Goal: Task Accomplishment & Management: Use online tool/utility

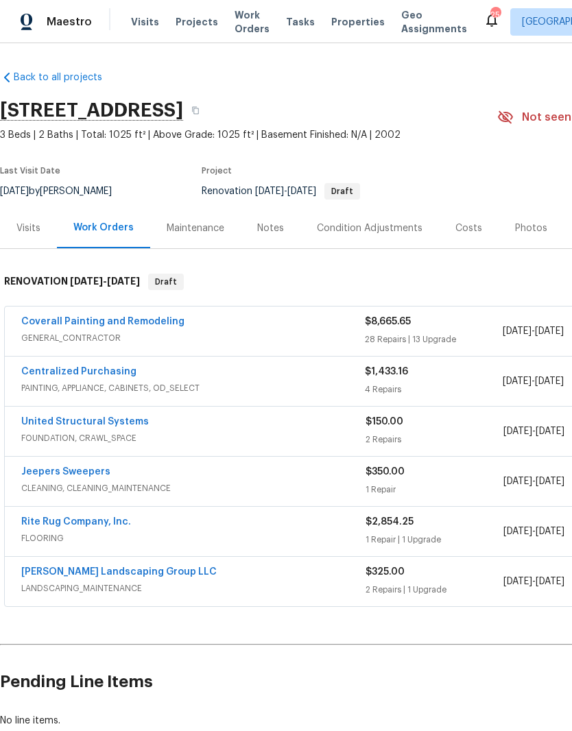
click at [131, 326] on link "Coverall Painting and Remodeling" at bounding box center [102, 322] width 163 height 10
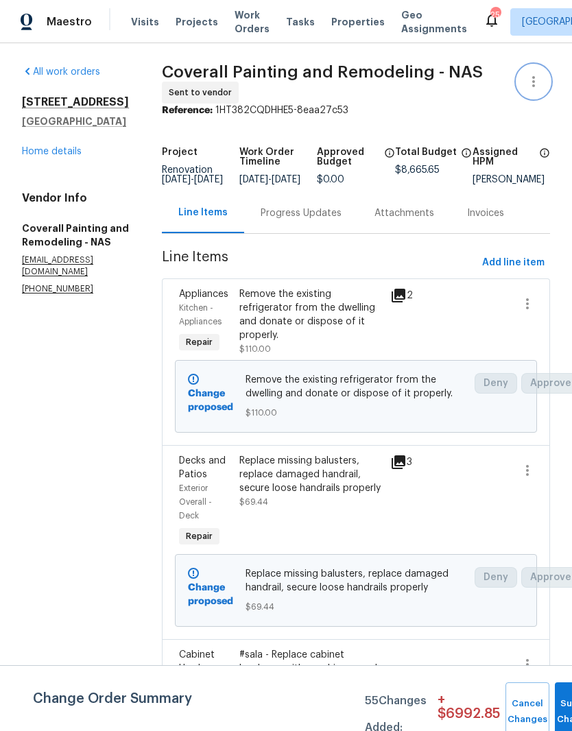
click at [536, 84] on icon "button" at bounding box center [533, 81] width 16 height 16
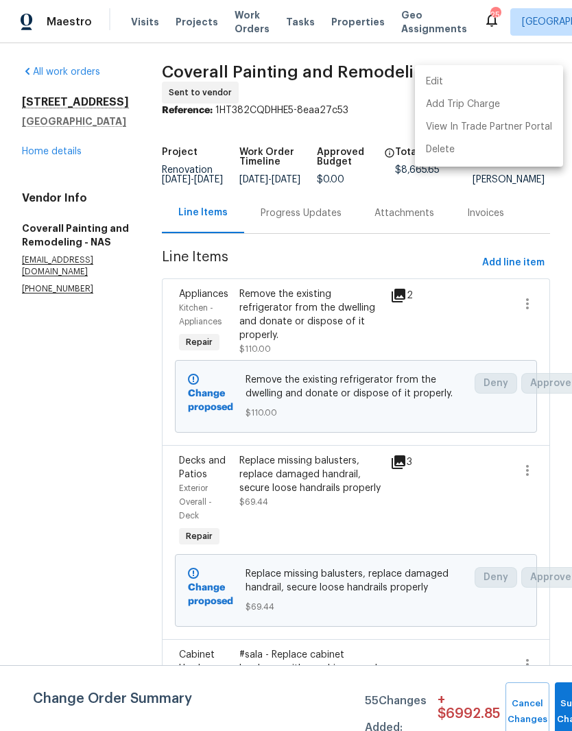
click at [446, 80] on li "Edit" at bounding box center [489, 82] width 148 height 23
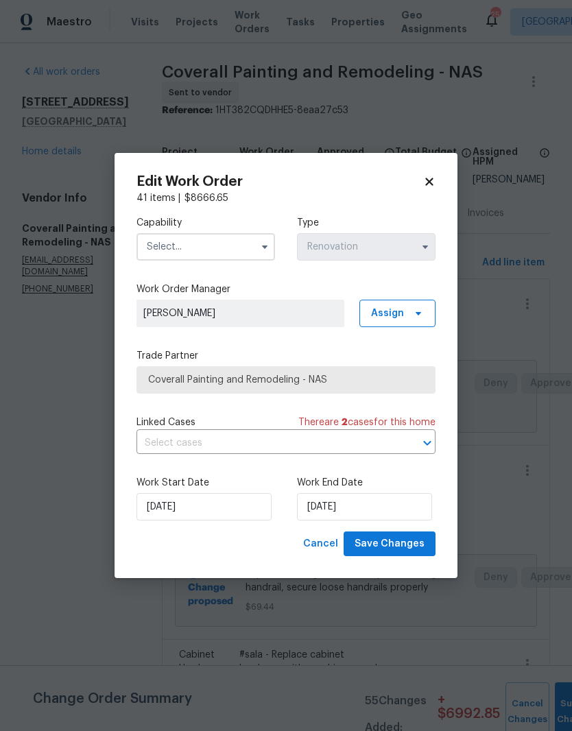
click at [243, 243] on input "text" at bounding box center [205, 246] width 139 height 27
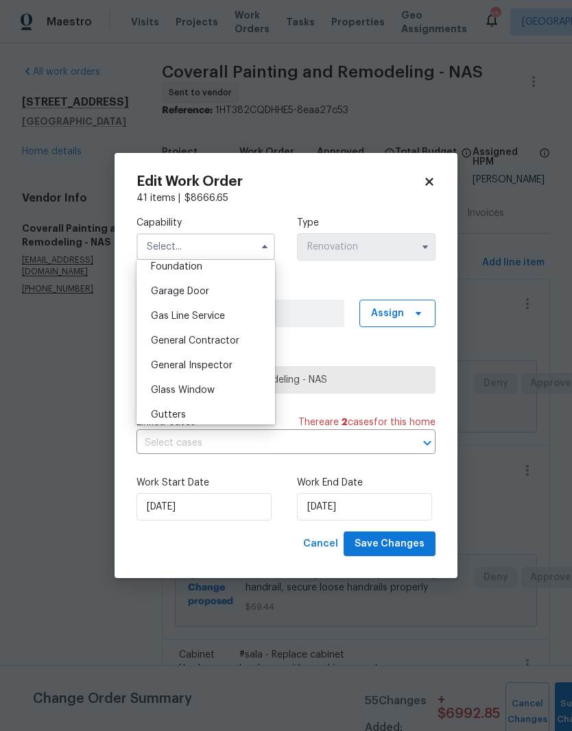
scroll to position [598, 0]
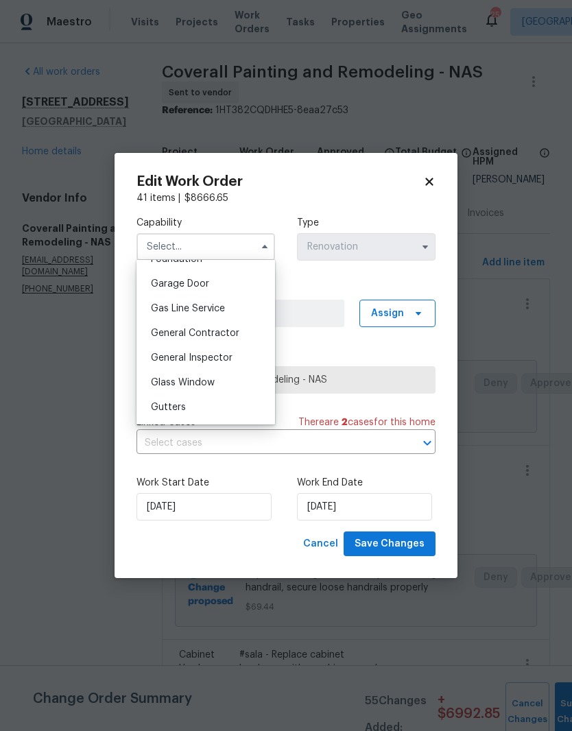
click at [218, 333] on span "General Contractor" at bounding box center [195, 333] width 88 height 10
type input "General Contractor"
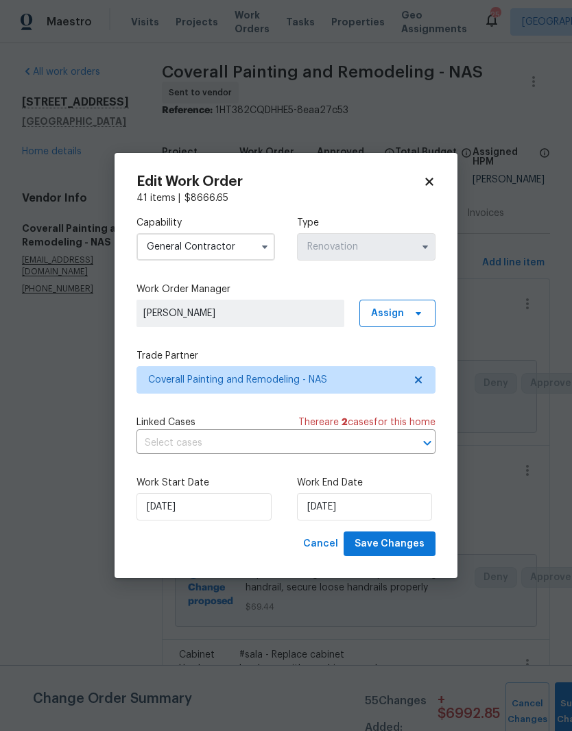
click at [430, 184] on icon at bounding box center [429, 182] width 12 height 12
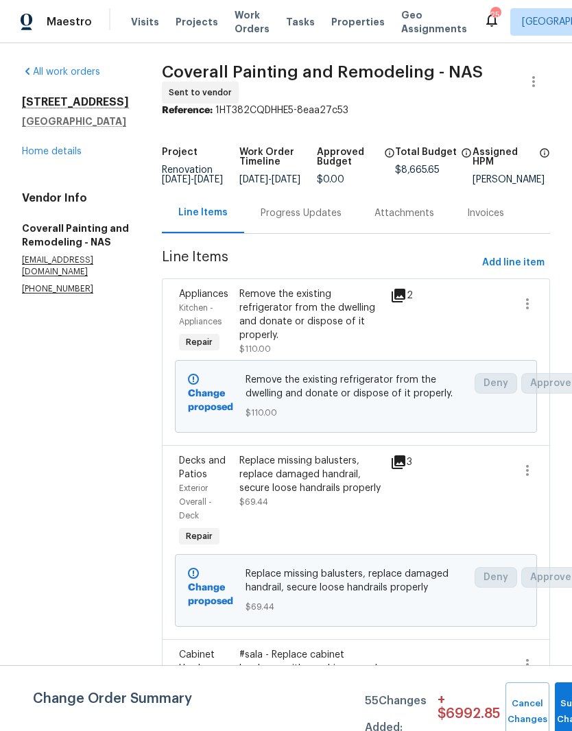
click at [71, 155] on link "Home details" at bounding box center [52, 152] width 60 height 10
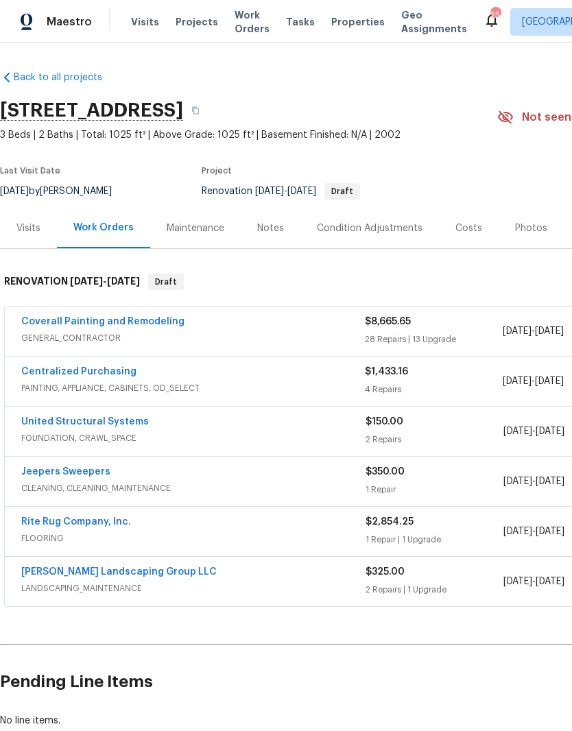
click at [470, 234] on div "Costs" at bounding box center [468, 228] width 27 height 14
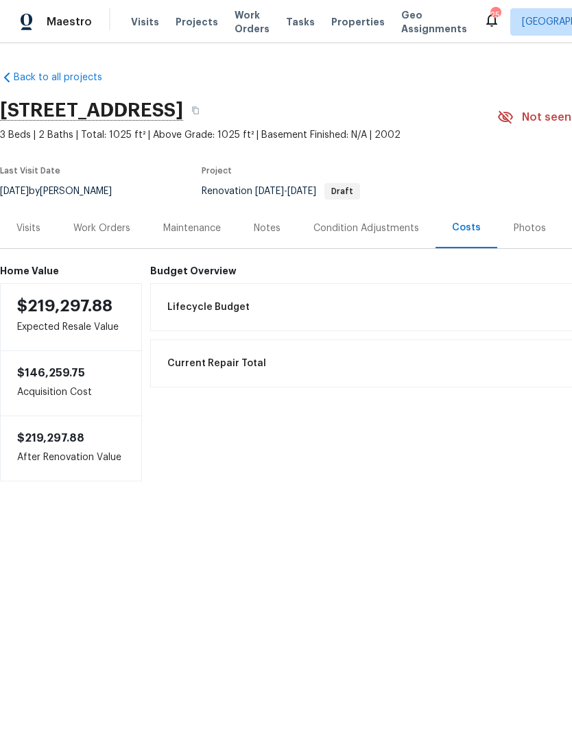
click at [114, 232] on div "Work Orders" at bounding box center [101, 228] width 57 height 14
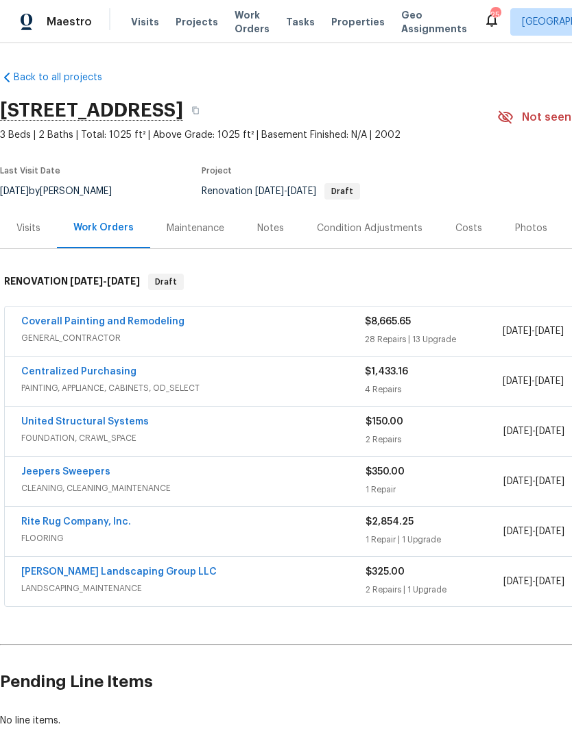
click at [139, 326] on link "Coverall Painting and Remodeling" at bounding box center [102, 322] width 163 height 10
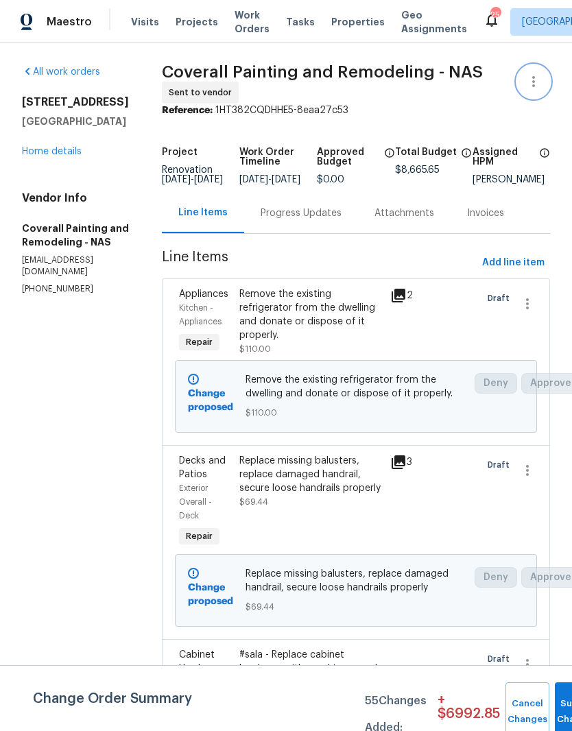
click at [536, 91] on button "button" at bounding box center [533, 81] width 33 height 33
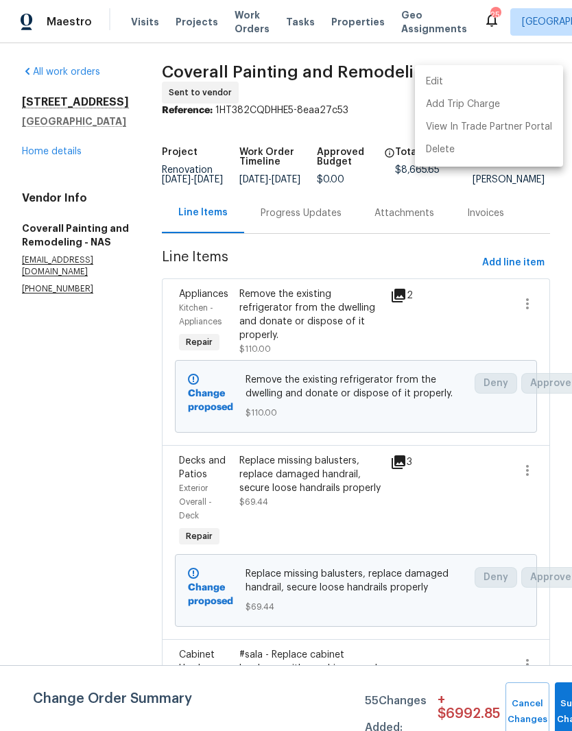
click at [459, 82] on li "Edit" at bounding box center [489, 82] width 148 height 23
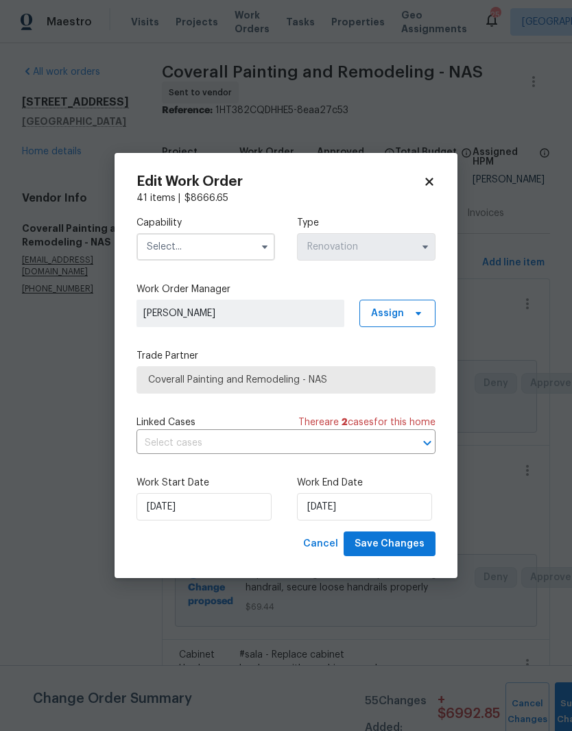
click at [245, 252] on input "text" at bounding box center [205, 246] width 139 height 27
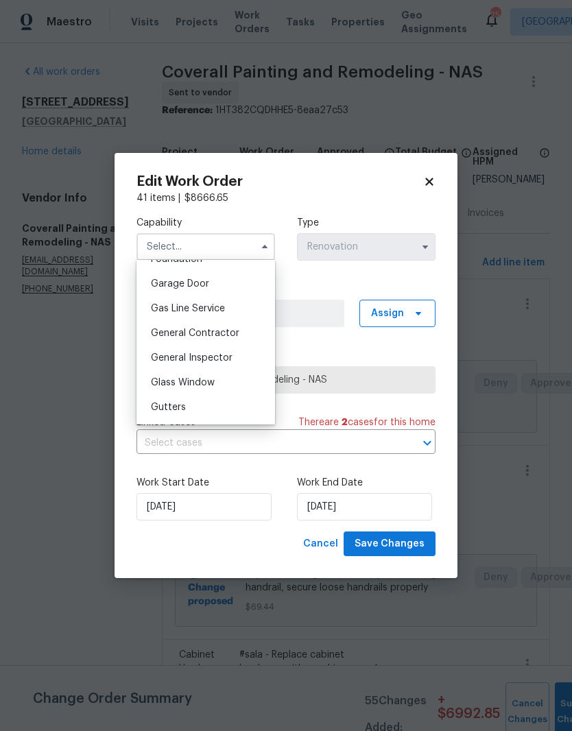
scroll to position [634, 0]
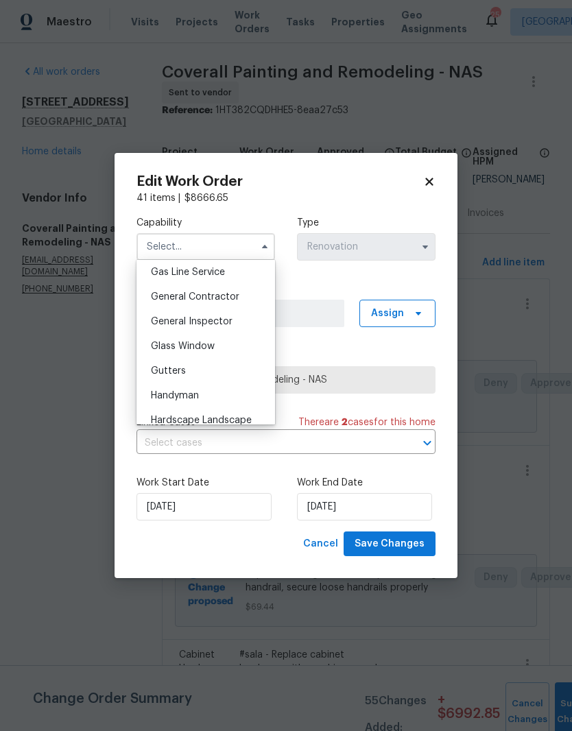
click at [236, 298] on span "General Contractor" at bounding box center [195, 297] width 88 height 10
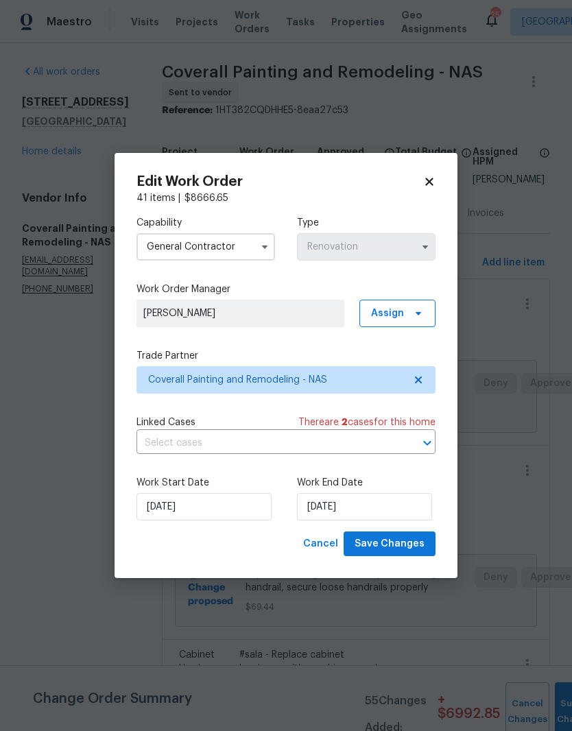
type input "General Contractor"
click at [396, 507] on input "8/27/2025" at bounding box center [364, 506] width 135 height 27
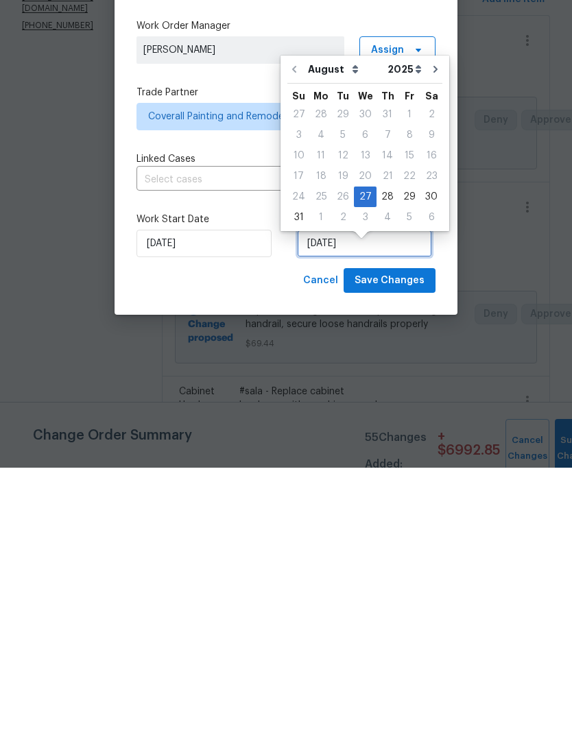
scroll to position [56, 0]
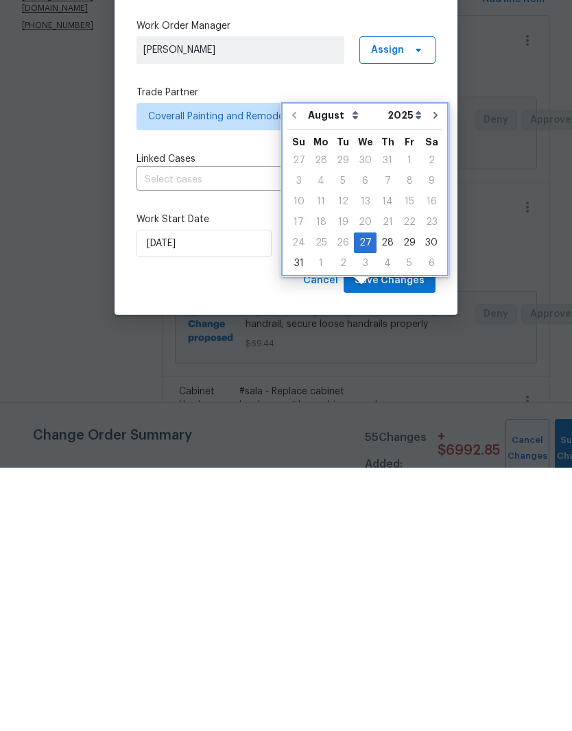
click at [430, 373] on icon "Go to next month" at bounding box center [435, 378] width 11 height 11
type input "9/27/2025"
select select "8"
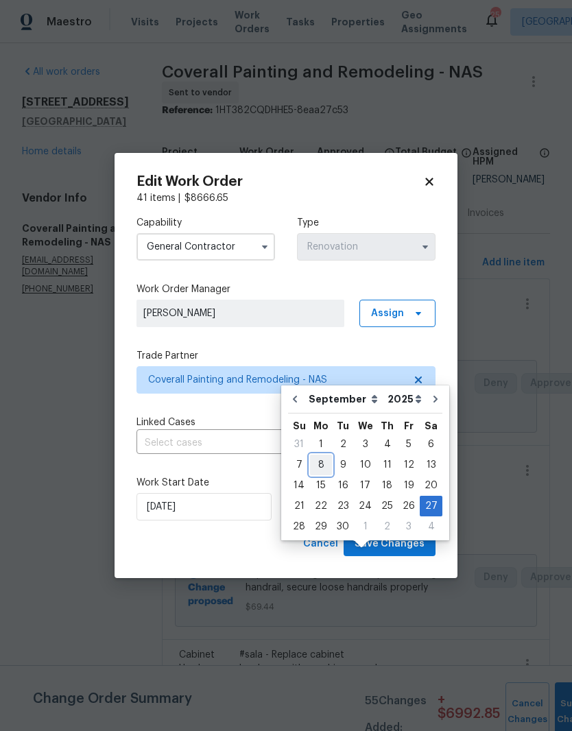
click at [323, 455] on div "8" at bounding box center [321, 464] width 22 height 19
type input "9/8/2025"
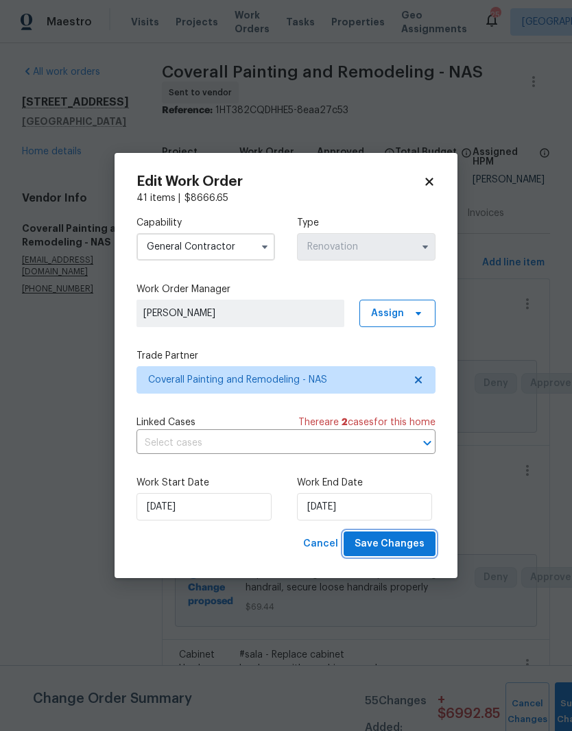
click at [406, 545] on span "Save Changes" at bounding box center [390, 544] width 70 height 17
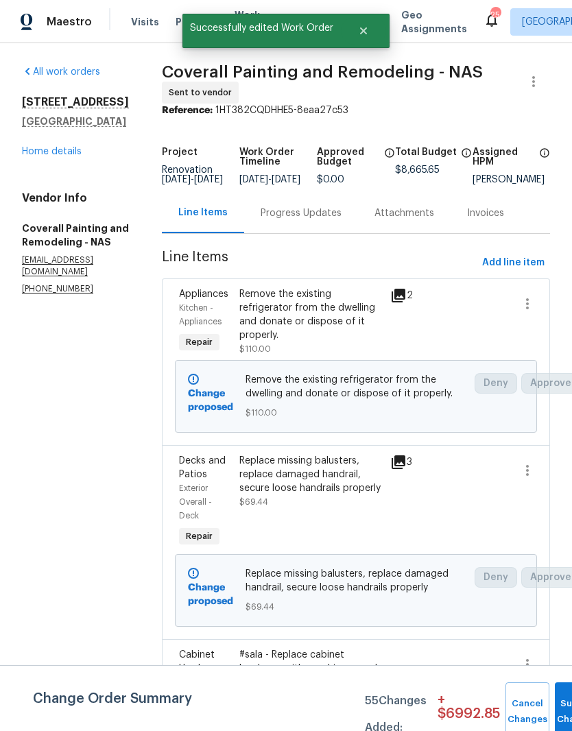
click at [63, 147] on link "Home details" at bounding box center [52, 152] width 60 height 10
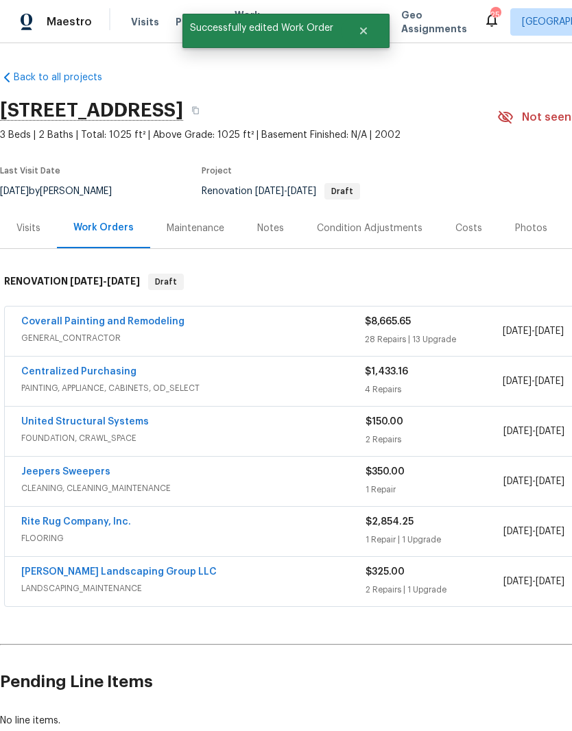
click at [283, 208] on div "Notes" at bounding box center [271, 228] width 60 height 40
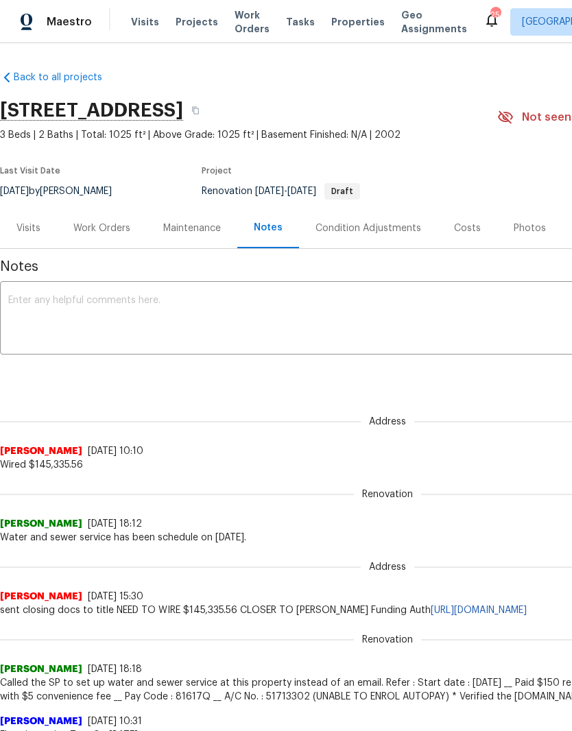
click at [200, 309] on textarea at bounding box center [387, 320] width 758 height 48
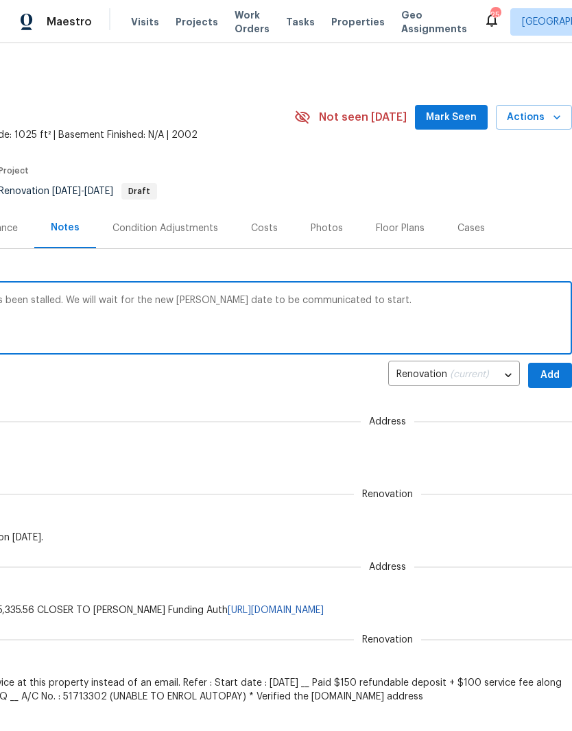
scroll to position [0, 203]
type textarea "D0W is complete. COE date has been stalled. We will wait for the new COE date t…"
click at [550, 372] on span "Add" at bounding box center [550, 375] width 22 height 17
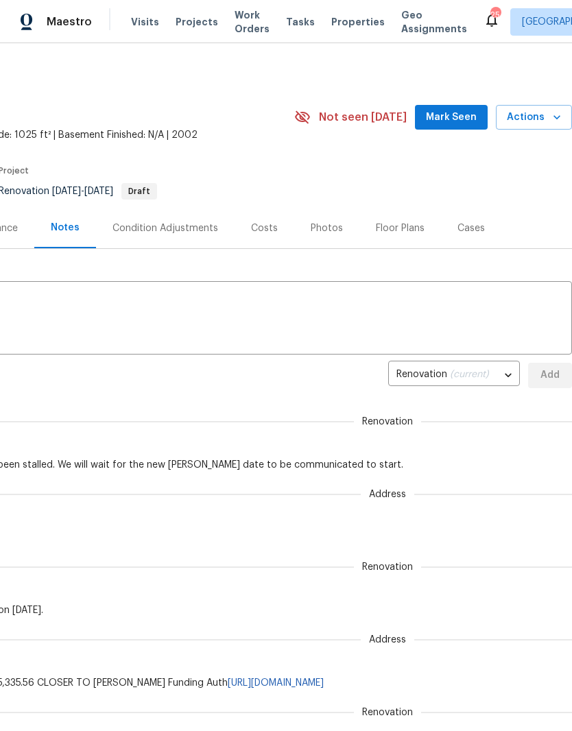
click at [457, 121] on span "Mark Seen" at bounding box center [451, 117] width 51 height 17
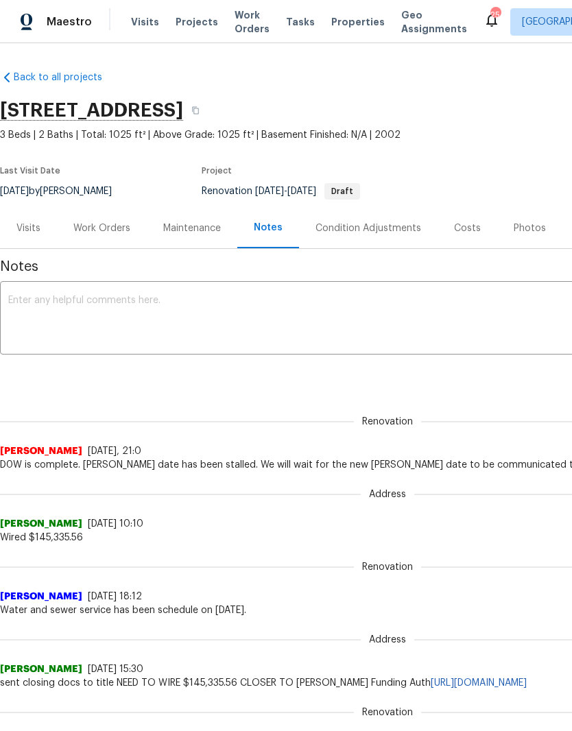
scroll to position [0, 0]
click at [122, 230] on div "Work Orders" at bounding box center [101, 228] width 57 height 14
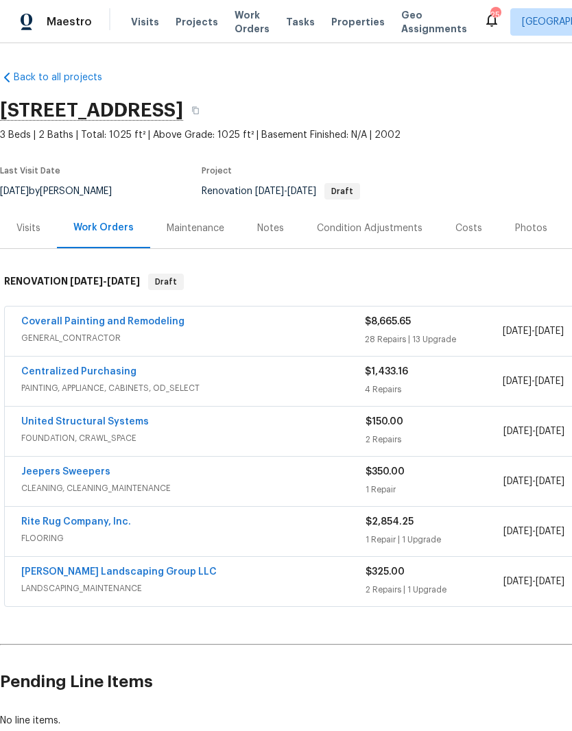
click at [145, 322] on link "Coverall Painting and Remodeling" at bounding box center [102, 322] width 163 height 10
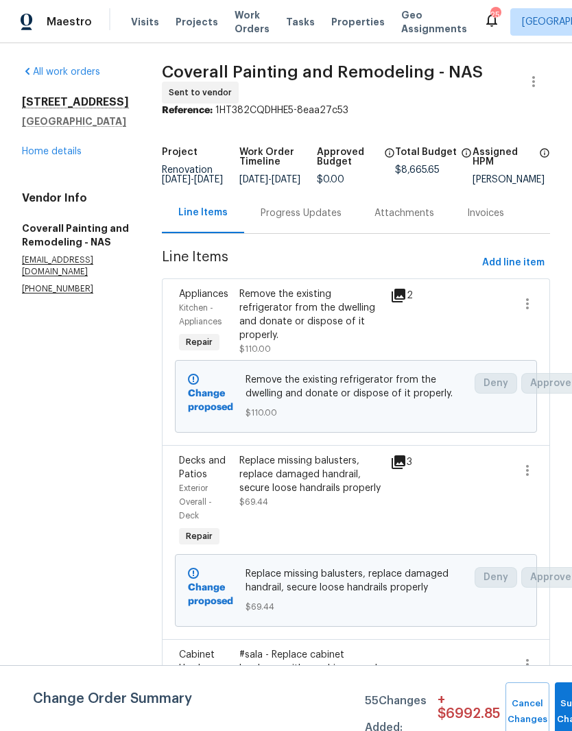
click at [341, 220] on div "Progress Updates" at bounding box center [301, 213] width 81 height 14
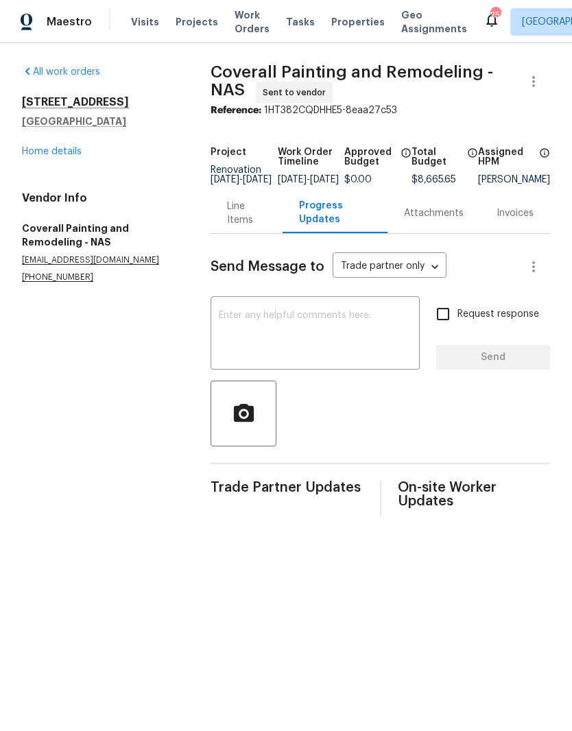
click at [311, 331] on textarea at bounding box center [315, 335] width 193 height 48
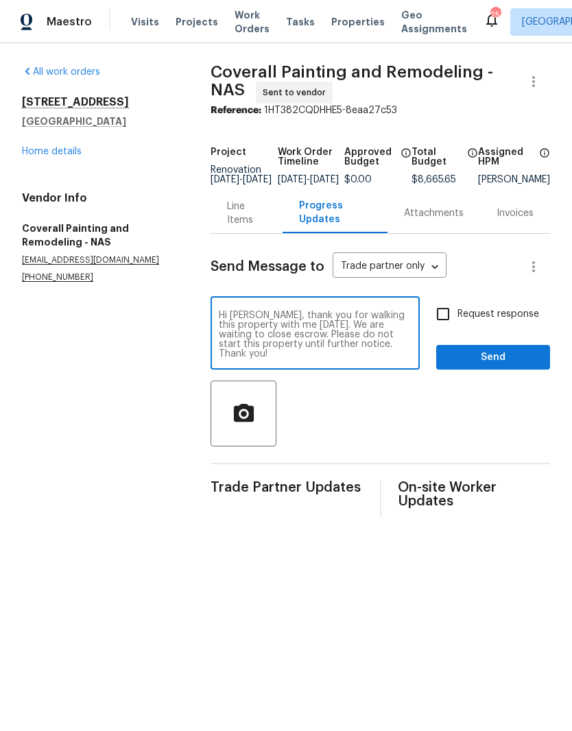
type textarea "Hi Mainor, thank you for walking this property with me today. We are waiting to…"
click at [493, 362] on span "Send" at bounding box center [493, 357] width 92 height 17
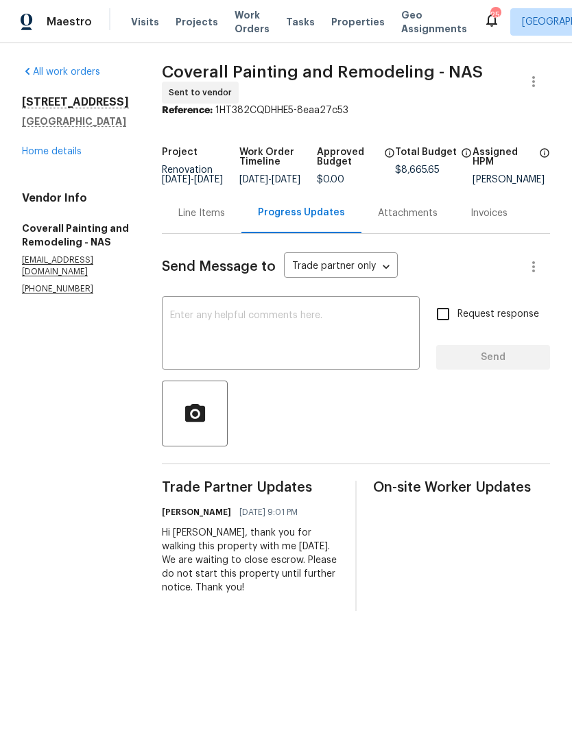
click at [60, 156] on link "Home details" at bounding box center [52, 152] width 60 height 10
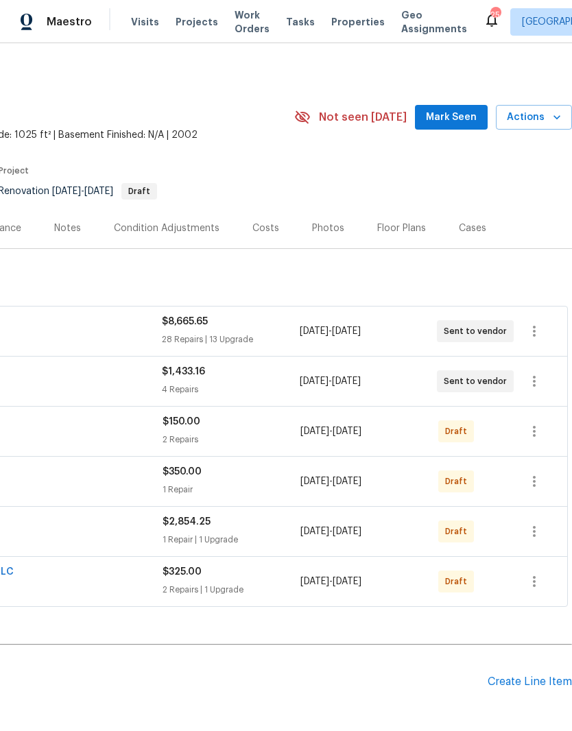
scroll to position [0, 203]
click at [459, 119] on span "Mark Seen" at bounding box center [451, 117] width 51 height 17
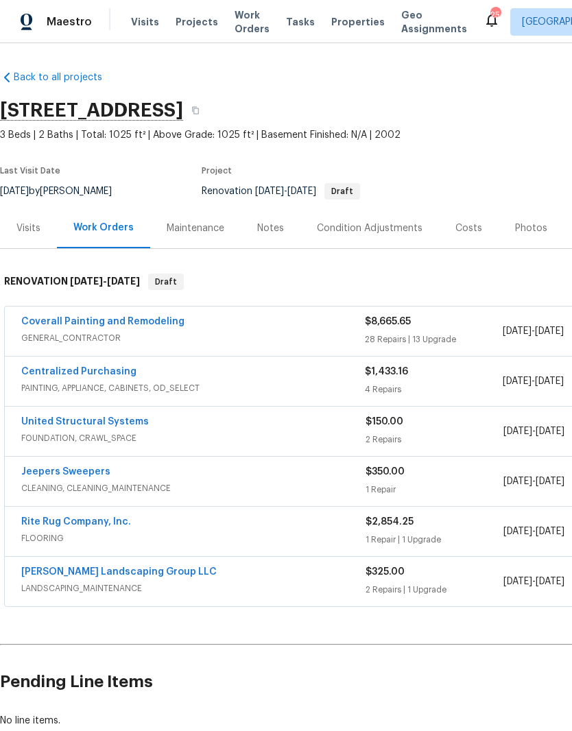
scroll to position [0, 0]
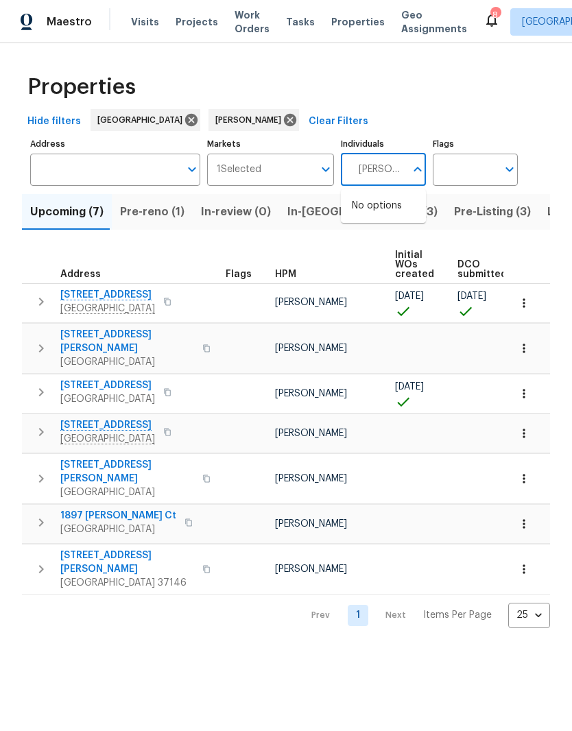
type input "Lauren bittler"
click at [374, 215] on input "checkbox" at bounding box center [366, 213] width 29 height 29
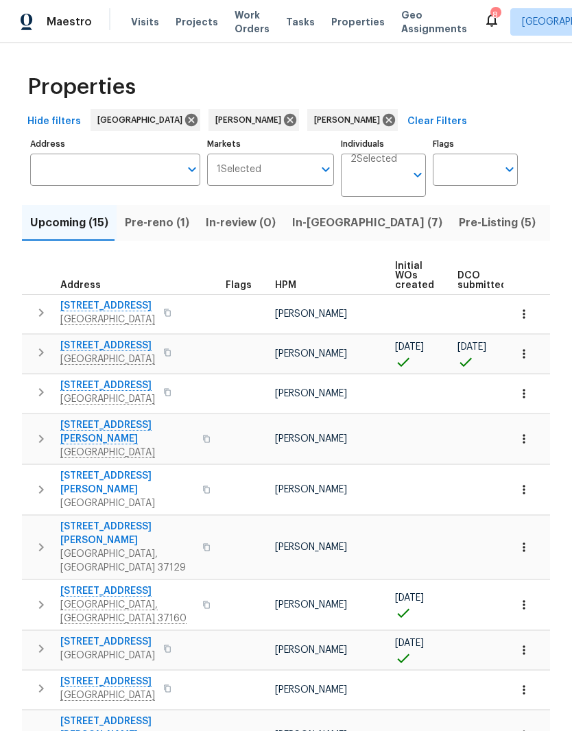
click at [315, 222] on span "In-reno (7)" at bounding box center [367, 222] width 150 height 19
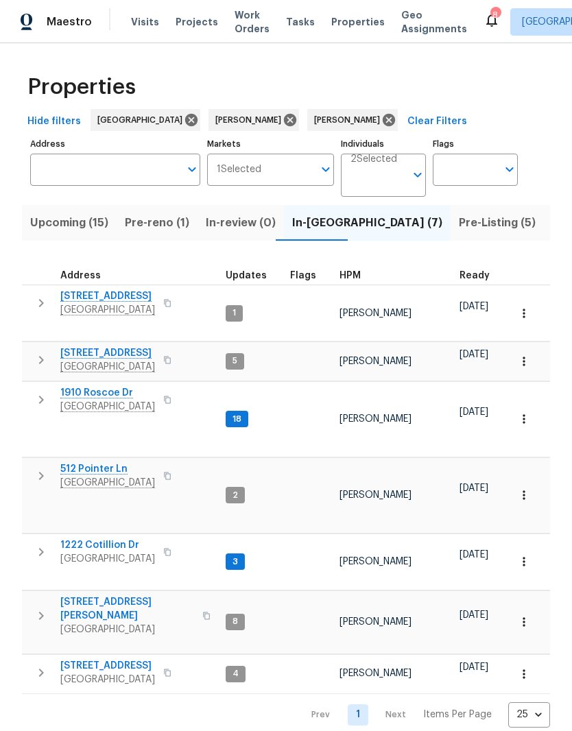
click at [405, 702] on nav "Prev 1 Next Items Per Page 25 25 ​" at bounding box center [424, 714] width 252 height 25
click at [402, 702] on nav "Prev 1 Next Items Per Page 25 25 ​" at bounding box center [424, 714] width 252 height 25
click at [459, 226] on span "Pre-Listing (5)" at bounding box center [497, 222] width 77 height 19
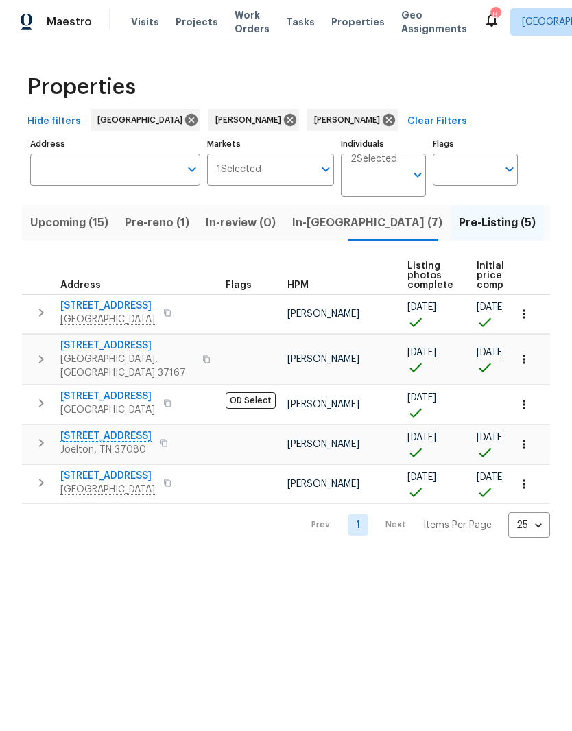
click at [304, 225] on span "In-reno (7)" at bounding box center [367, 222] width 150 height 19
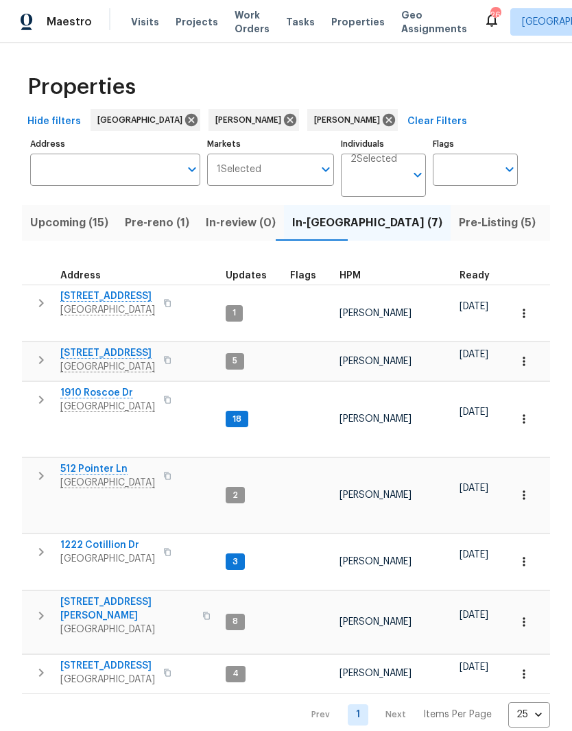
click at [459, 227] on span "Pre-Listing (5)" at bounding box center [497, 222] width 77 height 19
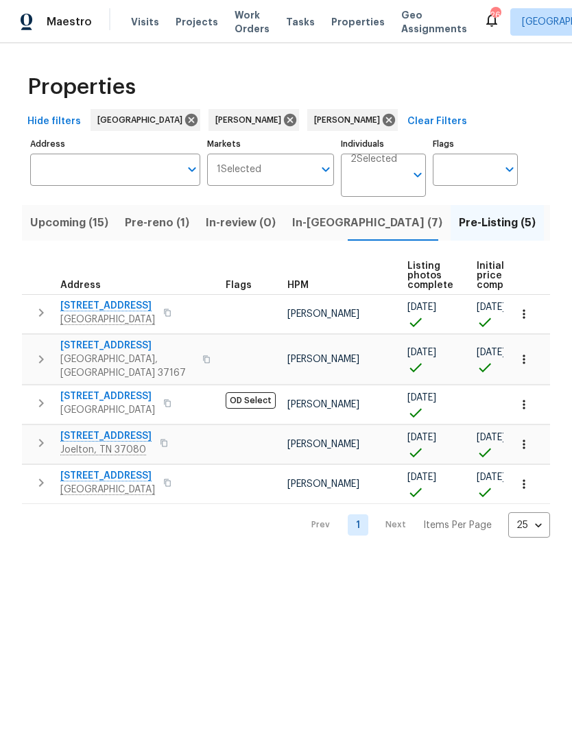
click at [552, 224] on span "Listed (57)" at bounding box center [581, 222] width 58 height 19
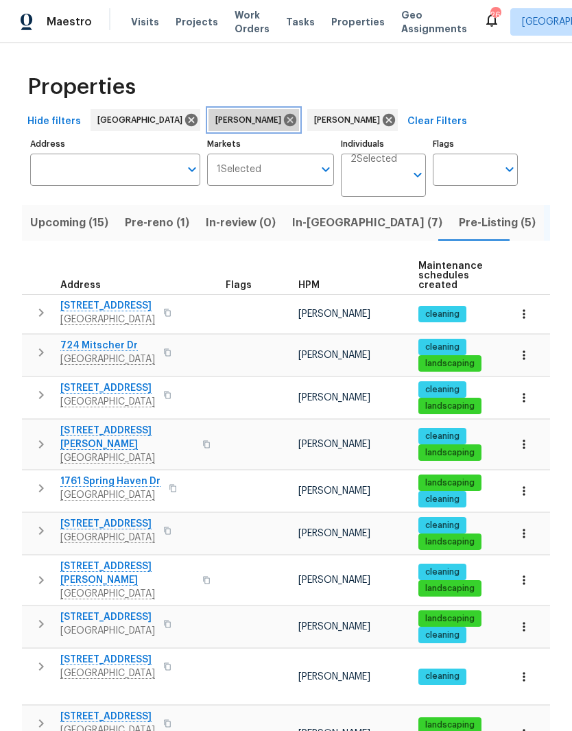
click at [284, 117] on icon at bounding box center [290, 120] width 12 height 12
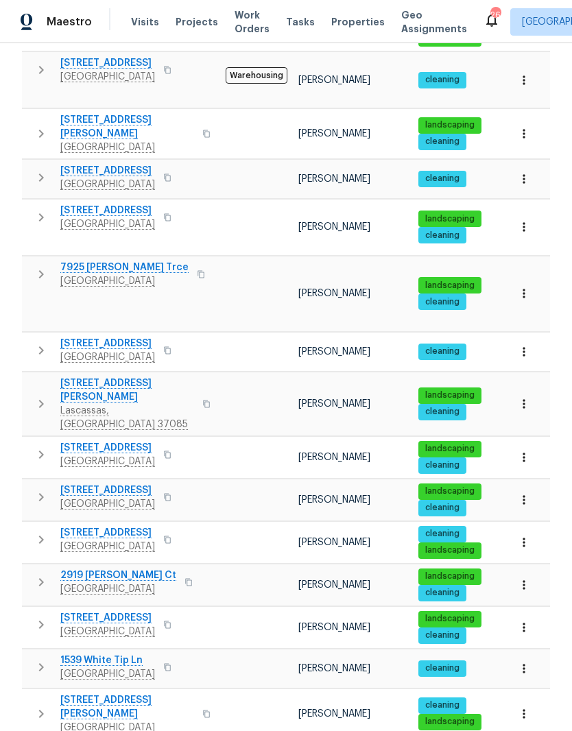
scroll to position [56, 0]
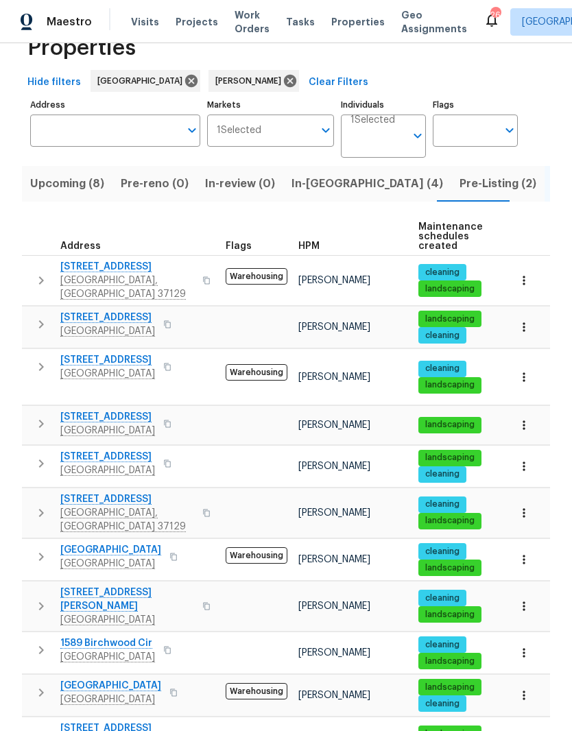
scroll to position [56, 0]
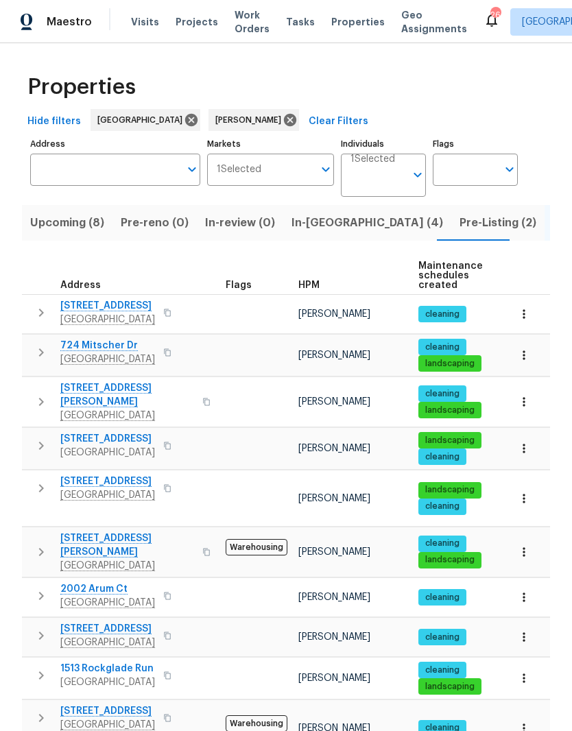
click at [459, 228] on span "Pre-Listing (2)" at bounding box center [497, 222] width 77 height 19
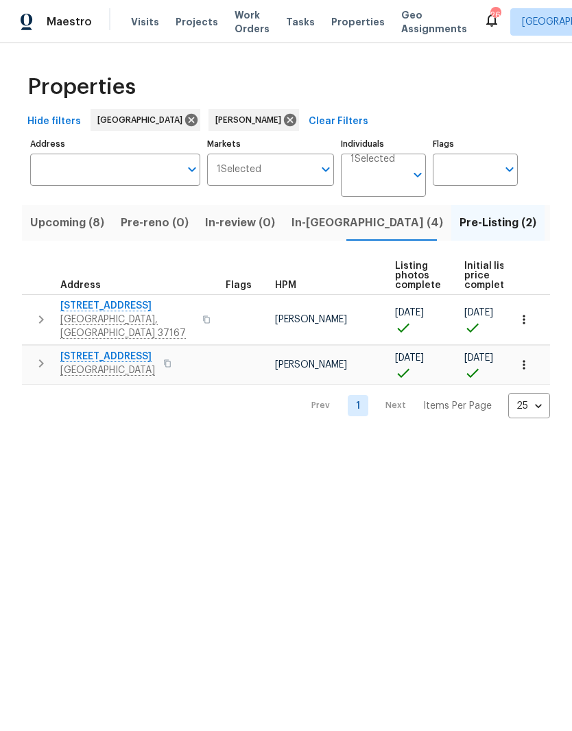
click at [309, 223] on span "In-reno (4)" at bounding box center [367, 222] width 152 height 19
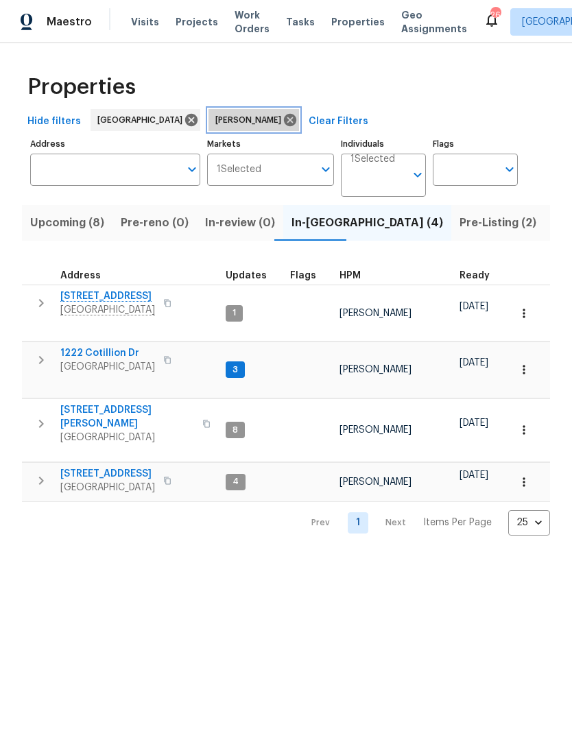
click at [284, 117] on icon at bounding box center [290, 120] width 12 height 12
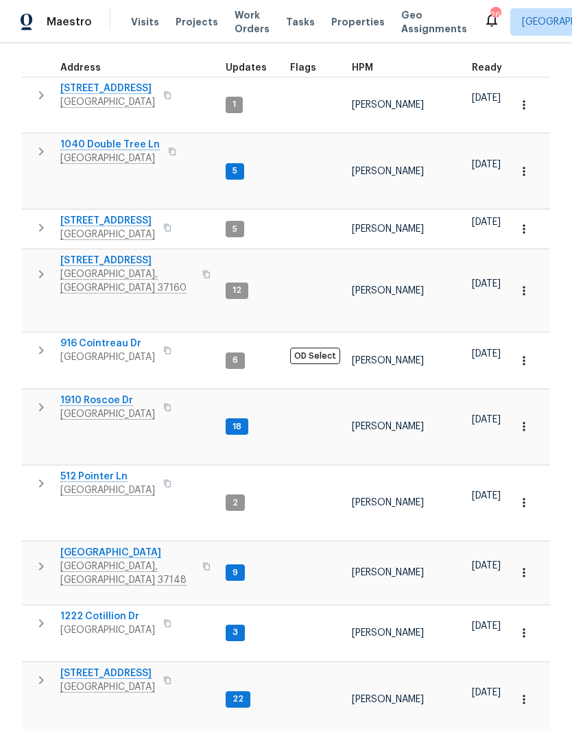
scroll to position [196, 0]
click at [125, 667] on span "4039 Caney Creek Ln" at bounding box center [107, 674] width 95 height 14
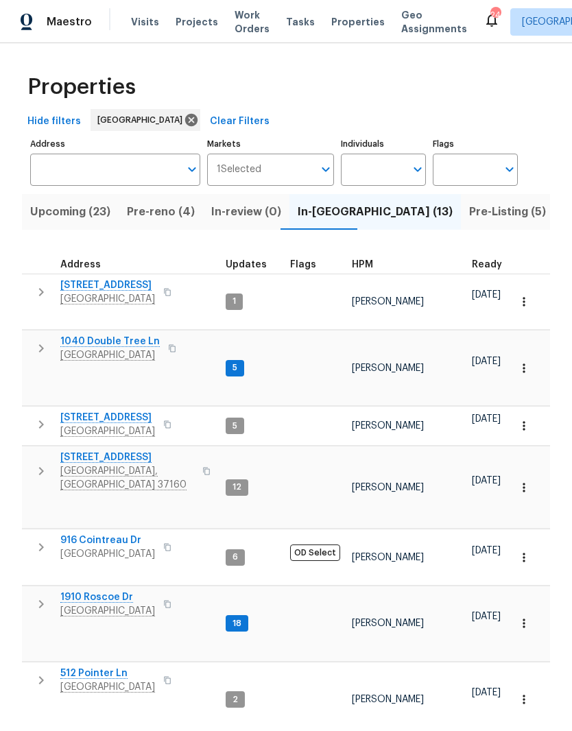
scroll to position [0, 0]
click at [392, 168] on input "Individuals" at bounding box center [373, 170] width 64 height 32
type input "Cynthia upshaw"
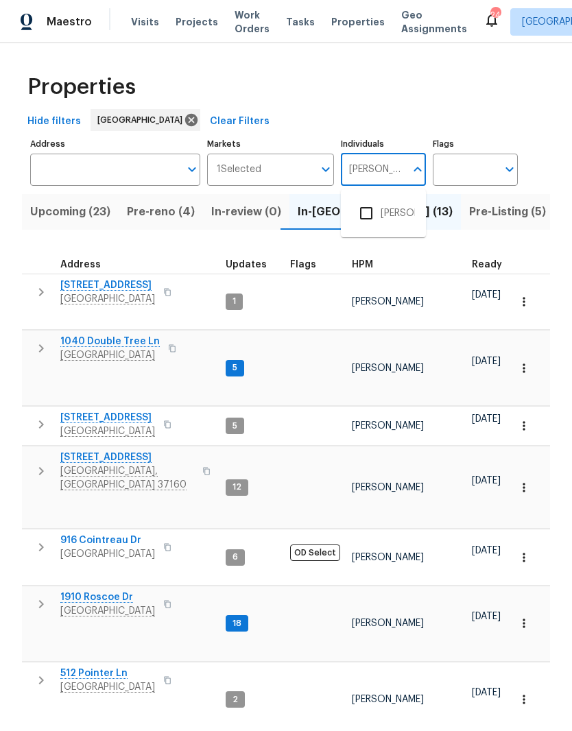
click at [369, 216] on input "checkbox" at bounding box center [366, 213] width 29 height 29
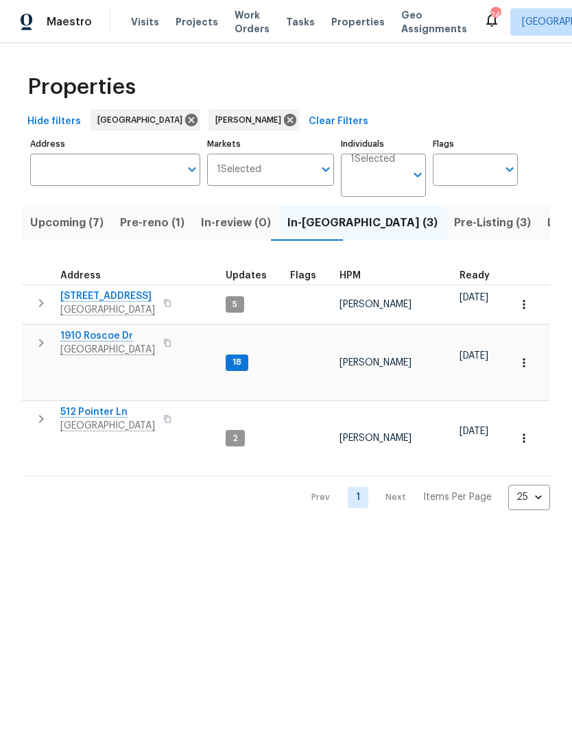
click at [114, 338] on span "1910 Roscoe Dr" at bounding box center [107, 336] width 95 height 14
click at [132, 293] on span "2203 Green Acres Dr" at bounding box center [107, 296] width 95 height 14
click at [152, 224] on span "Pre-reno (1)" at bounding box center [152, 222] width 64 height 19
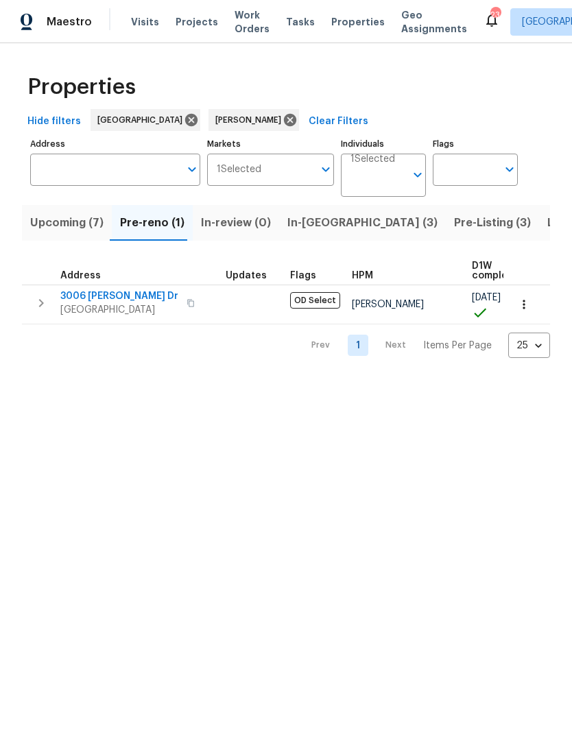
click at [126, 298] on span "3006 Sheddan Dr" at bounding box center [119, 296] width 118 height 14
click at [126, 297] on span "3006 Sheddan Dr" at bounding box center [119, 296] width 118 height 14
click at [132, 300] on span "3006 Sheddan Dr" at bounding box center [119, 296] width 118 height 14
click at [160, 224] on span "Pre-reno (1)" at bounding box center [152, 222] width 64 height 19
click at [69, 223] on span "Upcoming (7)" at bounding box center [66, 222] width 73 height 19
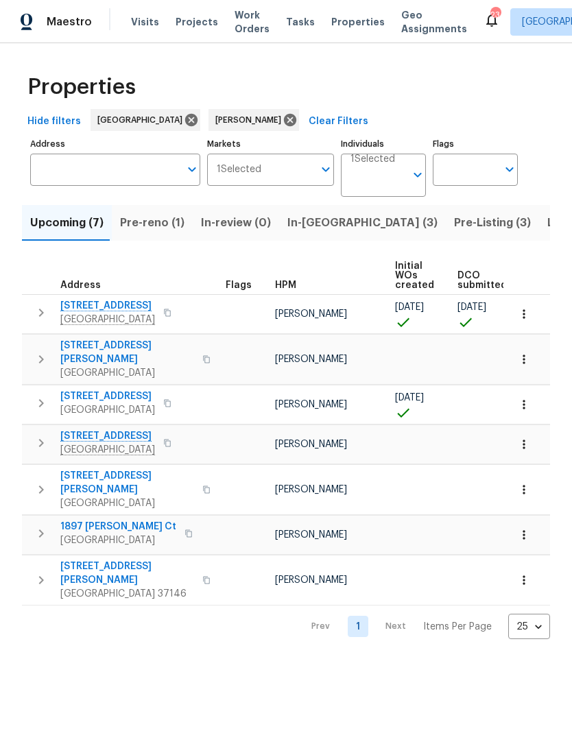
click at [108, 307] on span "2754 Cider Dr" at bounding box center [107, 306] width 95 height 14
click at [158, 228] on span "Pre-reno (1)" at bounding box center [152, 222] width 64 height 19
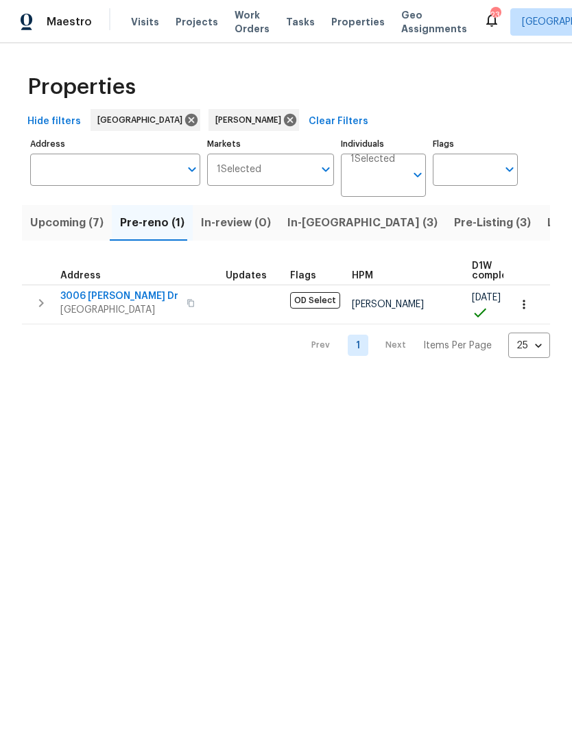
click at [525, 307] on icon "button" at bounding box center [524, 305] width 14 height 14
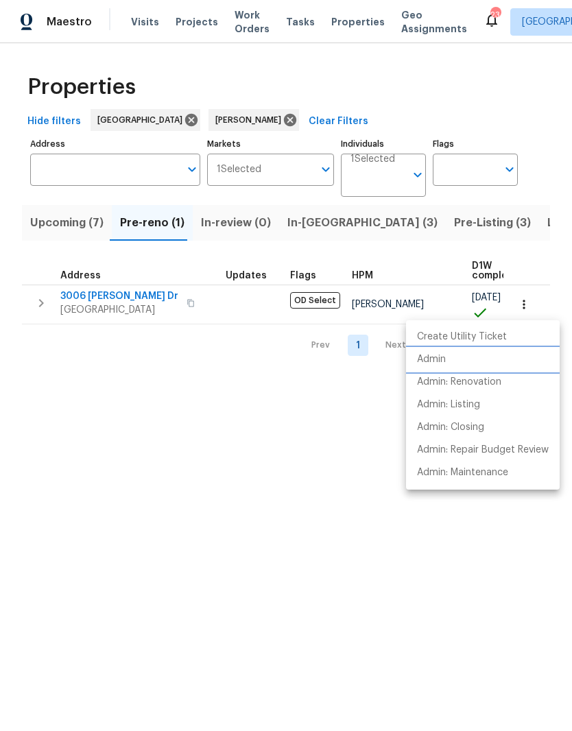
click at [448, 364] on li "Admin" at bounding box center [483, 359] width 154 height 23
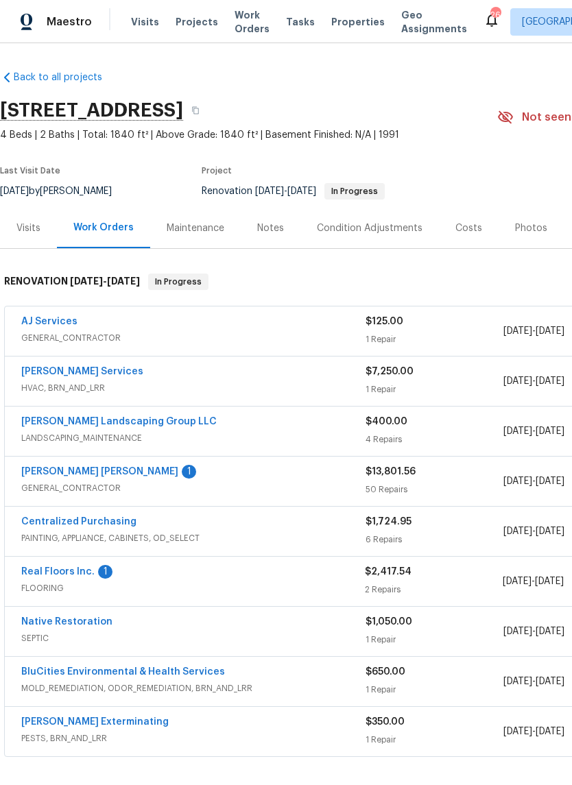
click at [40, 576] on link "Real Floors Inc." at bounding box center [57, 572] width 73 height 10
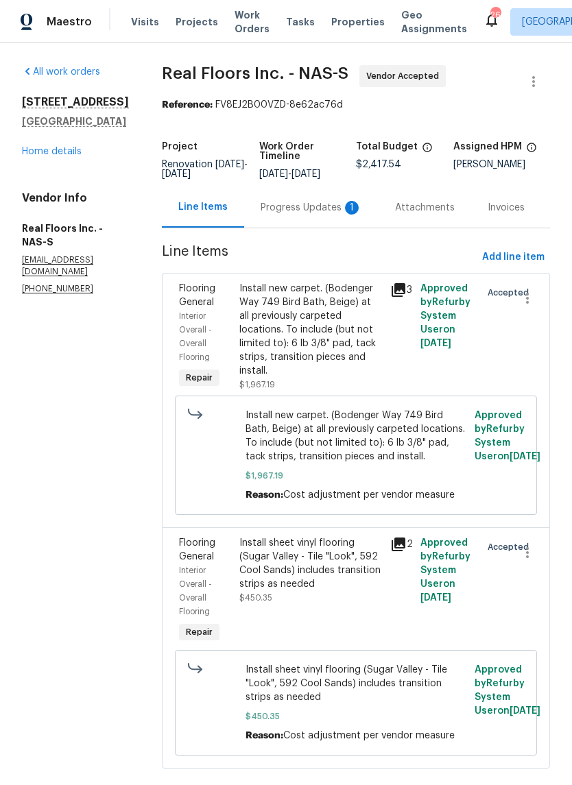
click at [328, 211] on div "Progress Updates 1" at bounding box center [311, 208] width 101 height 14
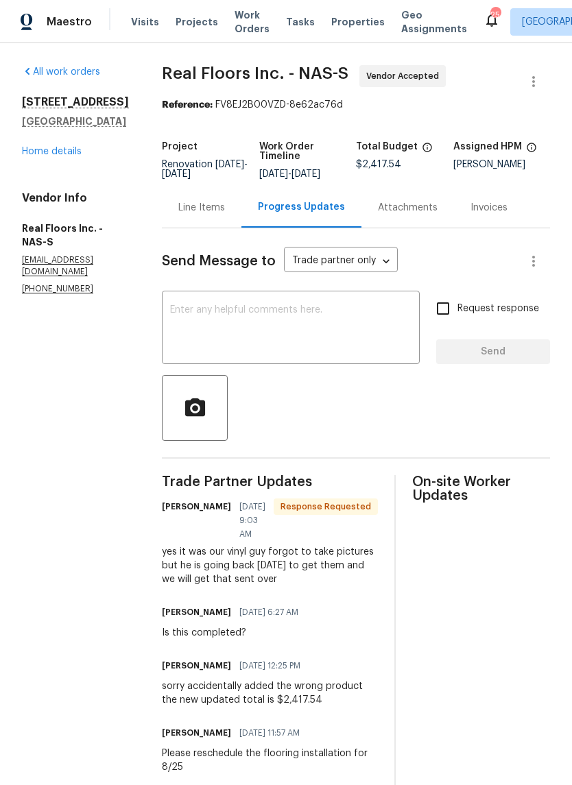
click at [70, 156] on link "Home details" at bounding box center [52, 152] width 60 height 10
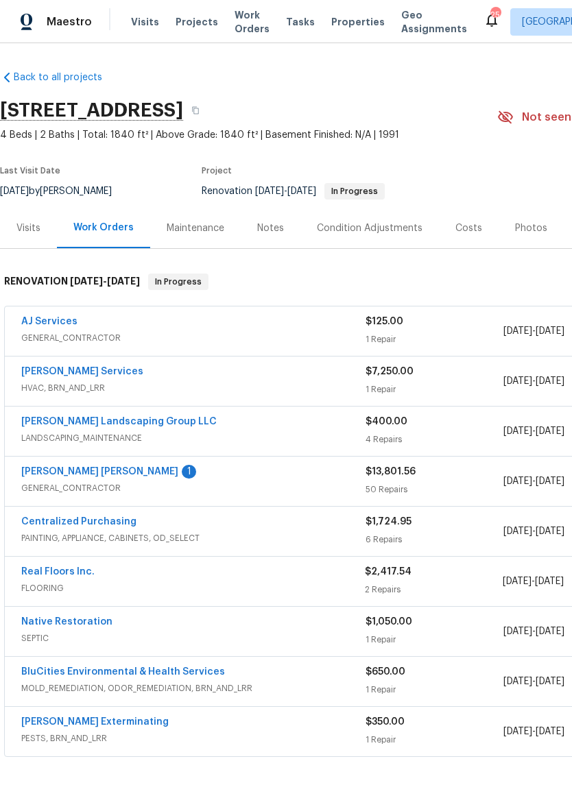
click at [127, 467] on link "[PERSON_NAME] [PERSON_NAME]" at bounding box center [99, 472] width 157 height 10
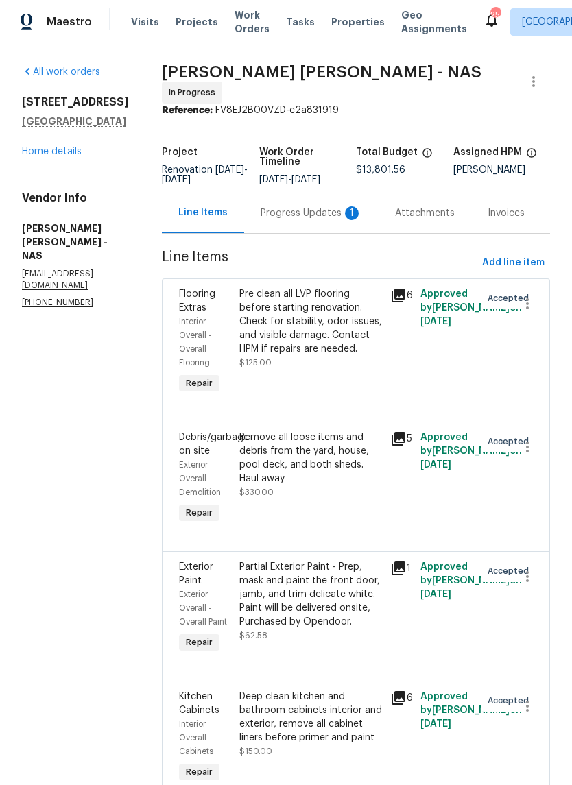
click at [341, 220] on div "Progress Updates 1" at bounding box center [311, 213] width 101 height 14
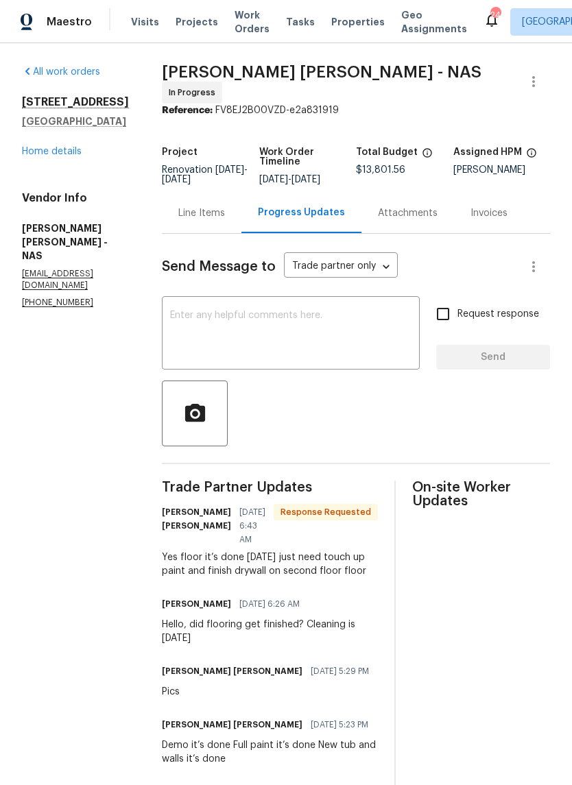
click at [68, 155] on link "Home details" at bounding box center [52, 152] width 60 height 10
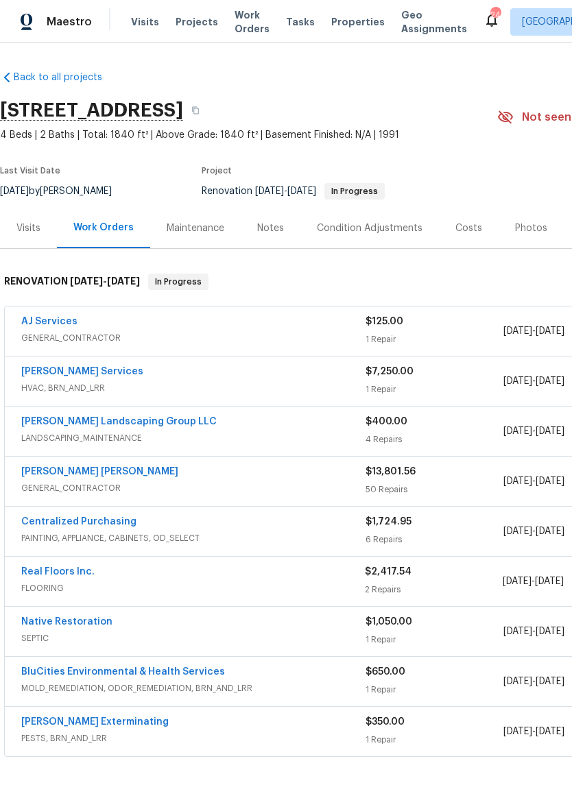
click at [272, 230] on div "Notes" at bounding box center [270, 228] width 27 height 14
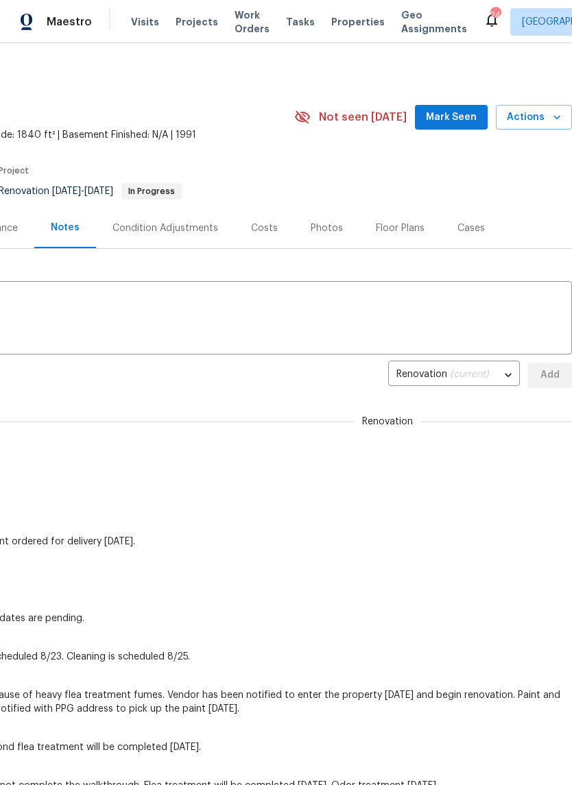
scroll to position [0, 203]
click at [462, 113] on span "Mark Seen" at bounding box center [451, 117] width 51 height 17
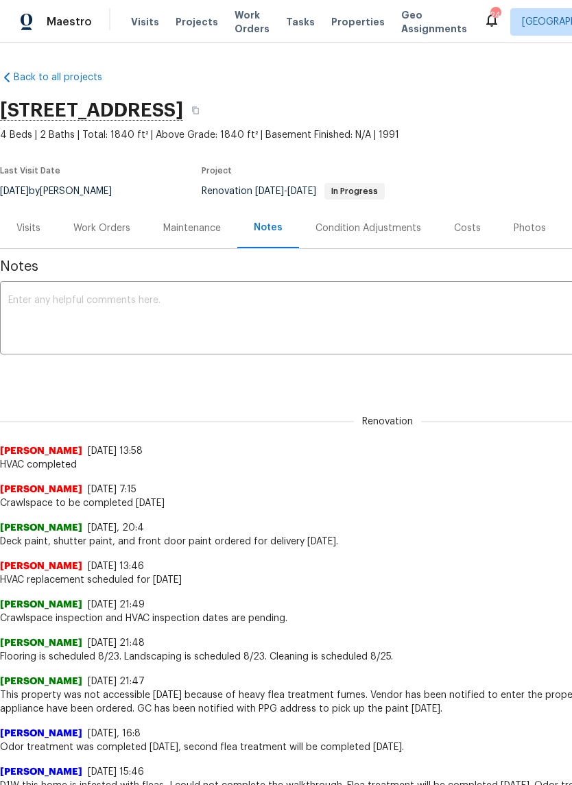
scroll to position [0, 0]
click at [118, 228] on div "Work Orders" at bounding box center [101, 228] width 57 height 14
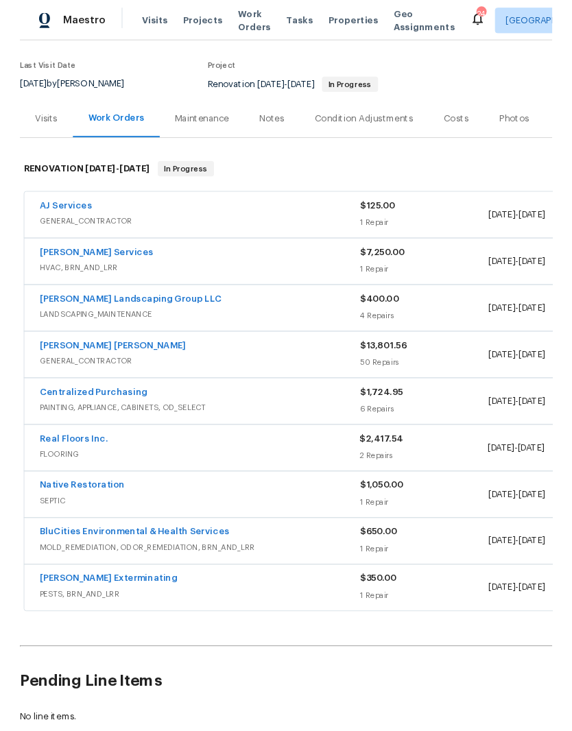
scroll to position [100, 0]
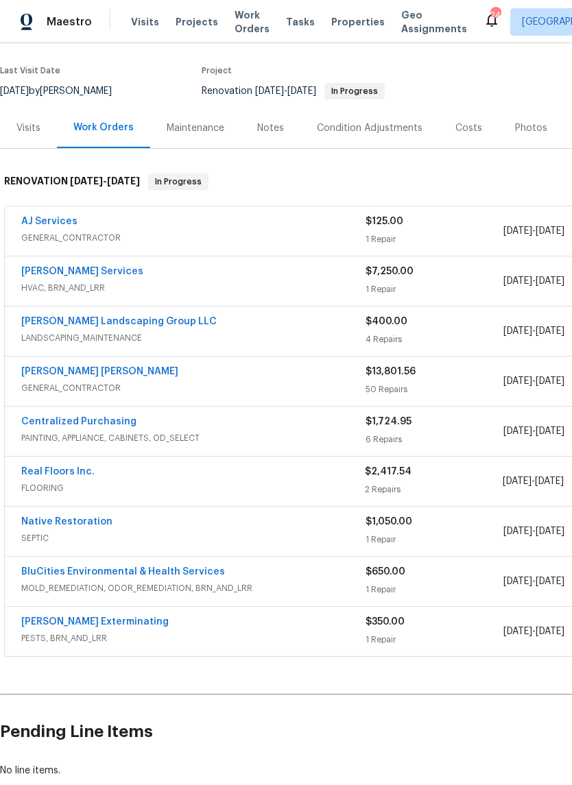
click at [73, 221] on link "AJ Services" at bounding box center [49, 222] width 56 height 10
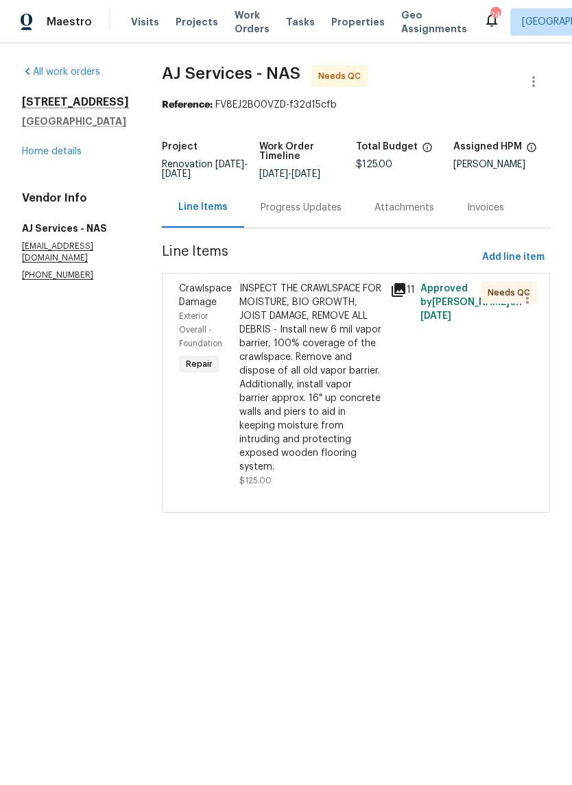
click at [322, 206] on div "Progress Updates" at bounding box center [301, 208] width 81 height 14
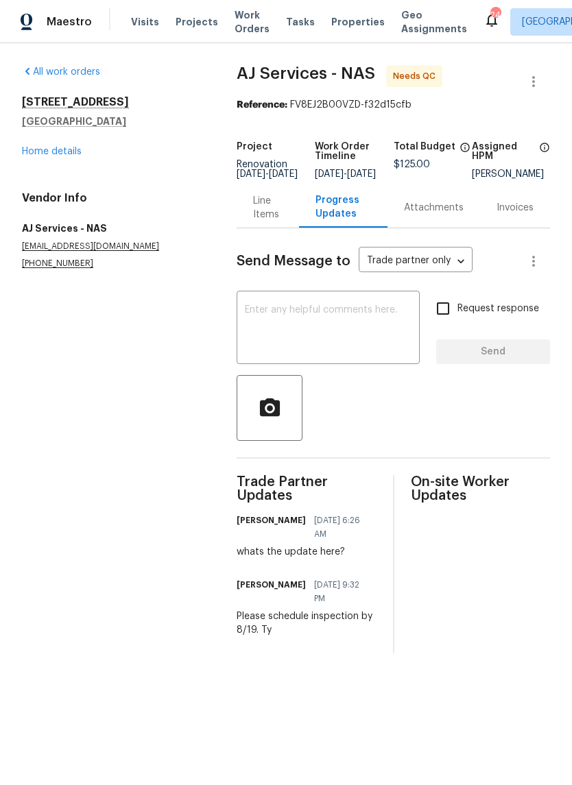
click at [261, 217] on div "Line Items" at bounding box center [267, 207] width 29 height 27
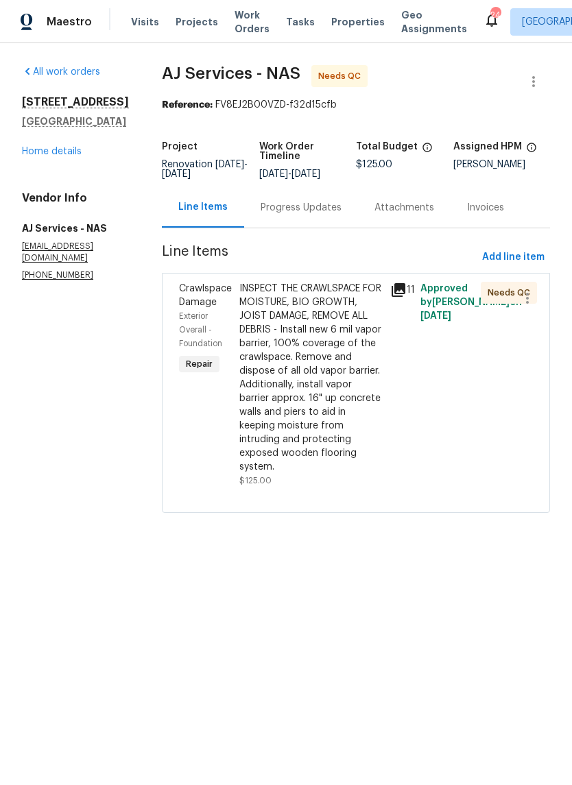
click at [315, 296] on div "INSPECT THE CRAWLSPACE FOR MOISTURE, BIO GROWTH, JOIST DAMAGE, REMOVE ALL DEBRI…" at bounding box center [310, 378] width 143 height 192
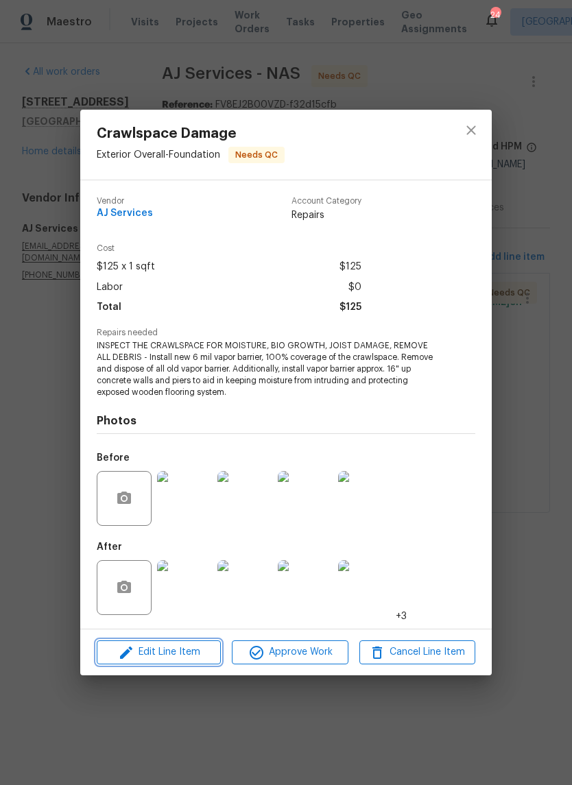
click at [202, 656] on span "Edit Line Item" at bounding box center [159, 652] width 116 height 17
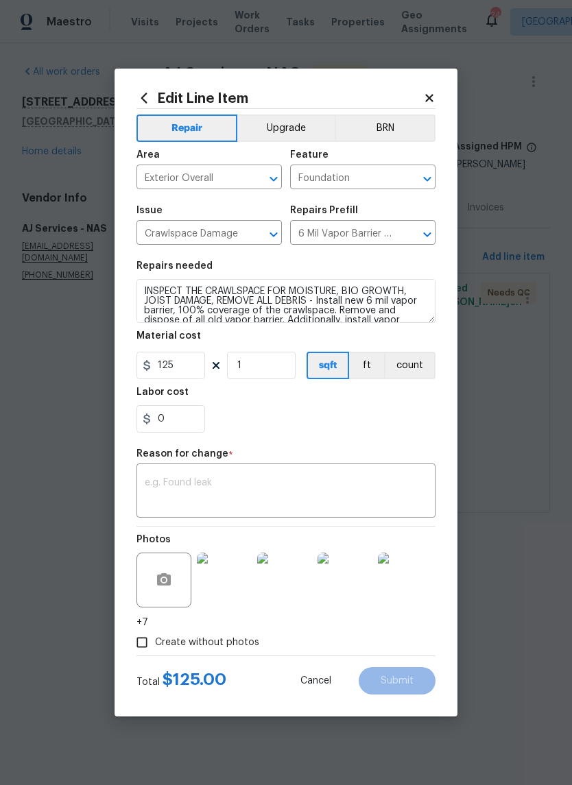
click at [219, 483] on textarea at bounding box center [286, 492] width 283 height 29
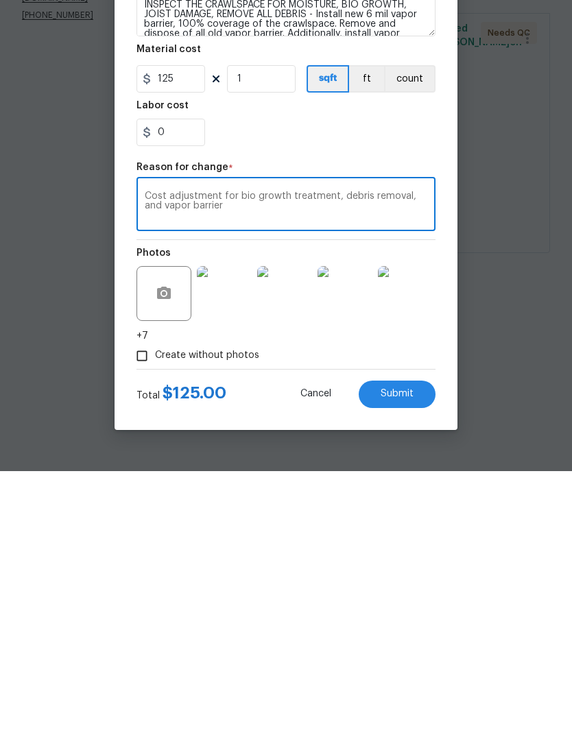
type textarea "Cost adjustment for bio growth treatment, debris removal, and vapor barrier"
click at [190, 325] on input "125" at bounding box center [170, 338] width 69 height 27
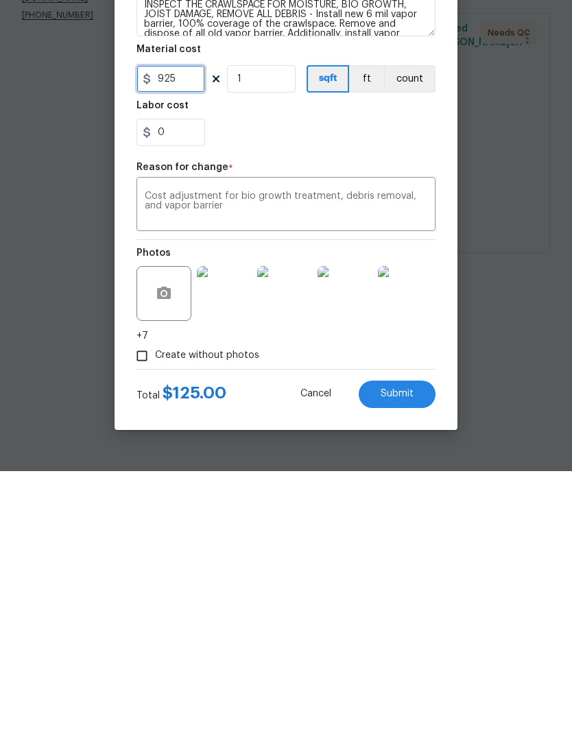
type input "925"
click at [204, 451] on textarea "Cost adjustment for bio growth treatment, debris removal, and vapor barrier" at bounding box center [286, 465] width 283 height 29
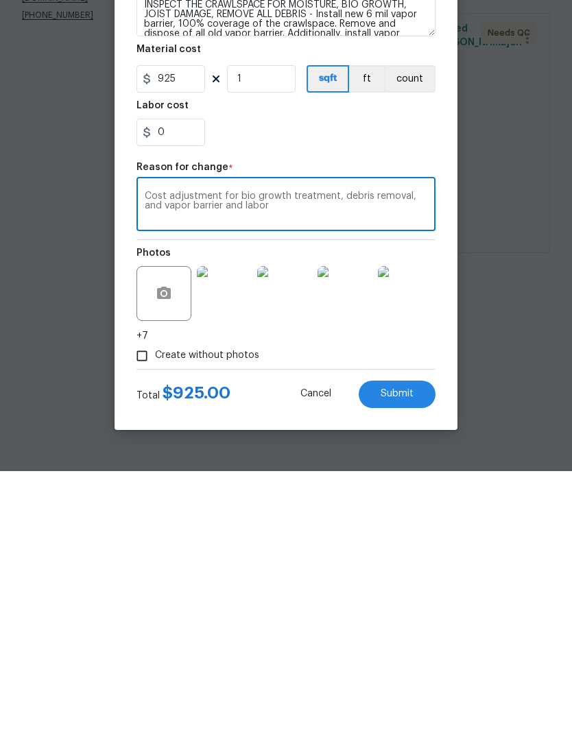
type textarea "Cost adjustment for bio growth treatment, debris removal, and vapor barrier and…"
click at [230, 526] on img at bounding box center [224, 553] width 55 height 55
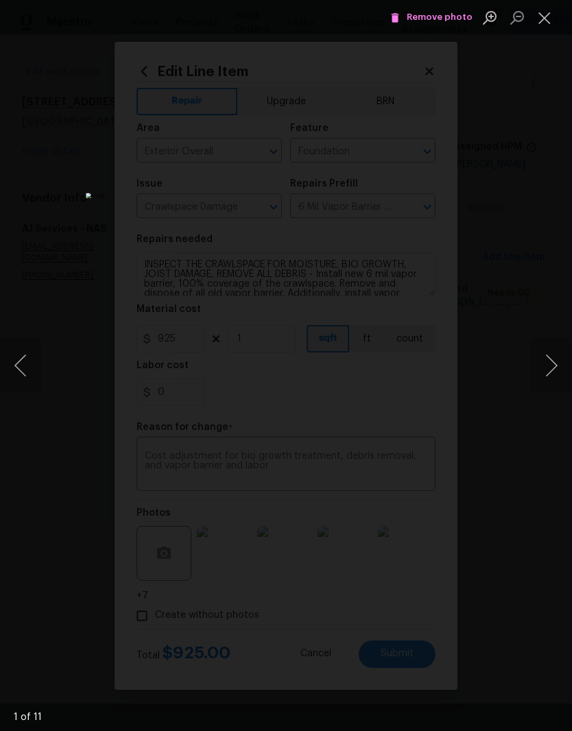
click at [550, 367] on button "Next image" at bounding box center [551, 365] width 41 height 55
click at [543, 372] on button "Next image" at bounding box center [551, 365] width 41 height 55
click at [547, 362] on button "Next image" at bounding box center [551, 365] width 41 height 55
click at [553, 370] on button "Next image" at bounding box center [551, 365] width 41 height 55
click at [547, 376] on button "Next image" at bounding box center [551, 365] width 41 height 55
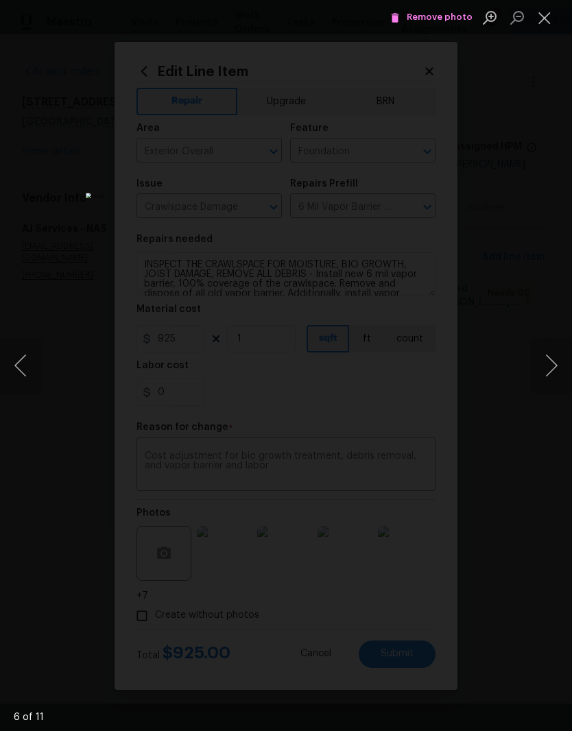
click at [545, 24] on button "Close lightbox" at bounding box center [544, 17] width 27 height 24
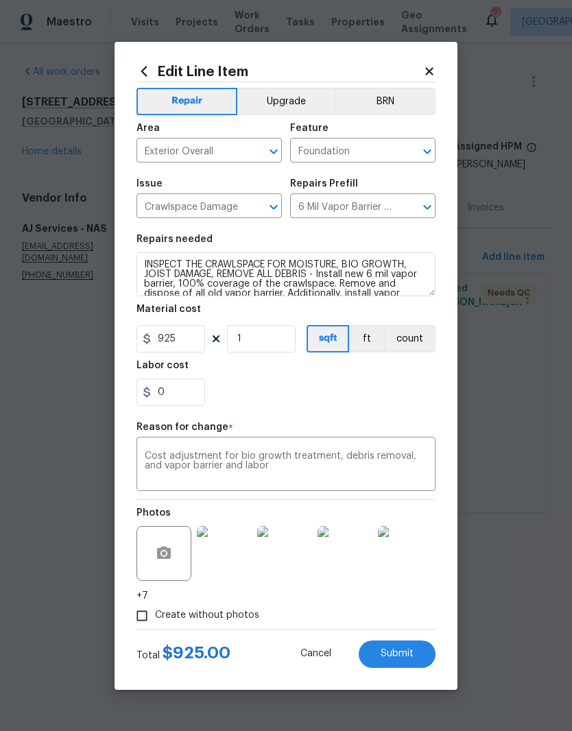
click at [402, 656] on span "Submit" at bounding box center [397, 654] width 33 height 10
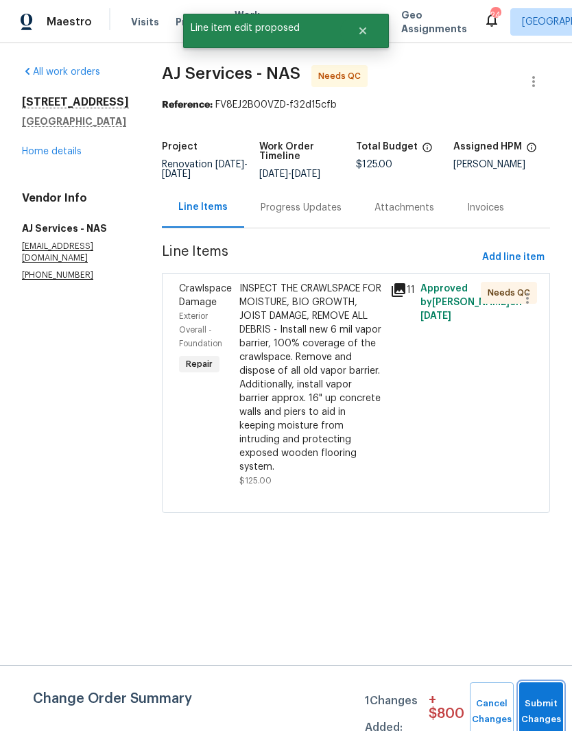
click at [538, 705] on button "Submit Changes" at bounding box center [541, 711] width 44 height 59
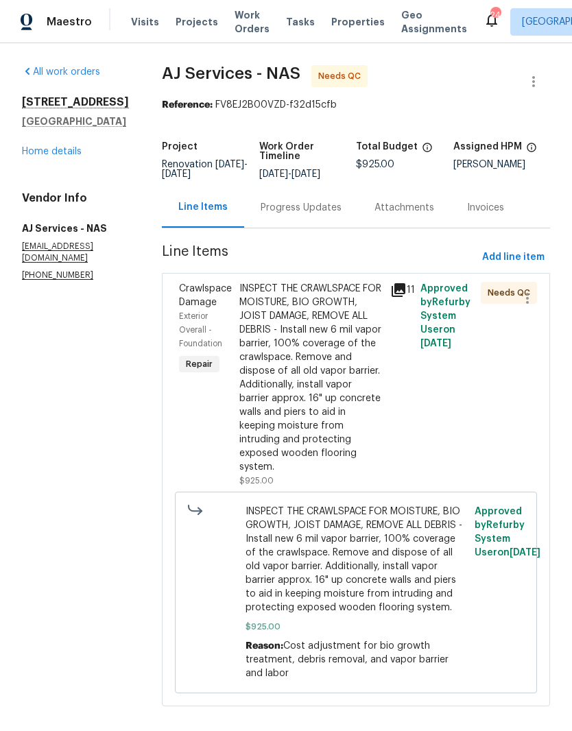
click at [57, 156] on link "Home details" at bounding box center [52, 152] width 60 height 10
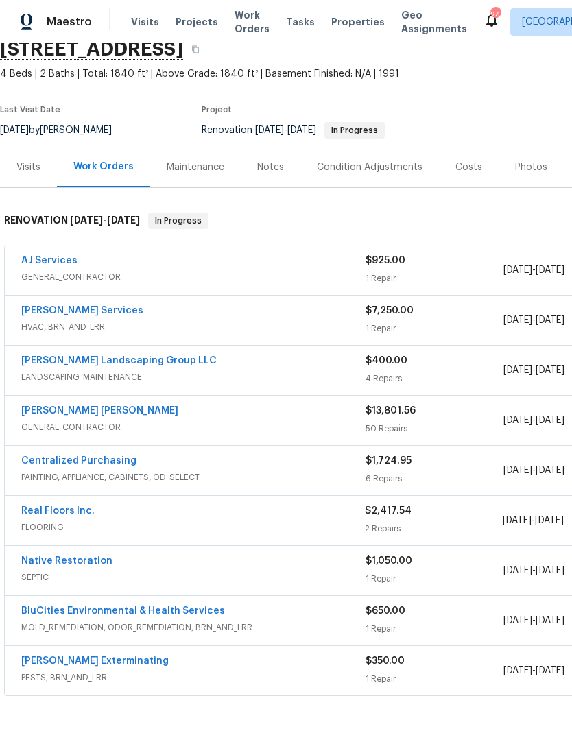
scroll to position [62, 0]
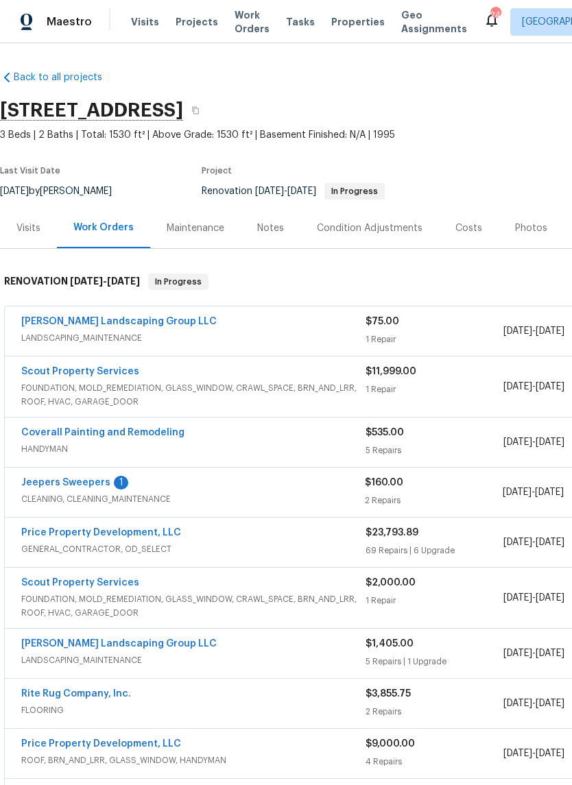
click at [37, 485] on link "Jeepers Sweepers" at bounding box center [65, 483] width 89 height 10
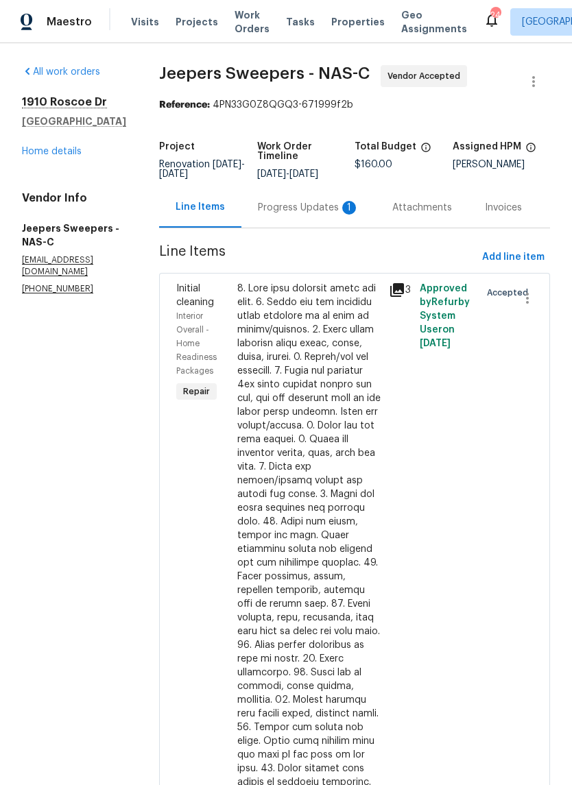
click at [293, 215] on div "Progress Updates 1" at bounding box center [308, 208] width 101 height 14
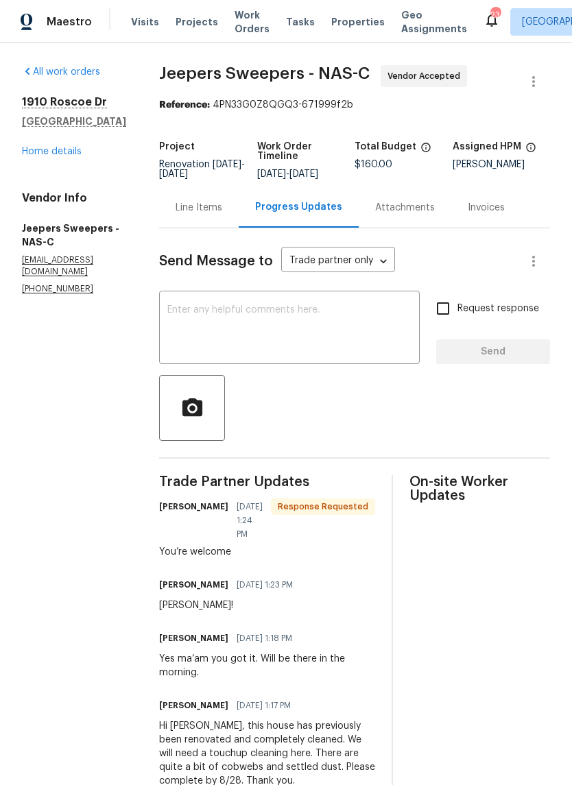
click at [64, 154] on link "Home details" at bounding box center [52, 152] width 60 height 10
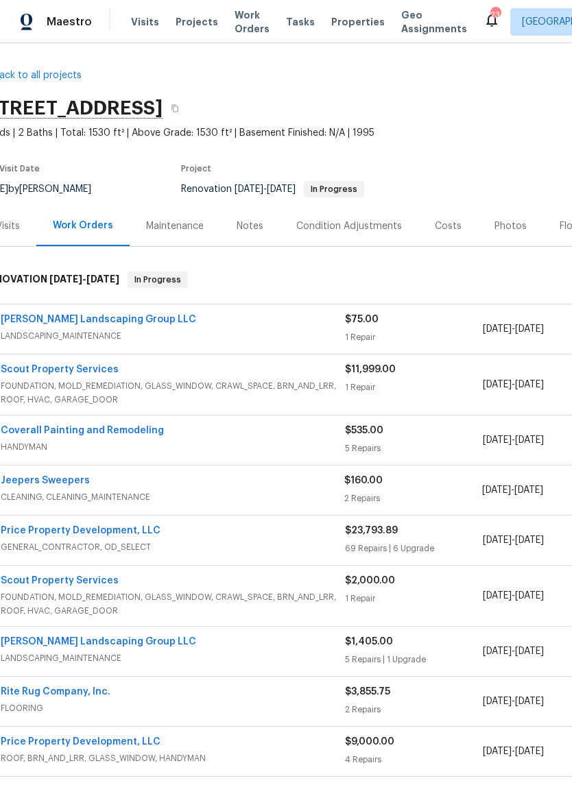
scroll to position [2, 18]
click at [111, 322] on link "[PERSON_NAME] Landscaping Group LLC" at bounding box center [100, 320] width 195 height 10
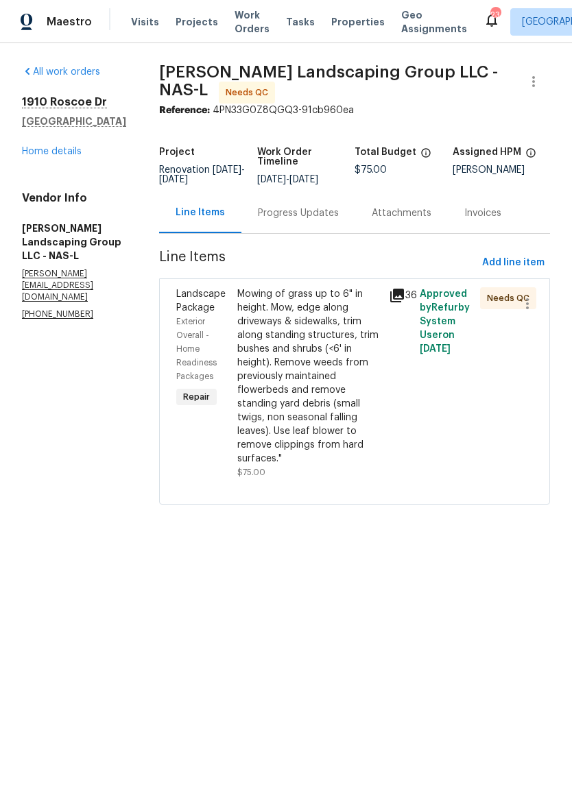
click at [352, 315] on div "Mowing of grass up to 6" in height. Mow, edge along driveways & sidewalks, trim…" at bounding box center [309, 376] width 144 height 178
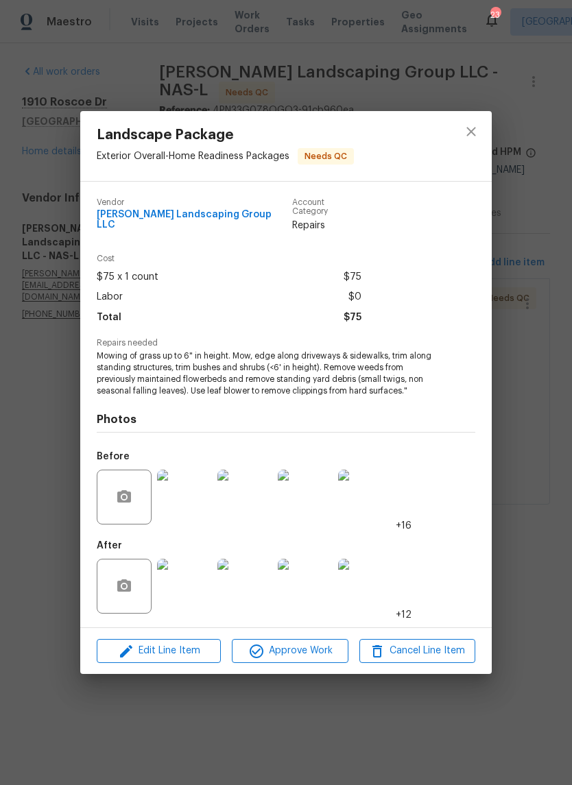
click at [188, 584] on img at bounding box center [184, 586] width 55 height 55
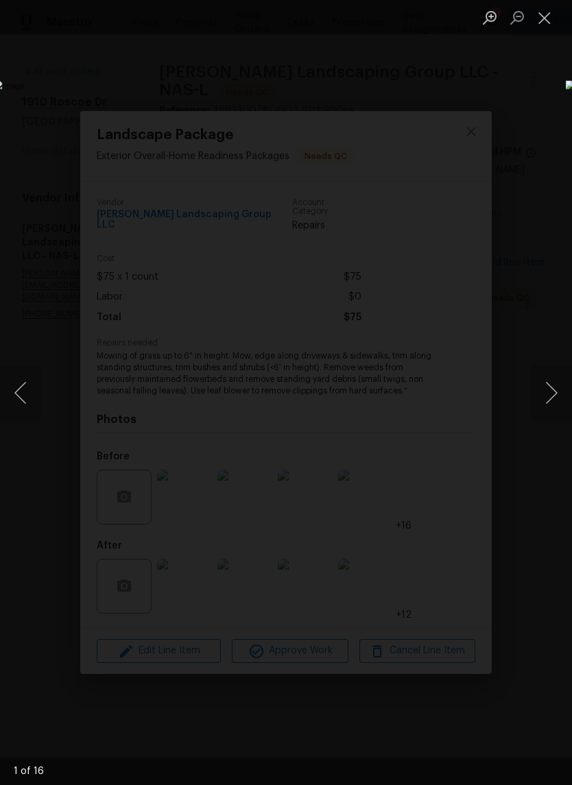
click at [553, 398] on button "Next image" at bounding box center [551, 392] width 41 height 55
click at [554, 400] on button "Next image" at bounding box center [551, 392] width 41 height 55
click at [556, 406] on button "Next image" at bounding box center [551, 392] width 41 height 55
click at [552, 406] on button "Next image" at bounding box center [551, 392] width 41 height 55
click at [556, 407] on button "Next image" at bounding box center [551, 392] width 41 height 55
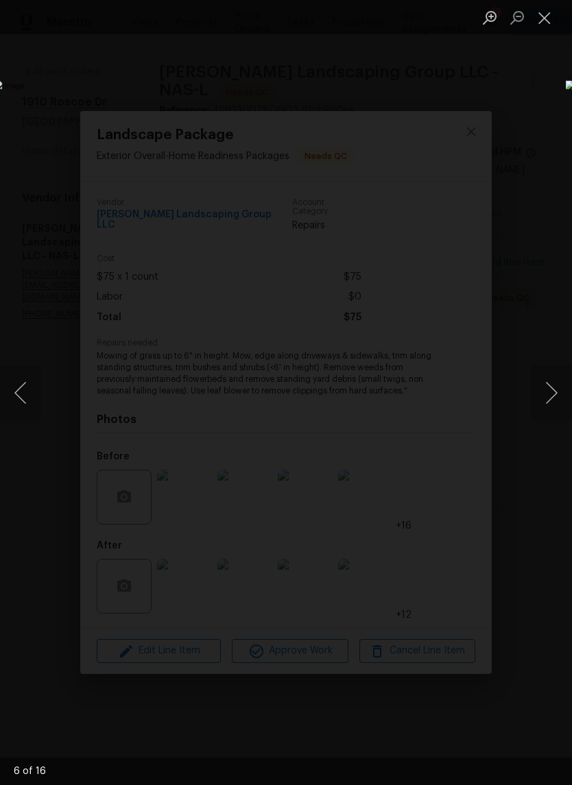
click at [550, 399] on button "Next image" at bounding box center [551, 392] width 41 height 55
click at [550, 28] on button "Close lightbox" at bounding box center [544, 17] width 27 height 24
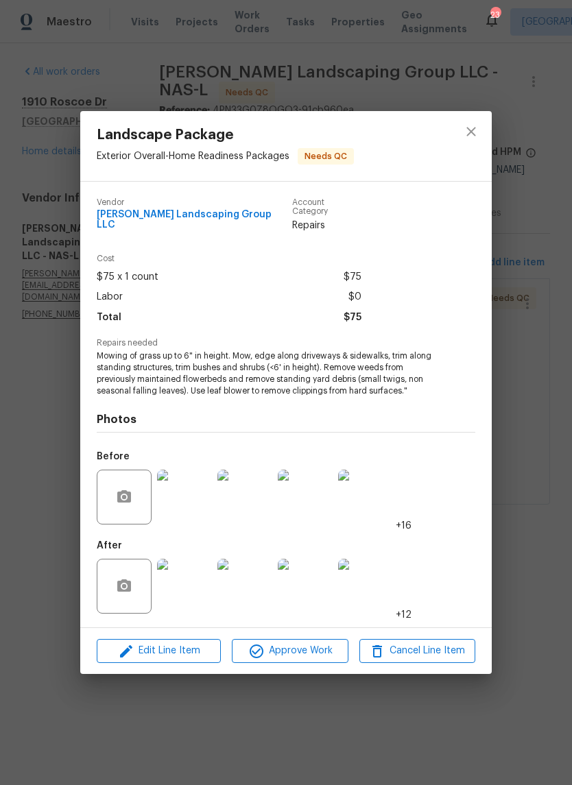
click at [197, 498] on img at bounding box center [184, 497] width 55 height 55
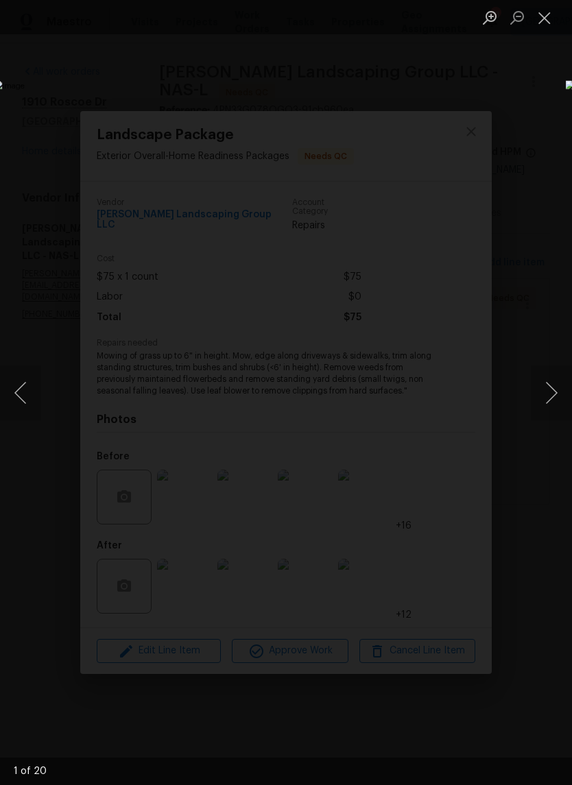
click at [555, 393] on button "Next image" at bounding box center [551, 392] width 41 height 55
click at [554, 399] on button "Next image" at bounding box center [551, 392] width 41 height 55
click at [552, 400] on button "Next image" at bounding box center [551, 392] width 41 height 55
click at [549, 404] on button "Next image" at bounding box center [551, 392] width 41 height 55
click at [541, 27] on button "Close lightbox" at bounding box center [544, 17] width 27 height 24
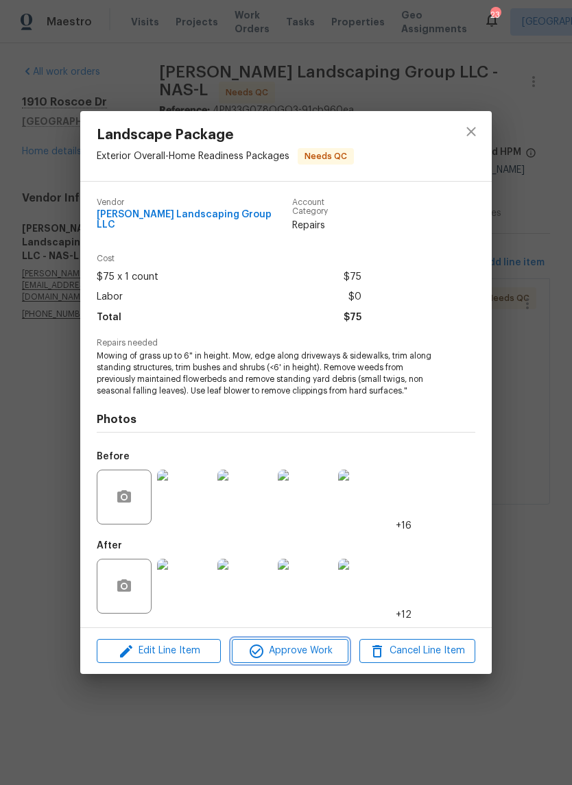
click at [315, 649] on span "Approve Work" at bounding box center [290, 651] width 108 height 17
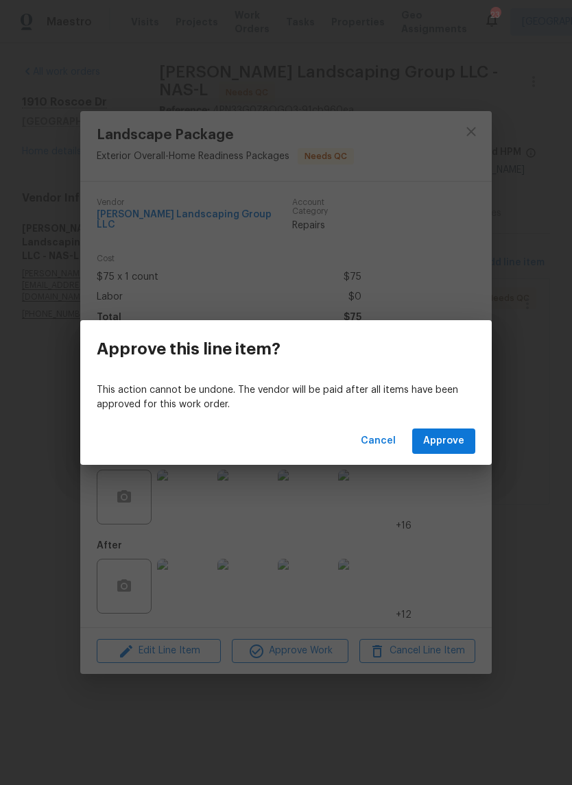
click at [457, 435] on span "Approve" at bounding box center [443, 441] width 41 height 17
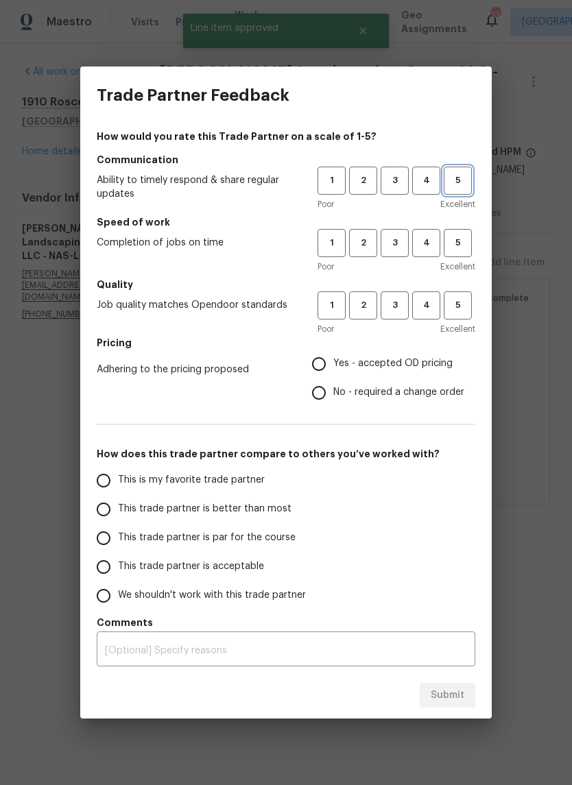
click at [464, 184] on span "5" at bounding box center [457, 181] width 25 height 16
click at [461, 245] on span "5" at bounding box center [457, 243] width 25 height 16
click at [463, 304] on span "5" at bounding box center [457, 306] width 25 height 16
click at [322, 368] on input "Yes - accepted OD pricing" at bounding box center [318, 364] width 29 height 29
radio input "true"
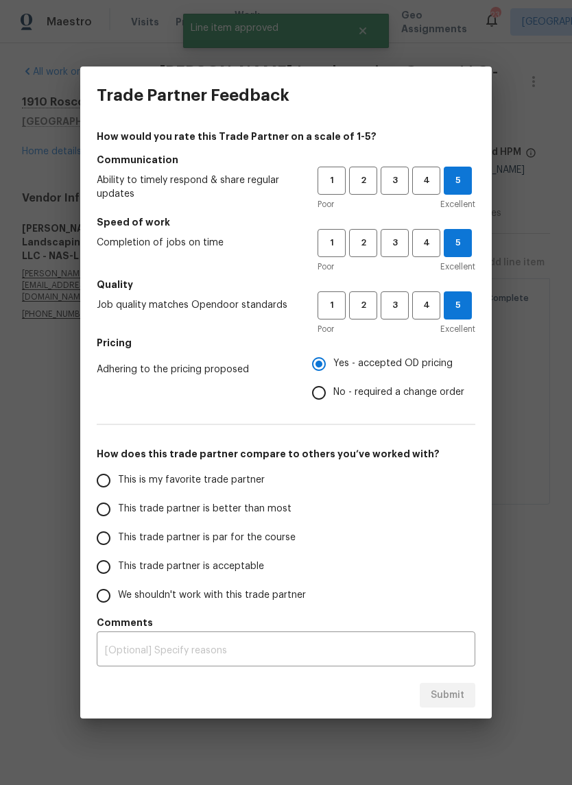
click at [108, 487] on input "This is my favorite trade partner" at bounding box center [103, 480] width 29 height 29
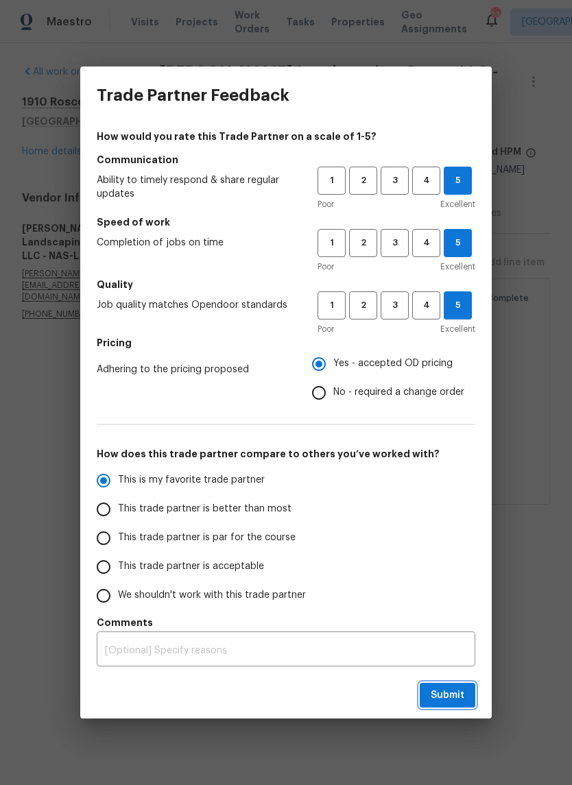
click at [456, 697] on span "Submit" at bounding box center [448, 695] width 34 height 17
radio input "true"
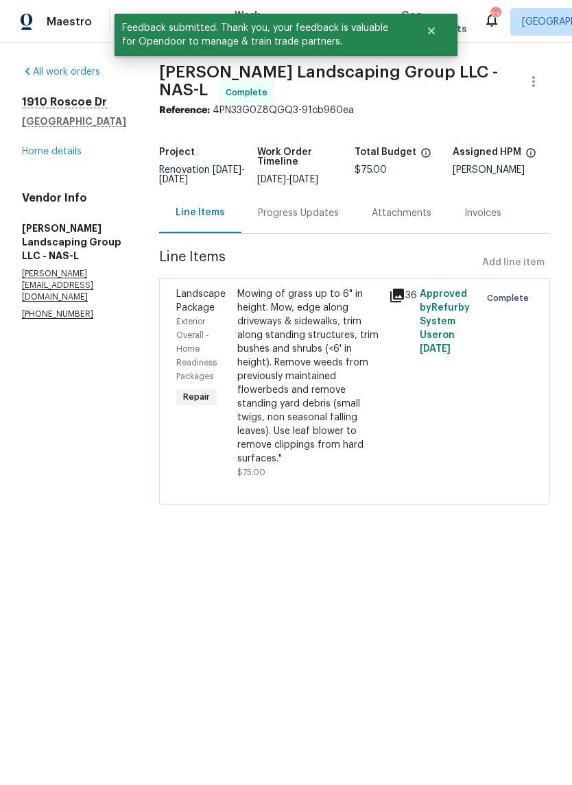
click at [71, 156] on link "Home details" at bounding box center [52, 152] width 60 height 10
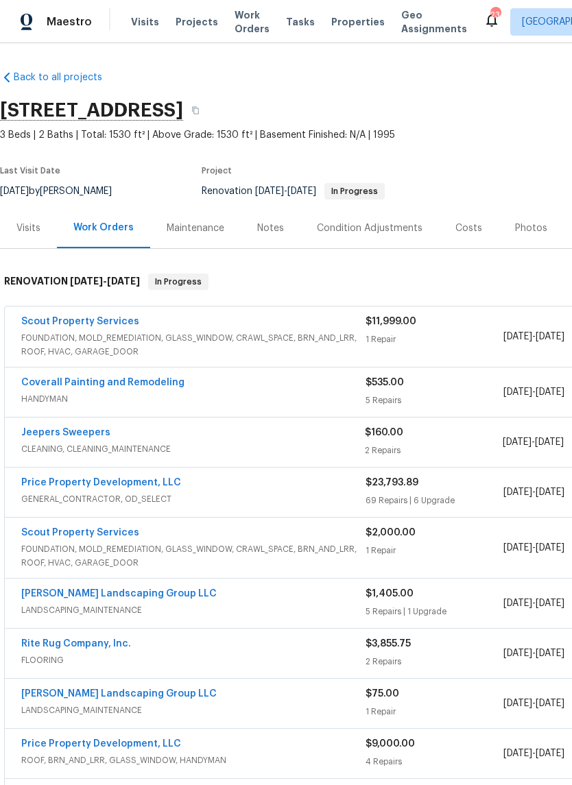
click at [276, 226] on div "Notes" at bounding box center [270, 228] width 27 height 14
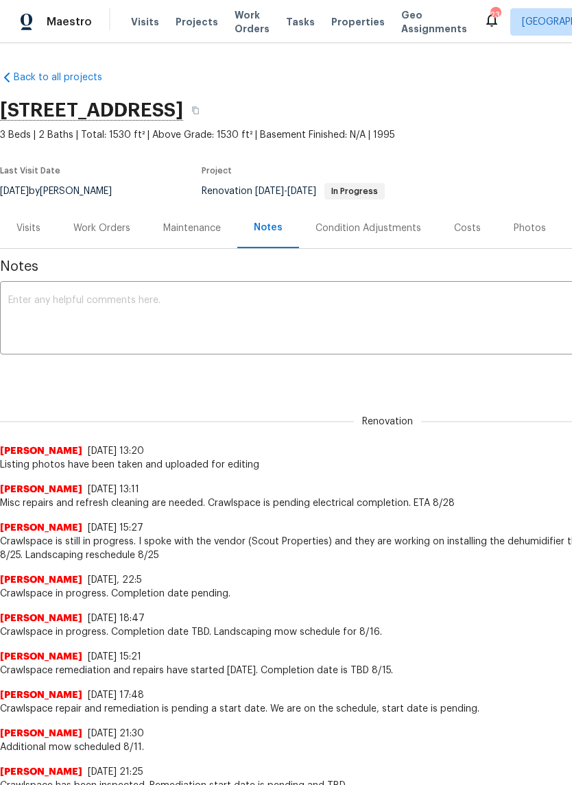
click at [103, 231] on div "Work Orders" at bounding box center [101, 228] width 57 height 14
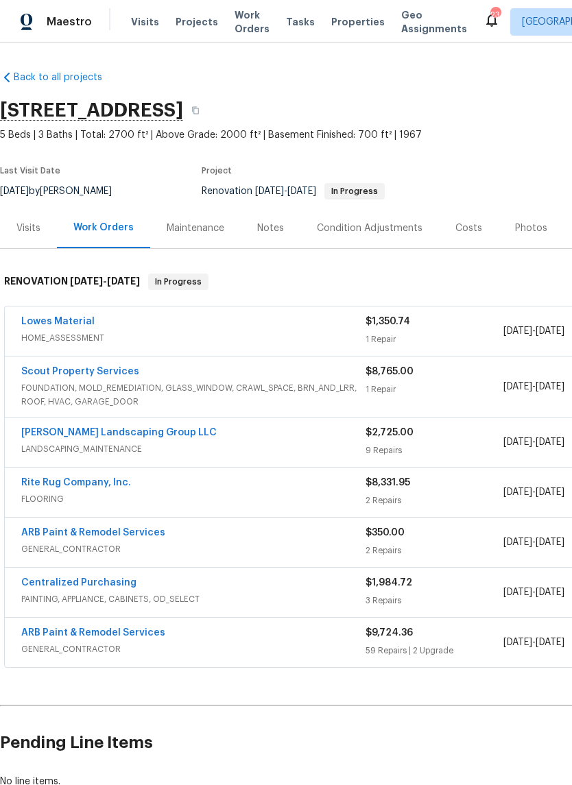
click at [276, 227] on div "Notes" at bounding box center [270, 228] width 27 height 14
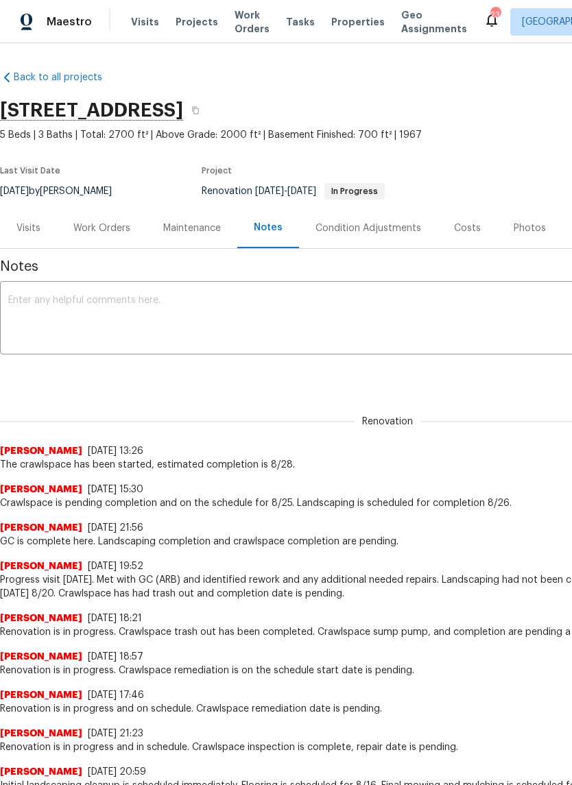
click at [105, 226] on div "Work Orders" at bounding box center [101, 228] width 57 height 14
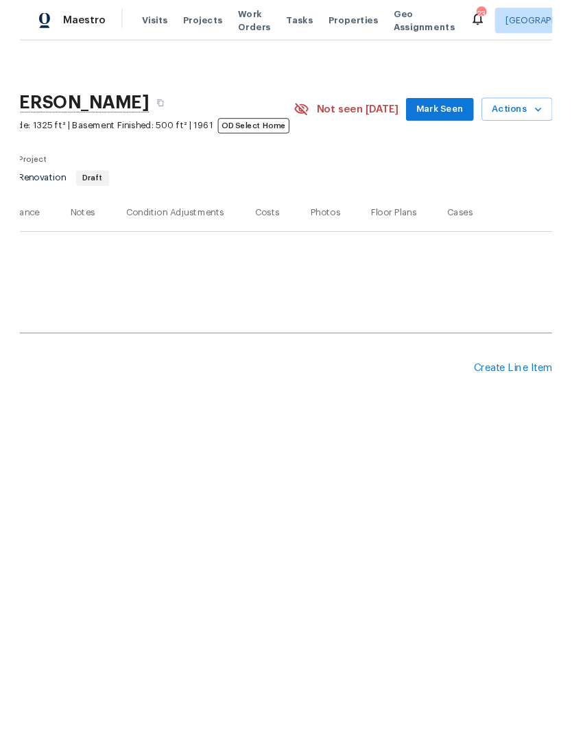
scroll to position [0, 203]
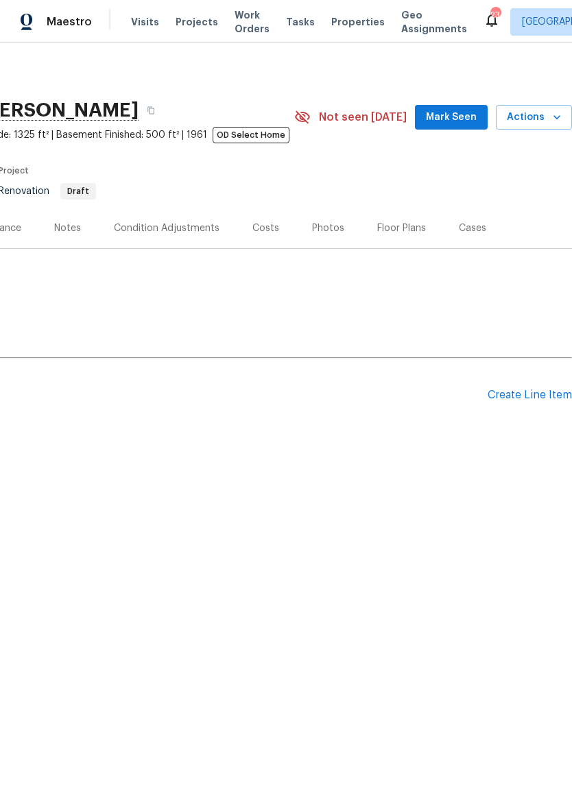
click at [514, 397] on div "Create Line Item" at bounding box center [530, 395] width 84 height 13
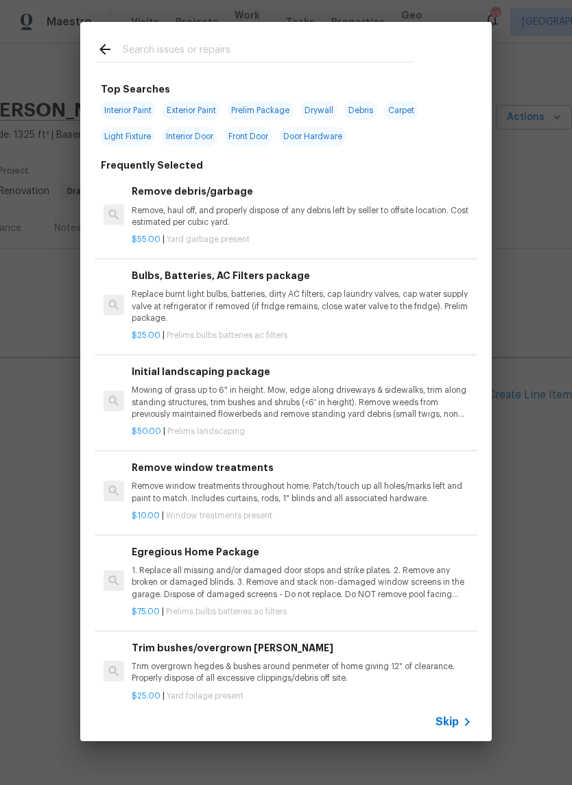
click at [256, 43] on input "text" at bounding box center [268, 51] width 291 height 21
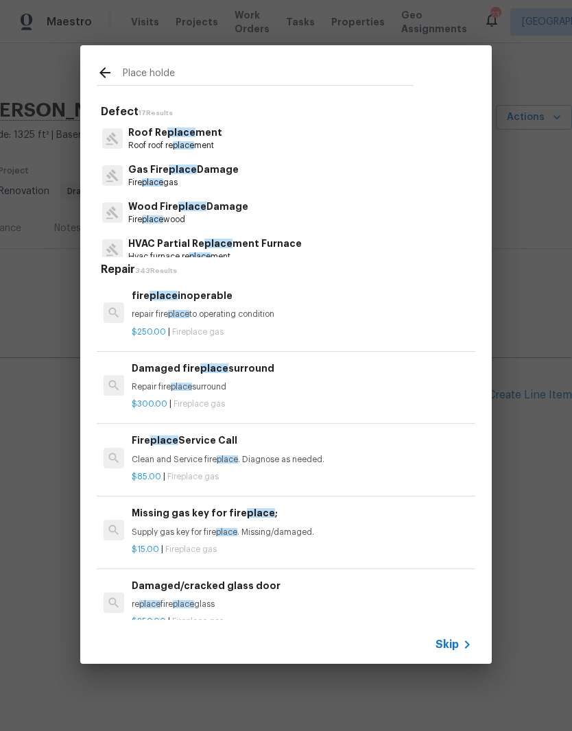
type input "Place holder"
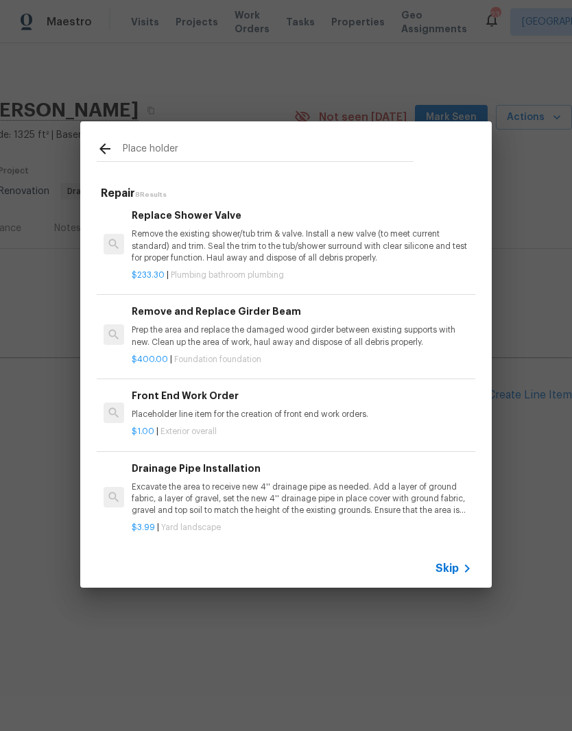
scroll to position [352, 0]
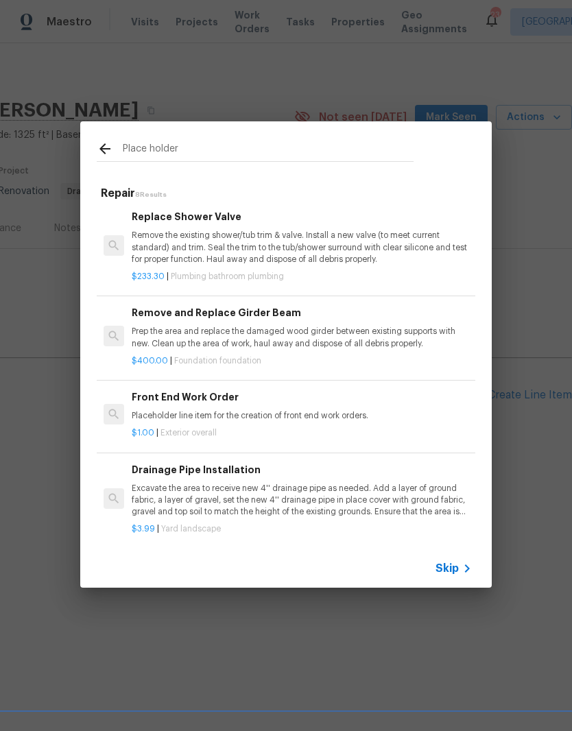
click at [198, 399] on h6 "Front End Work Order" at bounding box center [302, 396] width 340 height 15
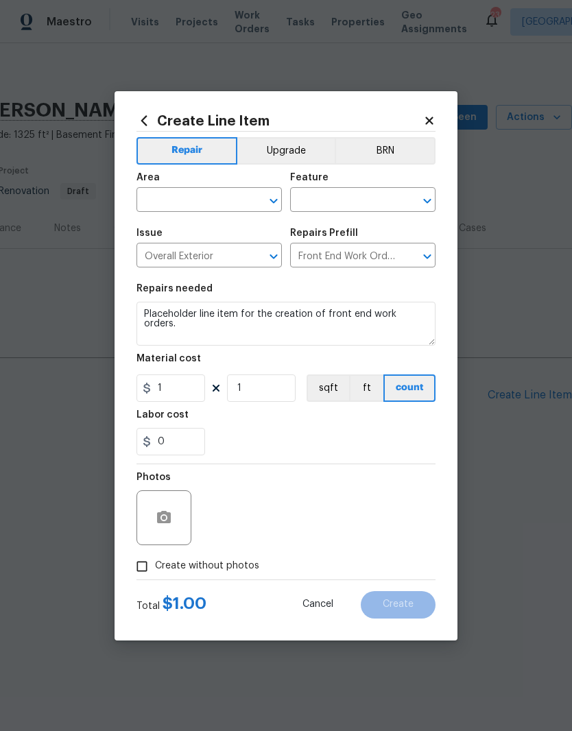
click at [243, 197] on input "text" at bounding box center [189, 201] width 107 height 21
click at [213, 255] on li "Exterior Overall" at bounding box center [208, 254] width 145 height 23
type input "Exterior Overall"
click at [349, 202] on input "text" at bounding box center [343, 201] width 107 height 21
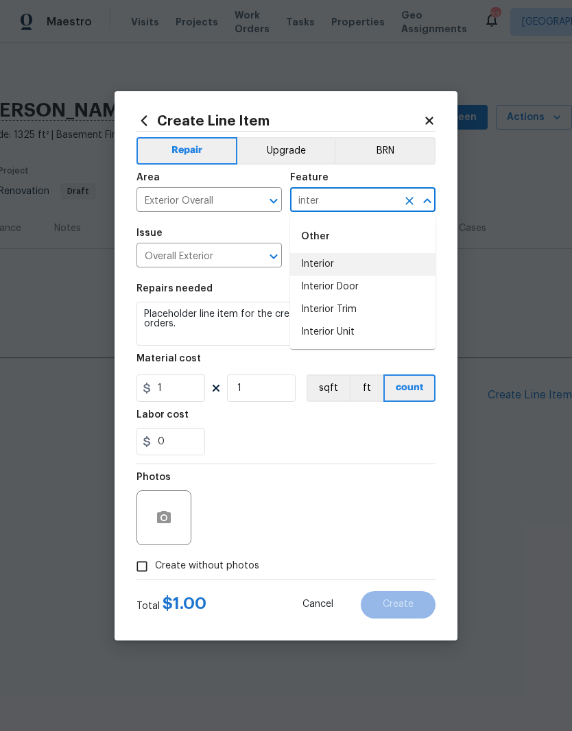
click at [337, 265] on li "Interior" at bounding box center [362, 264] width 145 height 23
type input "Interior"
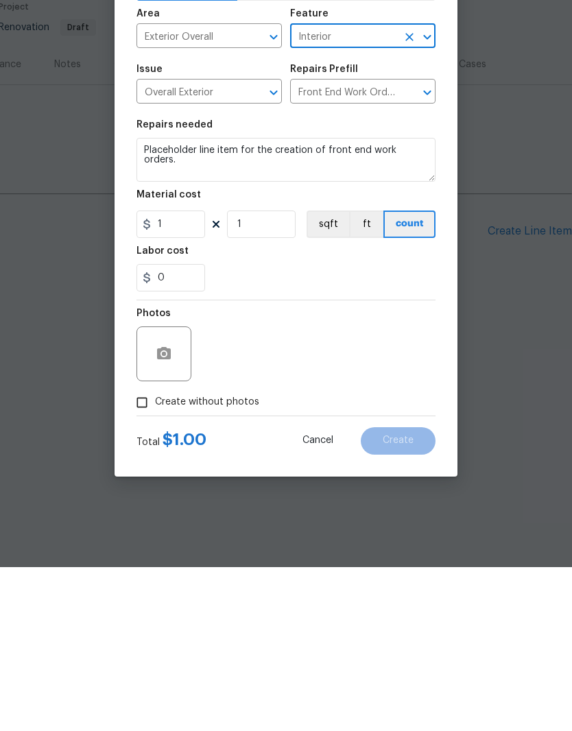
click at [154, 553] on input "Create without photos" at bounding box center [142, 566] width 26 height 26
checkbox input "true"
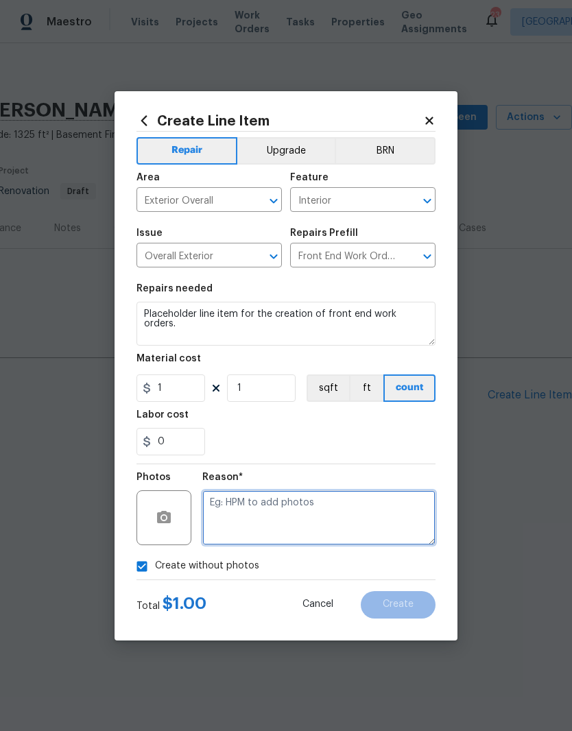
click at [279, 508] on textarea at bounding box center [318, 517] width 233 height 55
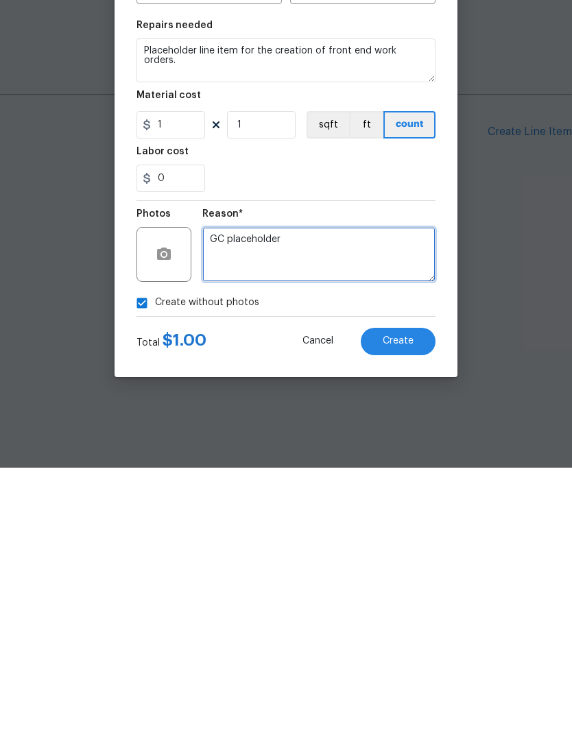
type textarea "GC placeholder"
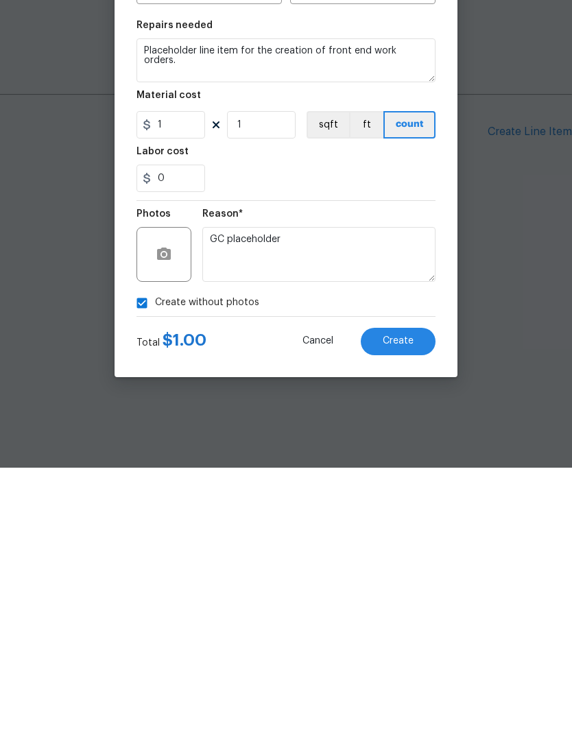
click at [407, 599] on span "Create" at bounding box center [398, 604] width 31 height 10
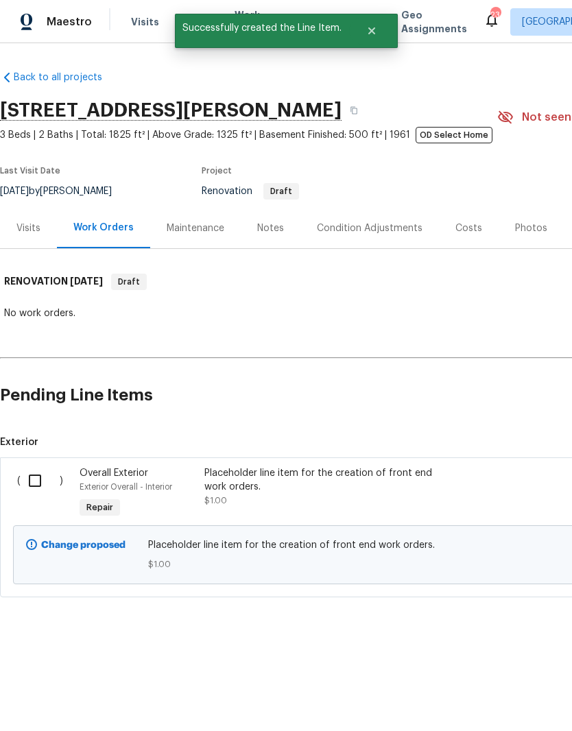
scroll to position [0, 0]
click at [42, 481] on input "checkbox" at bounding box center [40, 480] width 39 height 29
checkbox input "true"
click at [516, 697] on span "Create Work Order" at bounding box center [493, 696] width 91 height 17
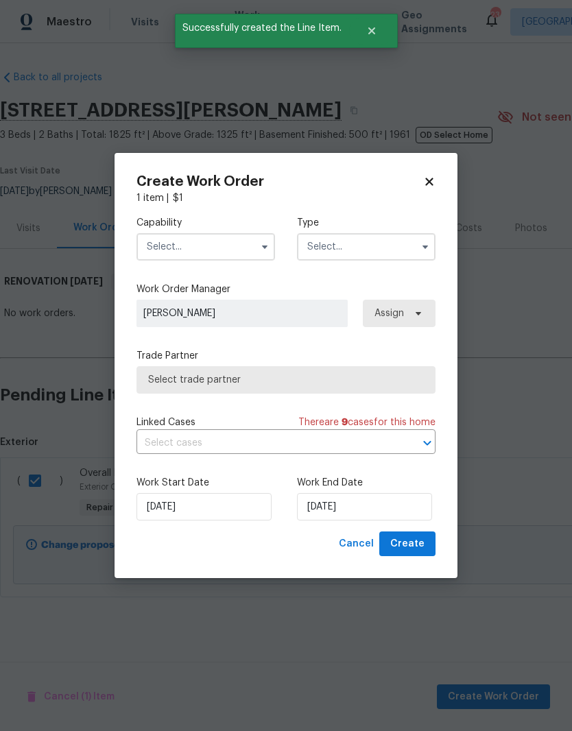
click at [227, 243] on input "text" at bounding box center [205, 246] width 139 height 27
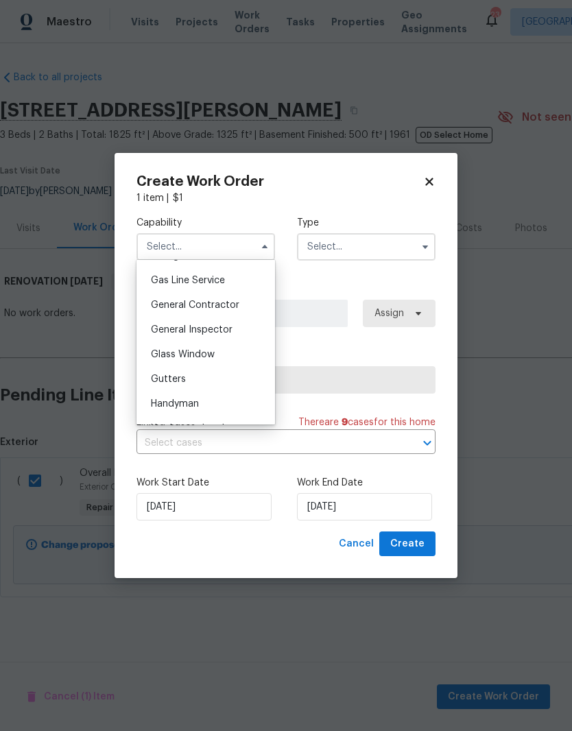
scroll to position [627, 0]
click at [233, 302] on span "General Contractor" at bounding box center [195, 305] width 88 height 10
type input "General Contractor"
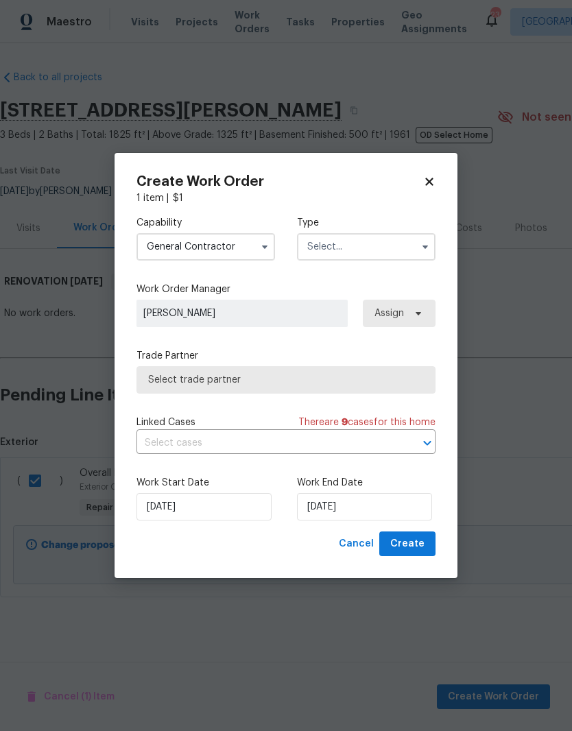
click at [370, 252] on input "text" at bounding box center [366, 246] width 139 height 27
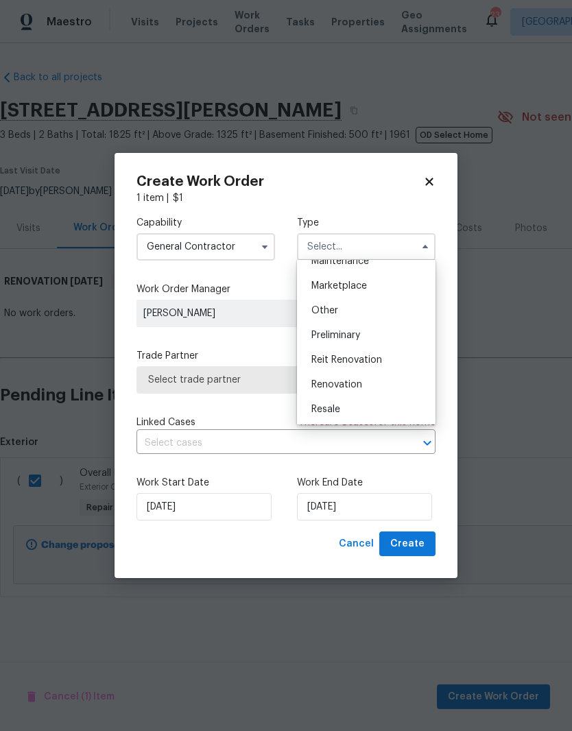
scroll to position [237, 0]
click at [355, 384] on span "Renovation" at bounding box center [336, 384] width 51 height 10
type input "Renovation"
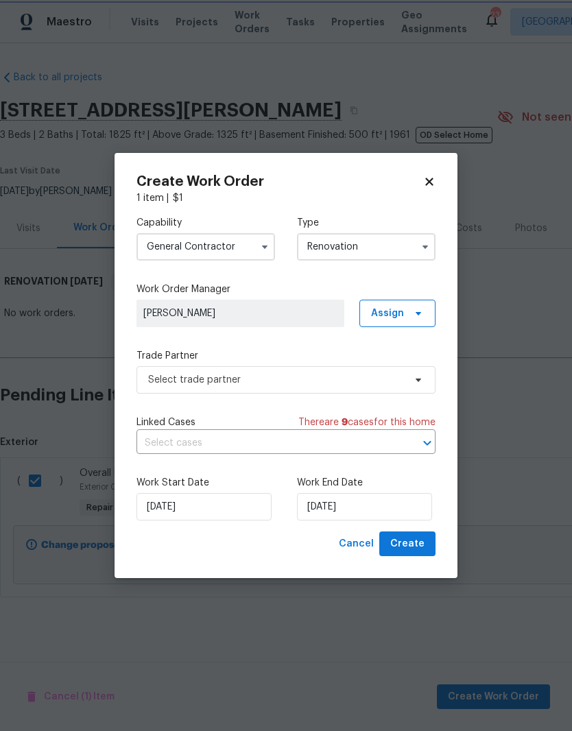
scroll to position [0, 0]
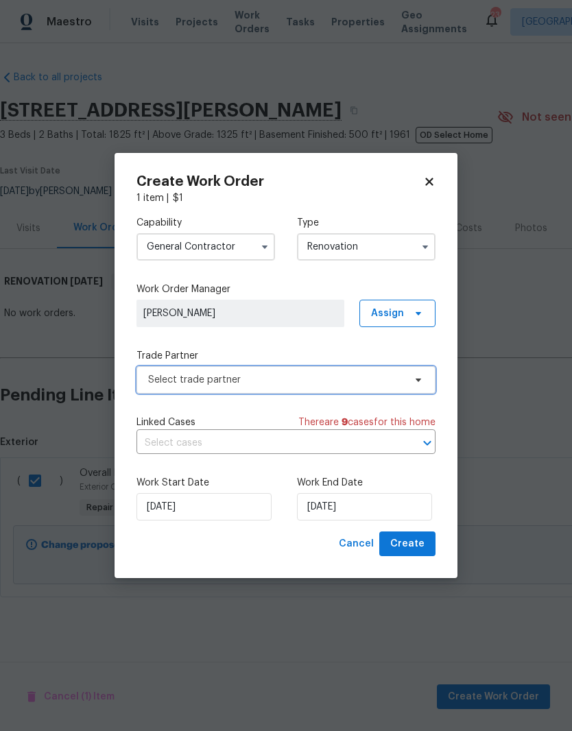
click at [418, 382] on icon at bounding box center [418, 379] width 11 height 11
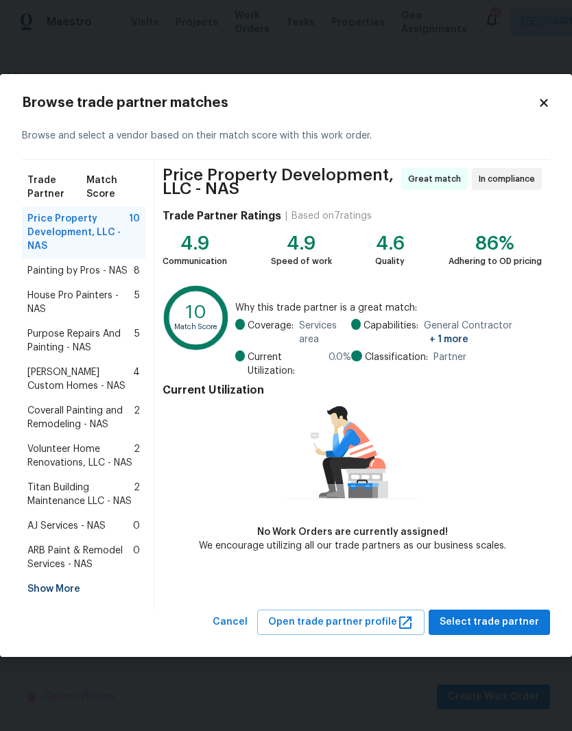
click at [90, 526] on span "AJ Services - NAS" at bounding box center [66, 526] width 78 height 14
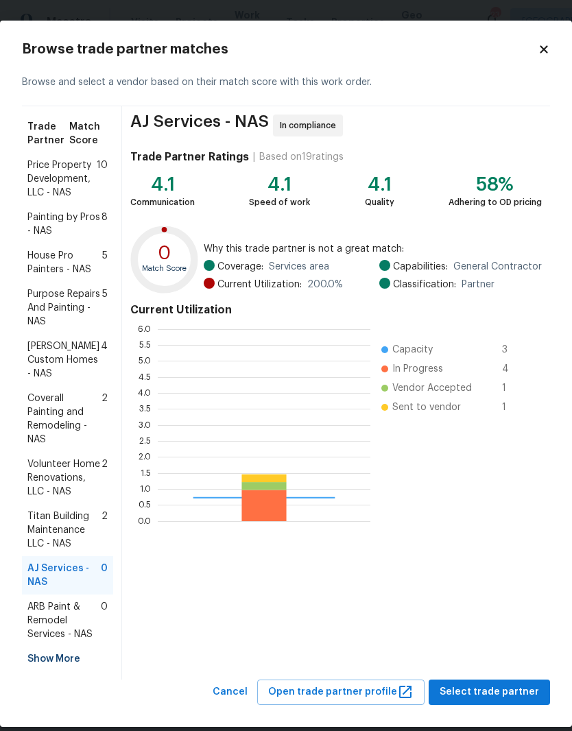
scroll to position [192, 213]
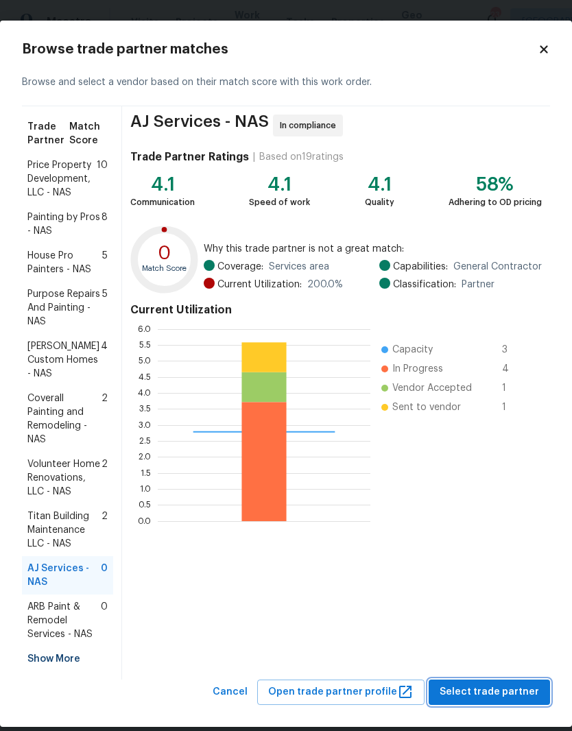
click at [499, 684] on span "Select trade partner" at bounding box center [489, 692] width 99 height 17
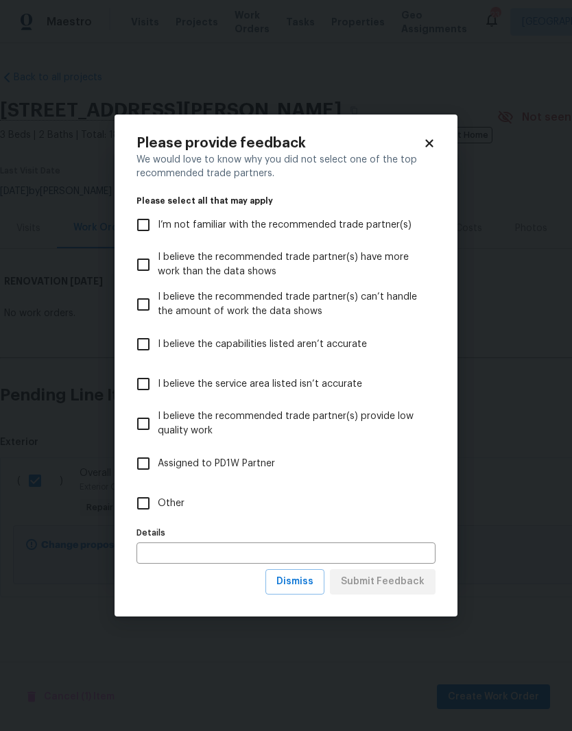
click at [147, 513] on input "Other" at bounding box center [143, 503] width 29 height 29
checkbox input "true"
click at [405, 586] on span "Submit Feedback" at bounding box center [383, 581] width 84 height 17
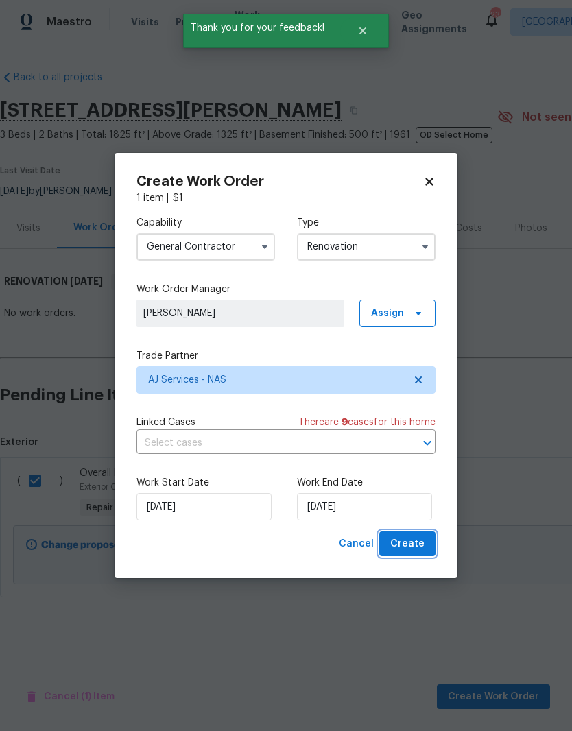
click at [422, 547] on span "Create" at bounding box center [407, 544] width 34 height 17
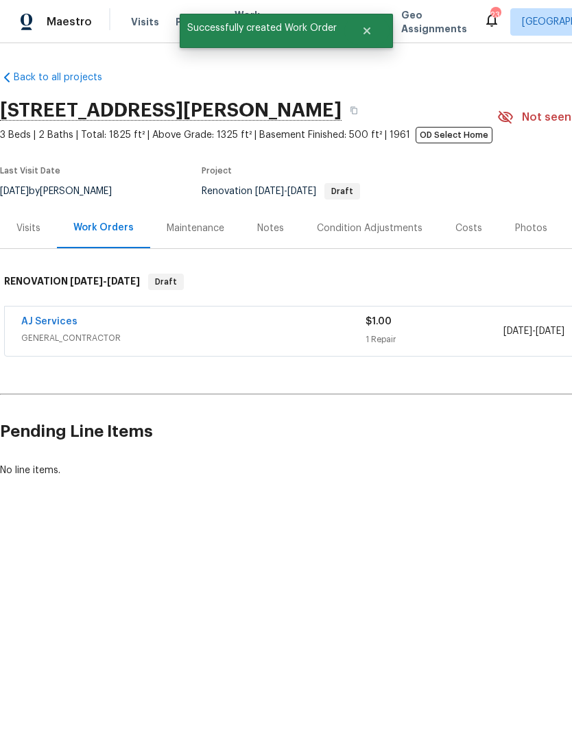
click at [64, 324] on link "AJ Services" at bounding box center [49, 322] width 56 height 10
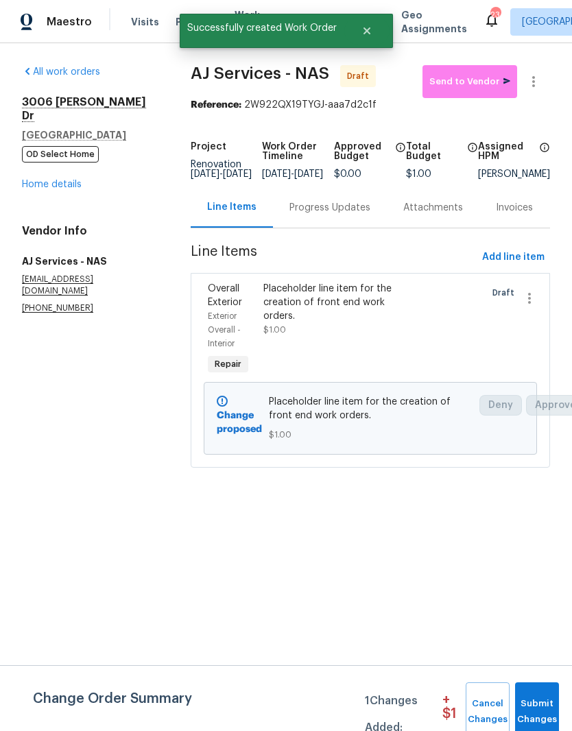
click at [478, 89] on button "Send to Vendor" at bounding box center [469, 81] width 95 height 33
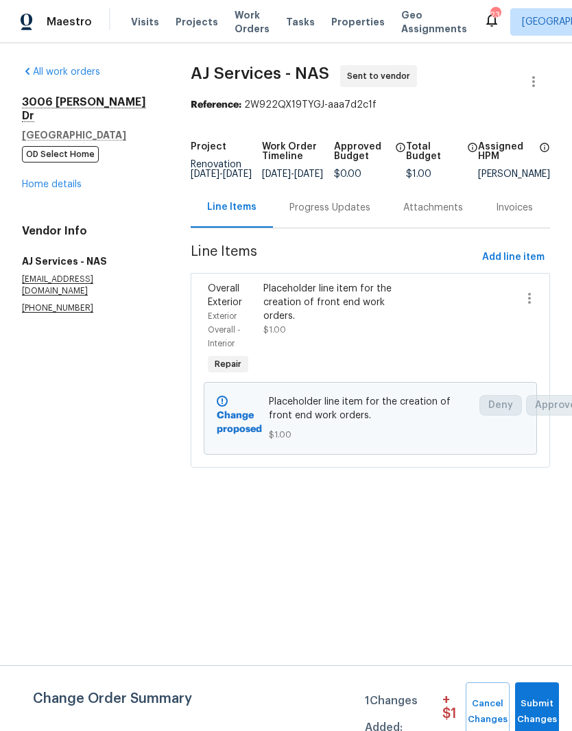
click at [72, 180] on link "Home details" at bounding box center [52, 185] width 60 height 10
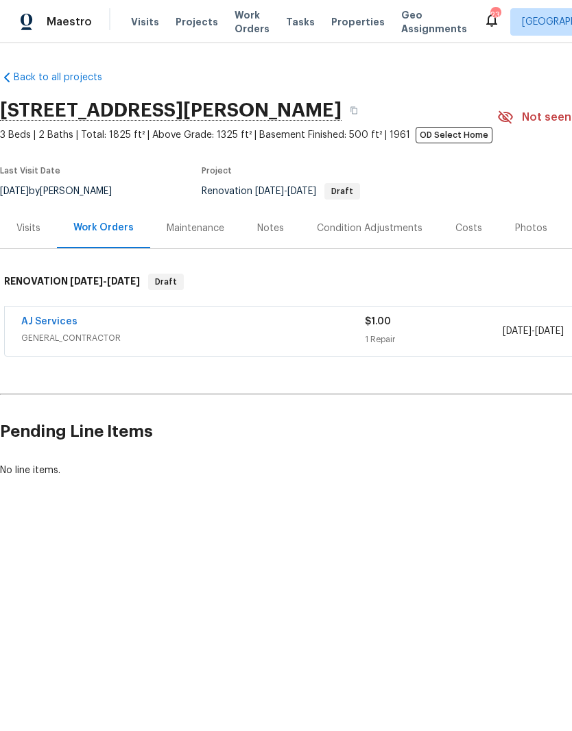
click at [57, 324] on link "AJ Services" at bounding box center [49, 322] width 56 height 10
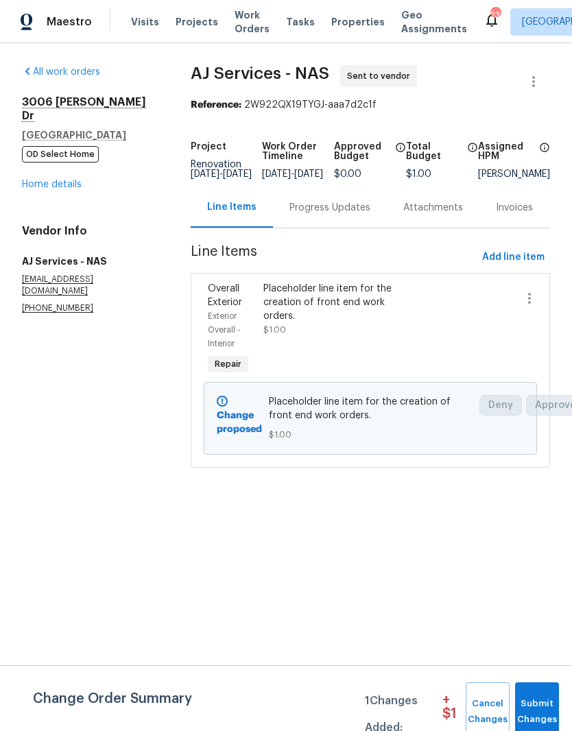
click at [64, 180] on link "Home details" at bounding box center [52, 185] width 60 height 10
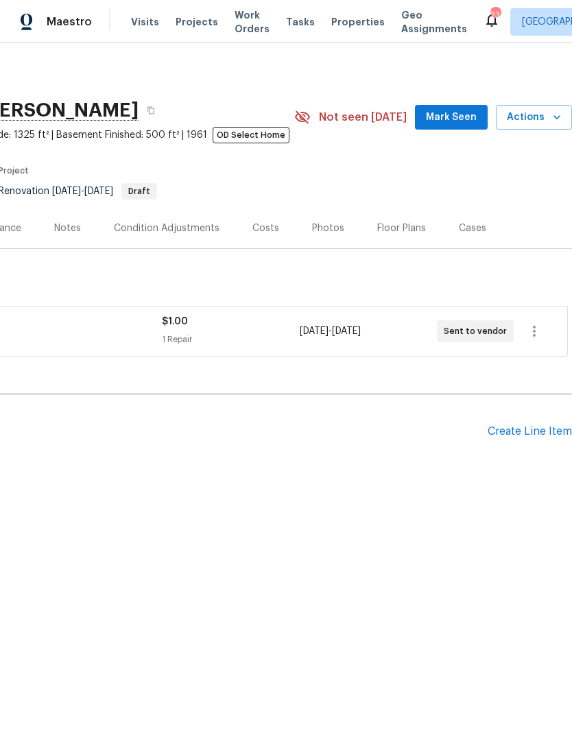
scroll to position [0, 203]
click at [538, 435] on div "Create Line Item" at bounding box center [530, 431] width 84 height 13
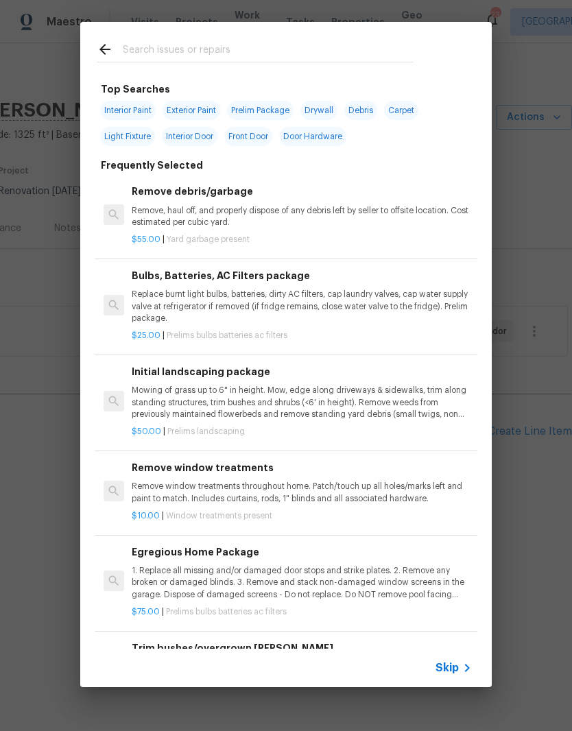
click at [245, 50] on input "text" at bounding box center [268, 51] width 291 height 21
type input "Foundation"
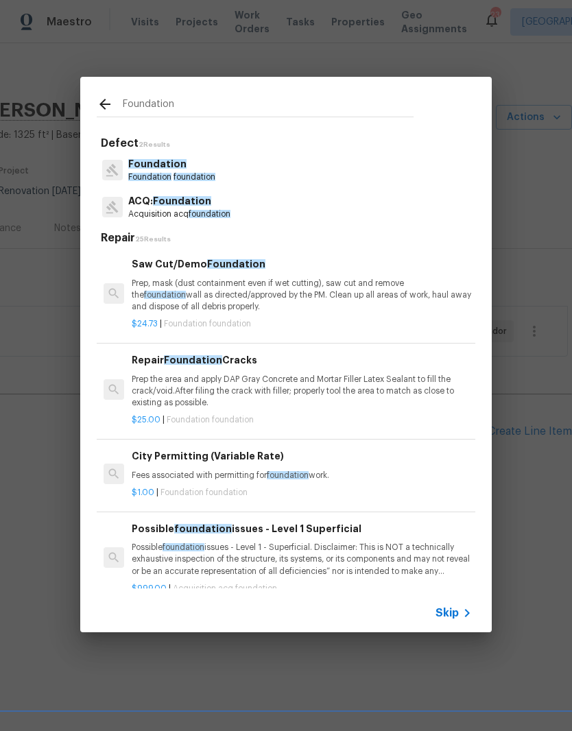
click at [177, 169] on span "Foundation" at bounding box center [157, 164] width 58 height 10
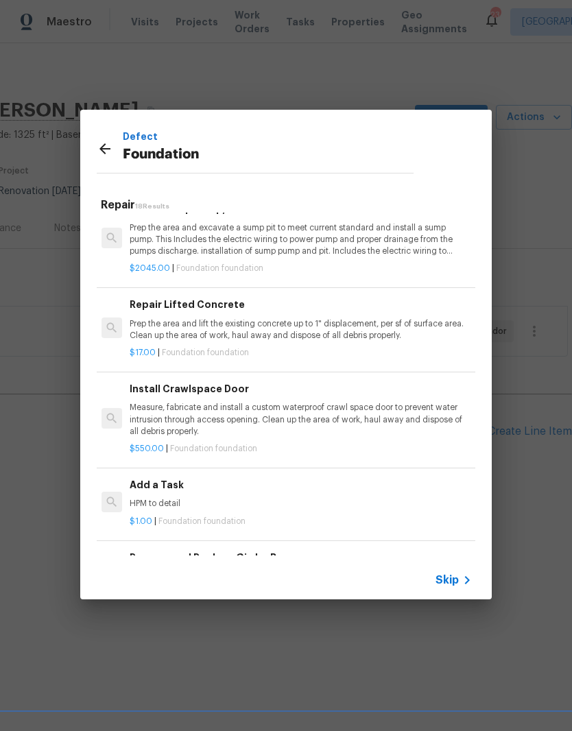
scroll to position [480, 2]
click at [176, 497] on p "HPM to detail" at bounding box center [300, 503] width 340 height 12
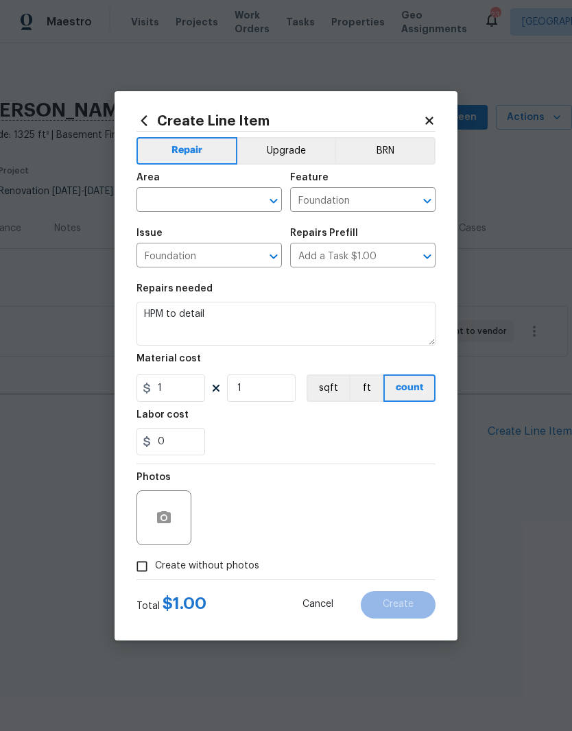
click at [220, 195] on input "text" at bounding box center [189, 201] width 107 height 21
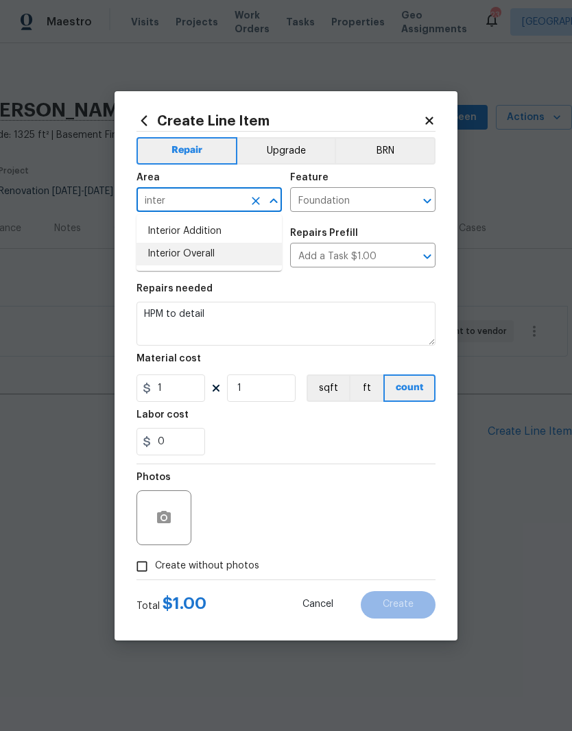
click at [213, 258] on li "Interior Overall" at bounding box center [208, 254] width 145 height 23
type input "Interior Overall"
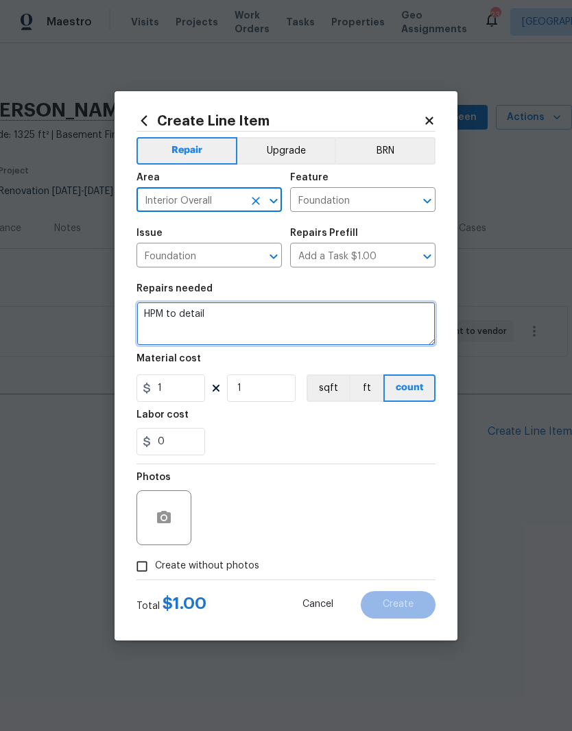
click at [228, 314] on textarea "HPM to detail" at bounding box center [285, 324] width 299 height 44
type textarea "H"
click at [221, 317] on textarea "Inspect all foundation elevations" at bounding box center [285, 324] width 299 height 44
click at [314, 324] on textarea "Inspect all foundation elevations" at bounding box center [285, 324] width 299 height 44
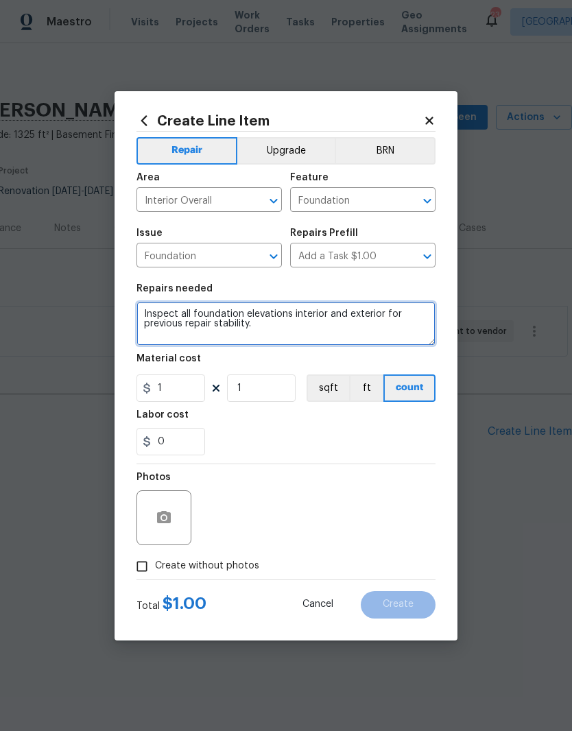
type textarea "Inspect all foundation elevations interior and exterior for previous repair sta…"
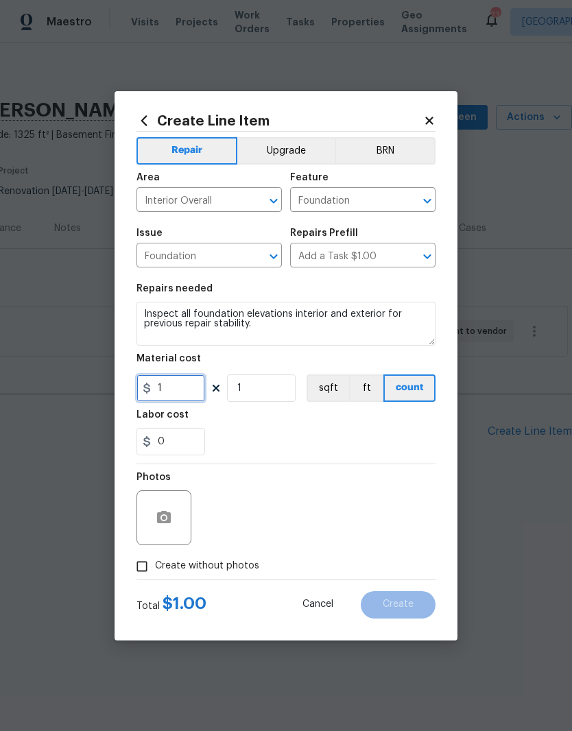
click at [182, 390] on input "1" at bounding box center [170, 387] width 69 height 27
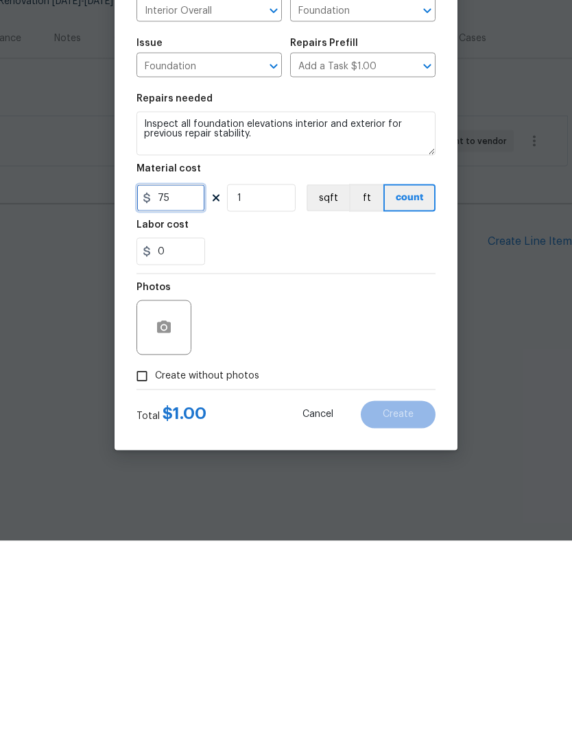
type input "75"
click at [304, 354] on div "Material cost" at bounding box center [285, 363] width 299 height 18
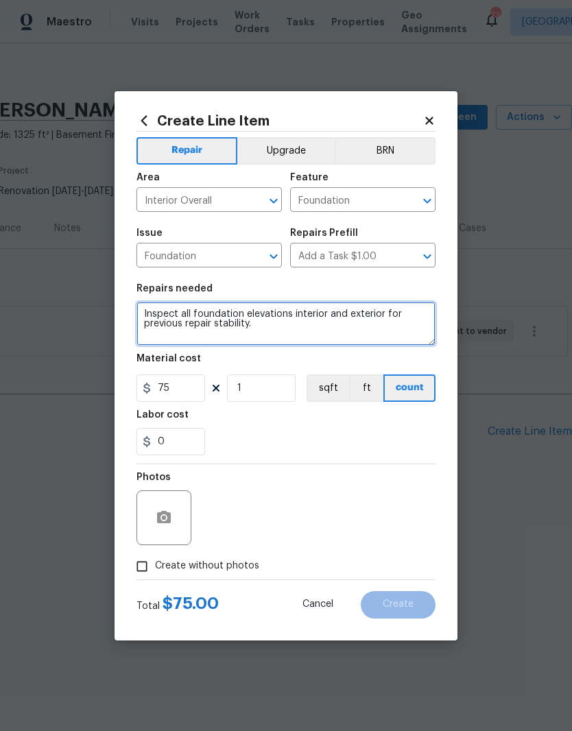
click at [277, 326] on textarea "Inspect all foundation elevations interior and exterior for previous repair sta…" at bounding box center [285, 324] width 299 height 44
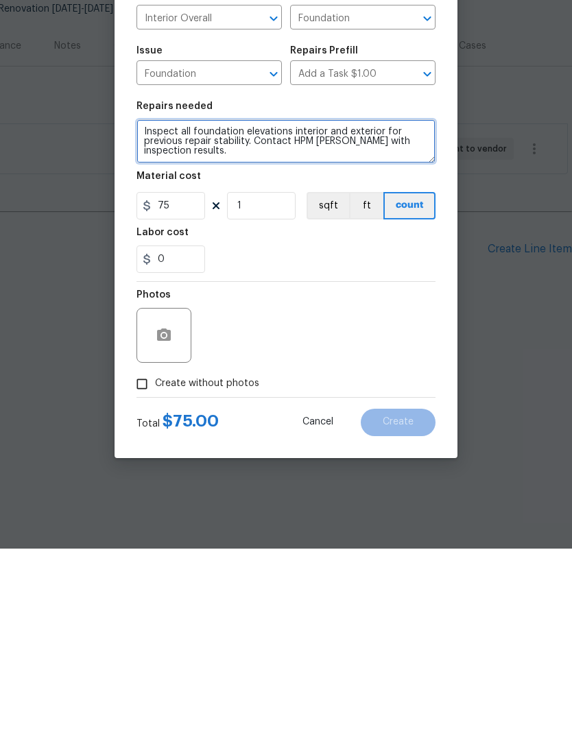
type textarea "Inspect all foundation elevations interior and exterior for previous repair sta…"
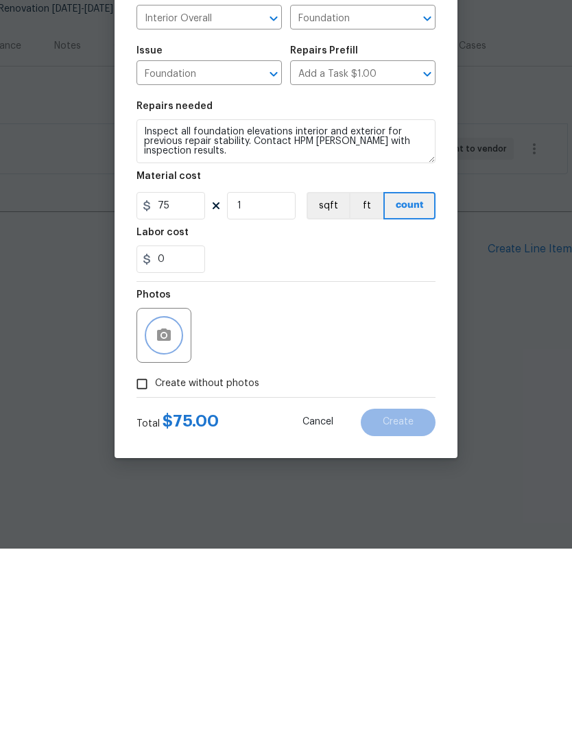
click at [174, 501] on button "button" at bounding box center [163, 517] width 33 height 33
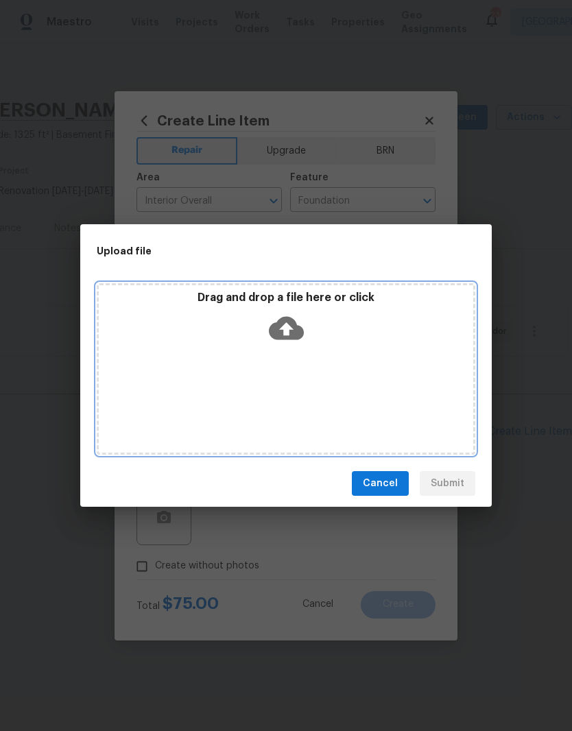
click at [330, 375] on div "Drag and drop a file here or click" at bounding box center [286, 368] width 379 height 171
click at [311, 357] on div "Drag and drop a file here or click" at bounding box center [286, 368] width 379 height 171
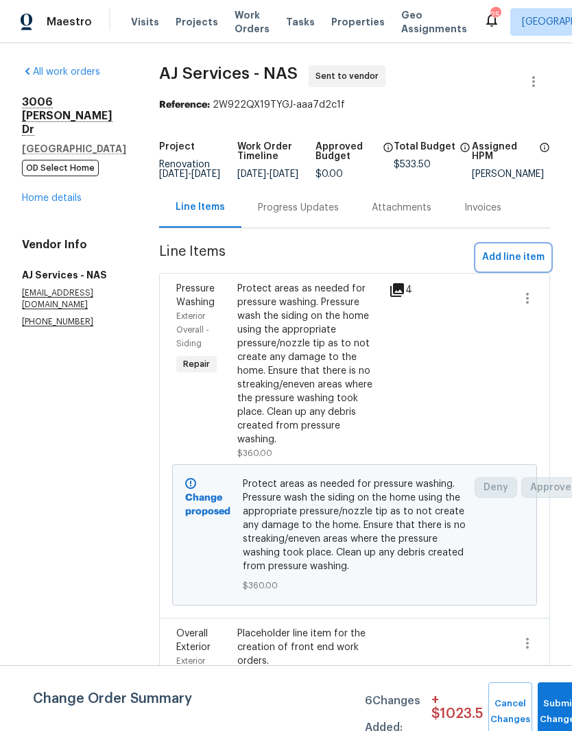
click at [516, 266] on span "Add line item" at bounding box center [513, 257] width 62 height 17
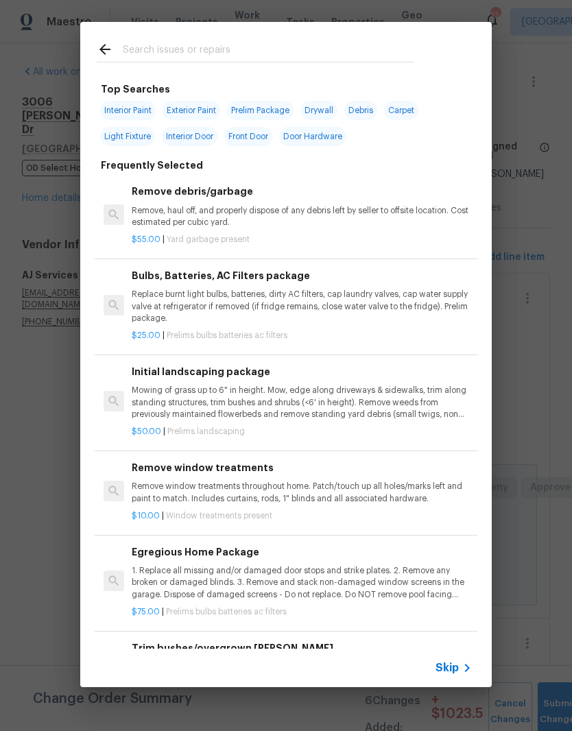
click at [260, 45] on input "text" at bounding box center [268, 51] width 291 height 21
type input "Exterior"
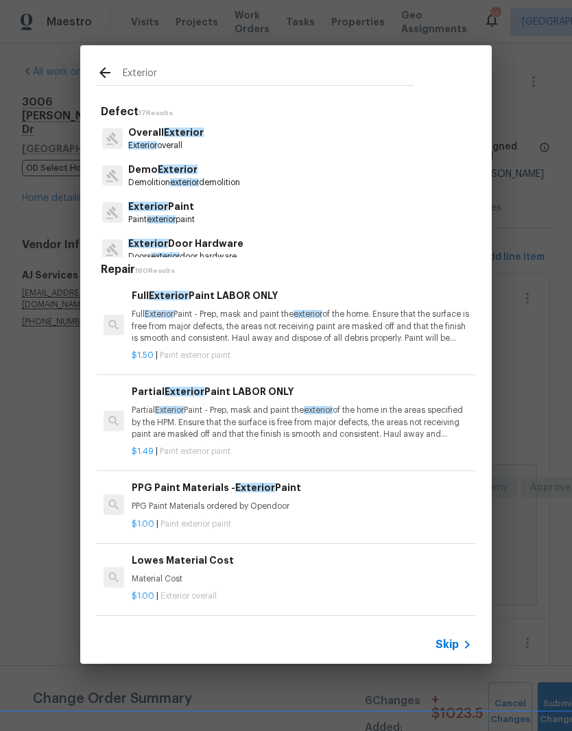
click at [179, 212] on p "Exterior Paint" at bounding box center [161, 207] width 67 height 14
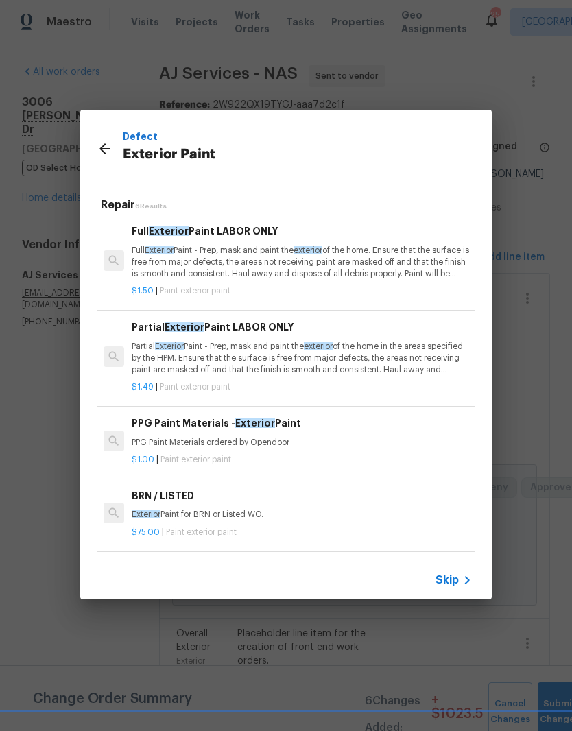
click at [236, 333] on h6 "Partial Exterior Paint LABOR ONLY" at bounding box center [302, 327] width 340 height 15
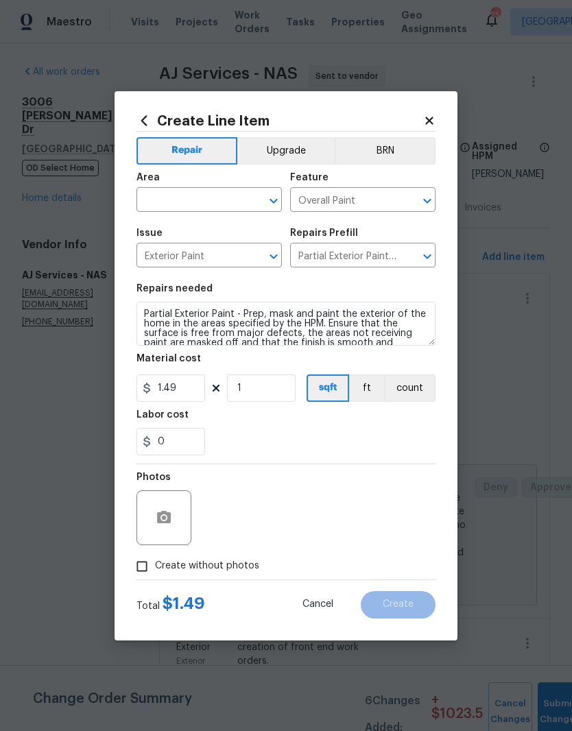
click at [250, 197] on icon "Clear" at bounding box center [256, 201] width 14 height 14
click at [213, 263] on li "Exterior Overall" at bounding box center [208, 254] width 145 height 23
type input "Exterior Overall"
click at [405, 199] on icon "Clear" at bounding box center [410, 201] width 14 height 14
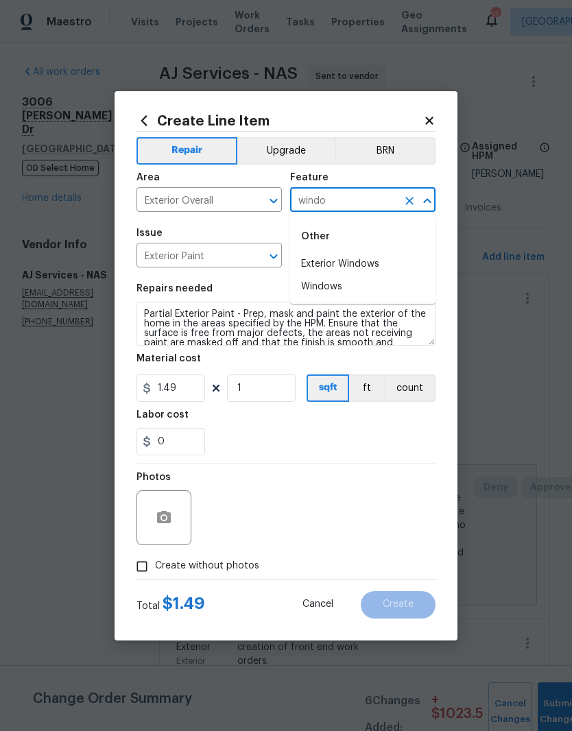
click at [363, 261] on li "Exterior Windows" at bounding box center [362, 264] width 145 height 23
type input "Exterior Windows"
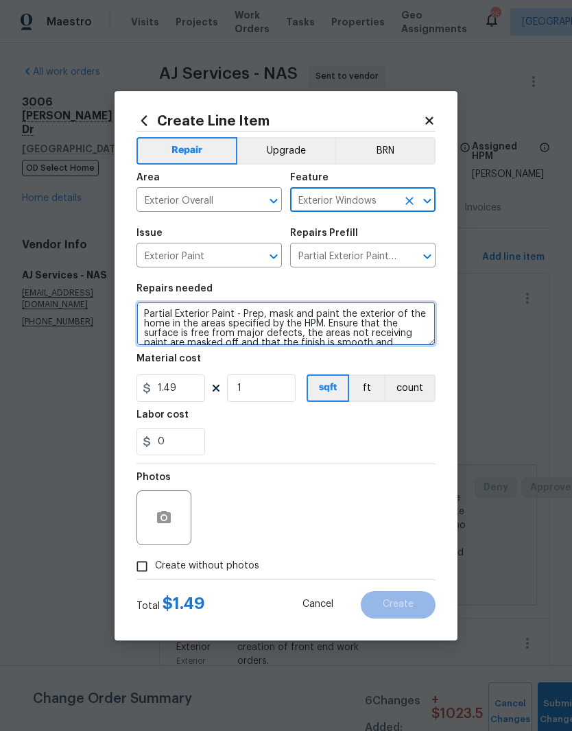
click at [251, 315] on textarea "Partial Exterior Paint - Prep, mask and paint the exterior of the home in the a…" at bounding box center [285, 324] width 299 height 44
click at [250, 315] on textarea "Partial Exterior Paint - Prep, mask and paint the exterior of the home in the a…" at bounding box center [285, 324] width 299 height 44
click at [394, 313] on textarea "Partial Exterior Paint - Prep, mask and paint the exterior of the home in the a…" at bounding box center [285, 324] width 299 height 44
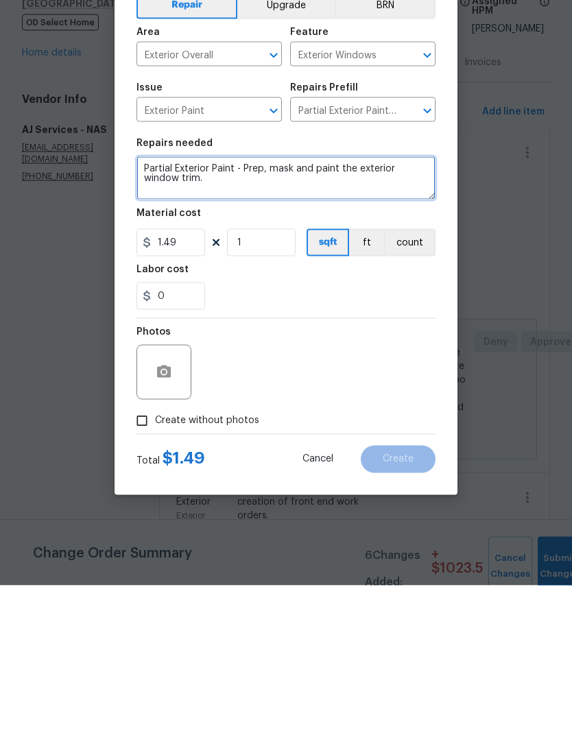
type textarea "Partial Exterior Paint - Prep, mask and paint the exterior window trim."
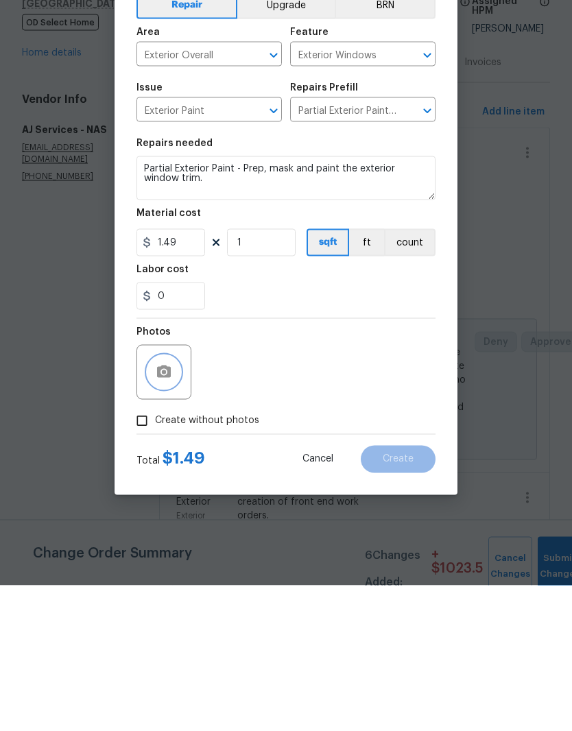
click at [176, 501] on button "button" at bounding box center [163, 517] width 33 height 33
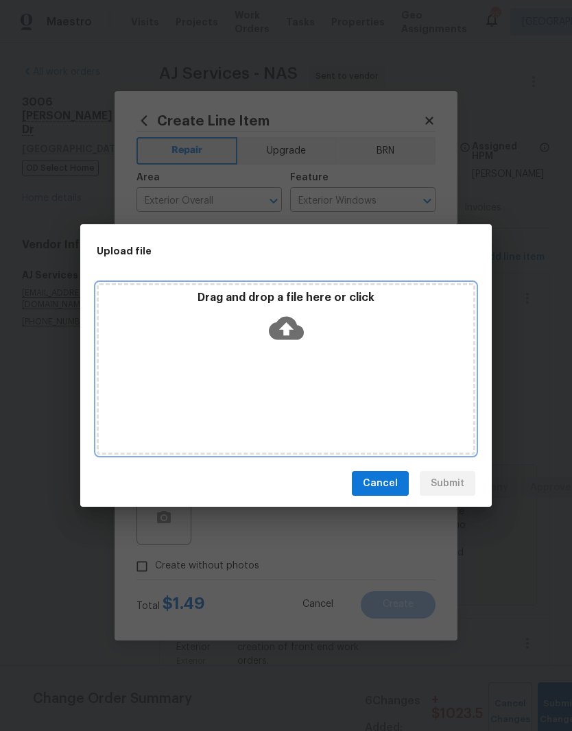
click at [328, 350] on div "Drag and drop a file here or click" at bounding box center [286, 368] width 379 height 171
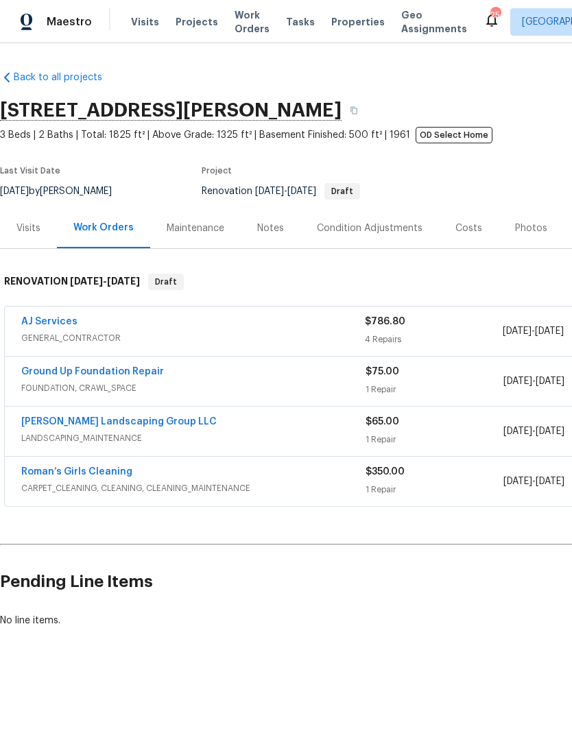
click at [67, 324] on link "AJ Services" at bounding box center [49, 322] width 56 height 10
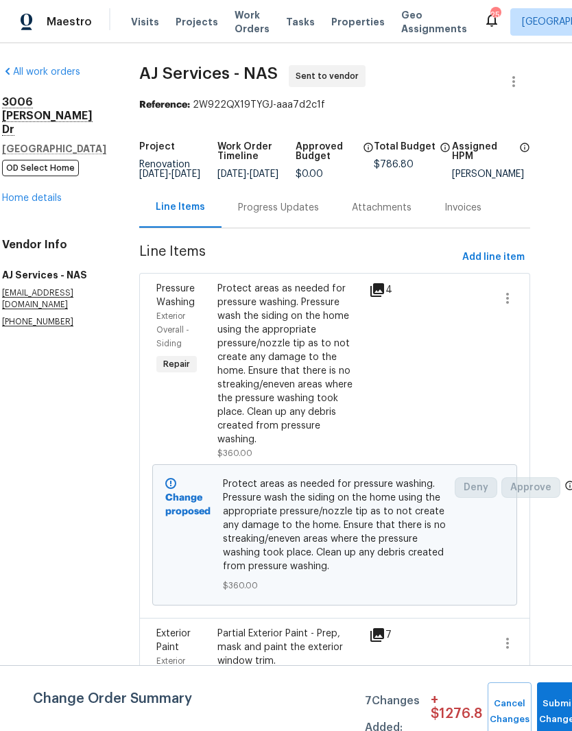
scroll to position [0, 20]
click at [488, 266] on span "Add line item" at bounding box center [493, 257] width 62 height 17
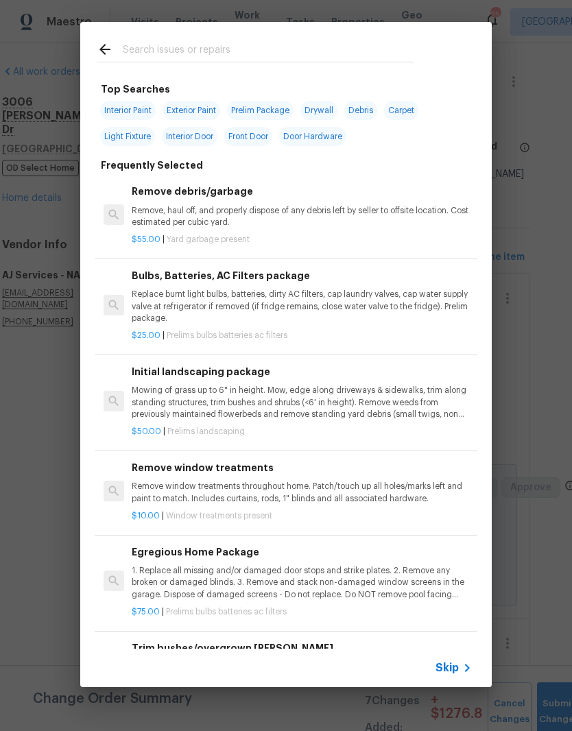
click at [218, 45] on input "text" at bounding box center [268, 51] width 291 height 21
type input "Garage"
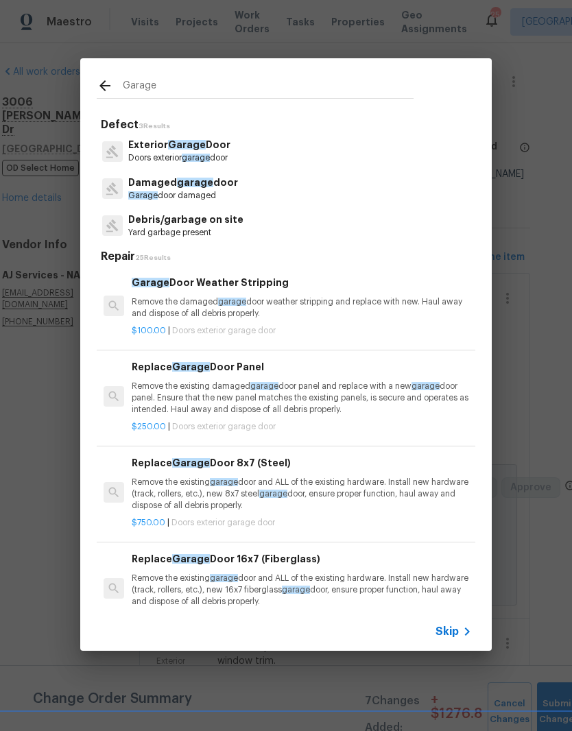
click at [218, 151] on p "Exterior Garage Door" at bounding box center [179, 145] width 102 height 14
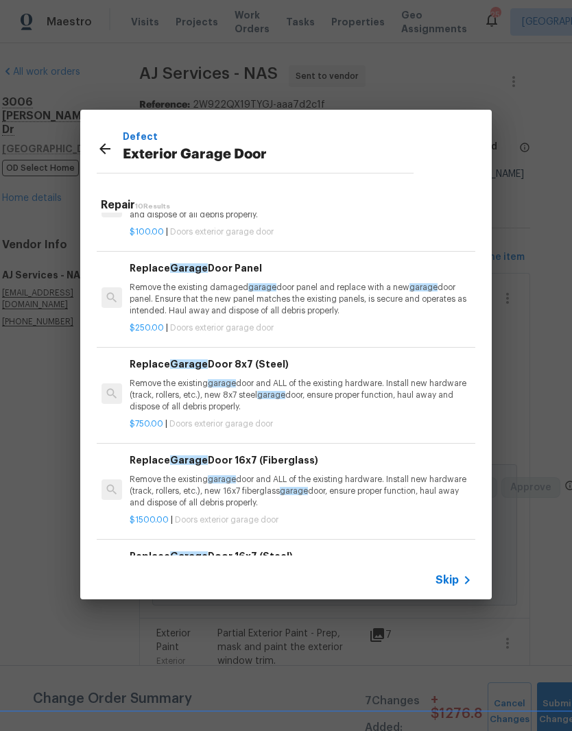
scroll to position [51, 2]
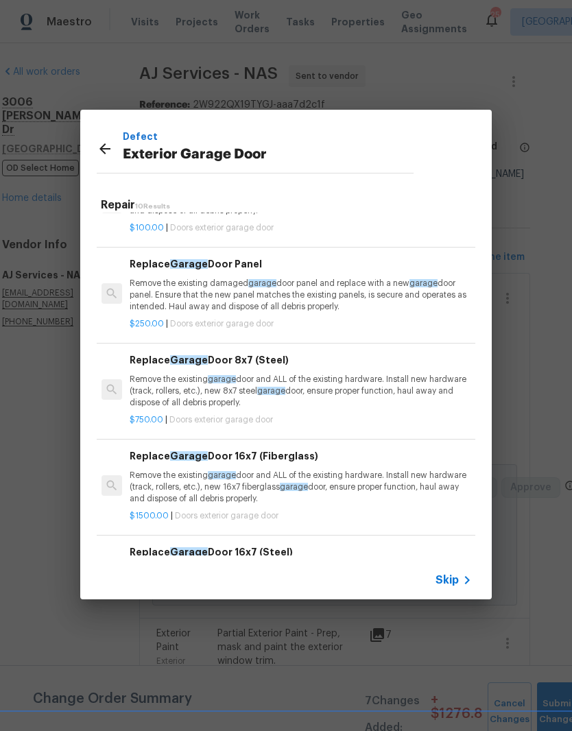
click at [295, 367] on div "Replace Garage Door 8x7 (Steel) Remove the existing garage door and ALL of the …" at bounding box center [300, 380] width 340 height 56
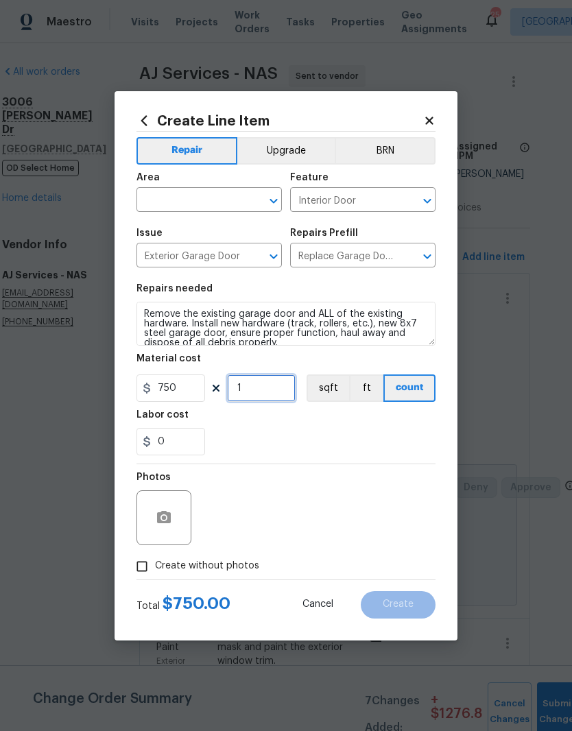
click at [264, 383] on input "1" at bounding box center [261, 387] width 69 height 27
type input "2"
click at [191, 390] on input "750" at bounding box center [170, 387] width 69 height 27
click at [221, 201] on input "text" at bounding box center [189, 201] width 107 height 21
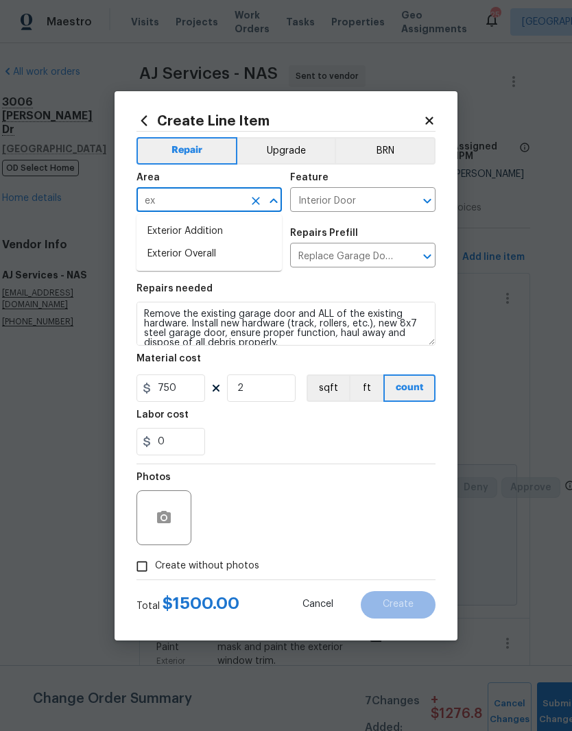
click at [213, 256] on li "Exterior Overall" at bounding box center [208, 254] width 145 height 23
type input "Exterior Overall"
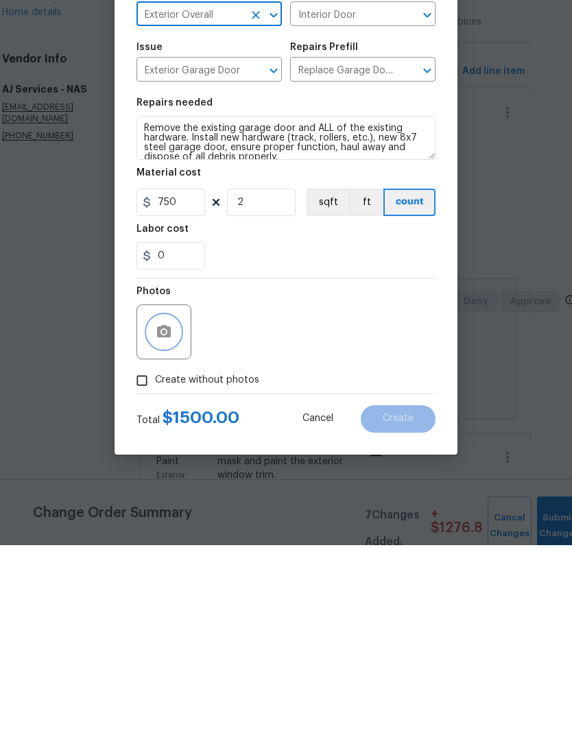
click at [176, 501] on button "button" at bounding box center [163, 517] width 33 height 33
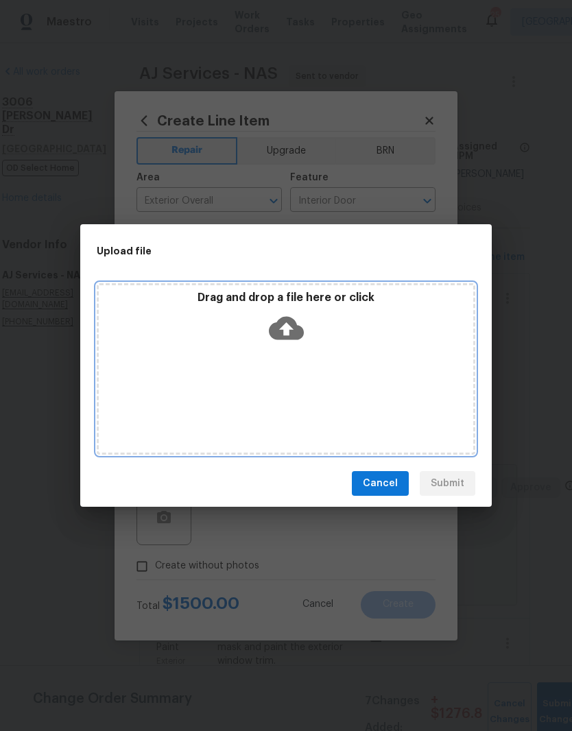
click at [346, 354] on div "Drag and drop a file here or click" at bounding box center [286, 368] width 379 height 171
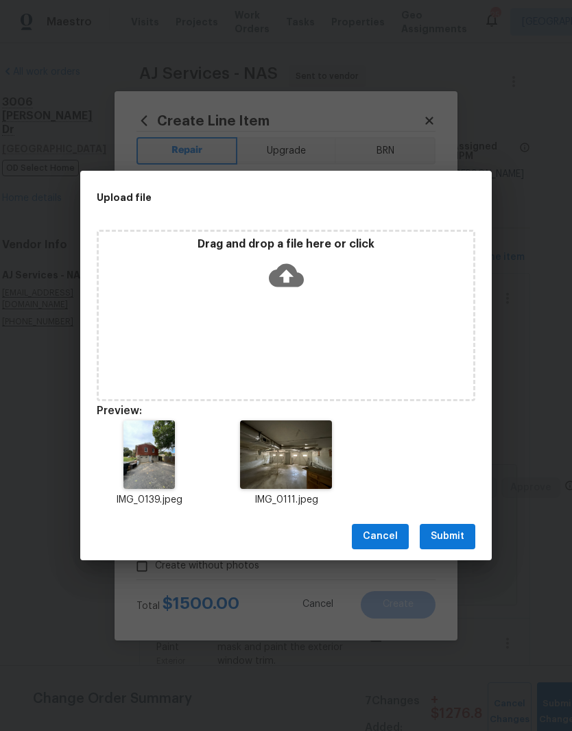
click at [462, 536] on span "Submit" at bounding box center [448, 536] width 34 height 17
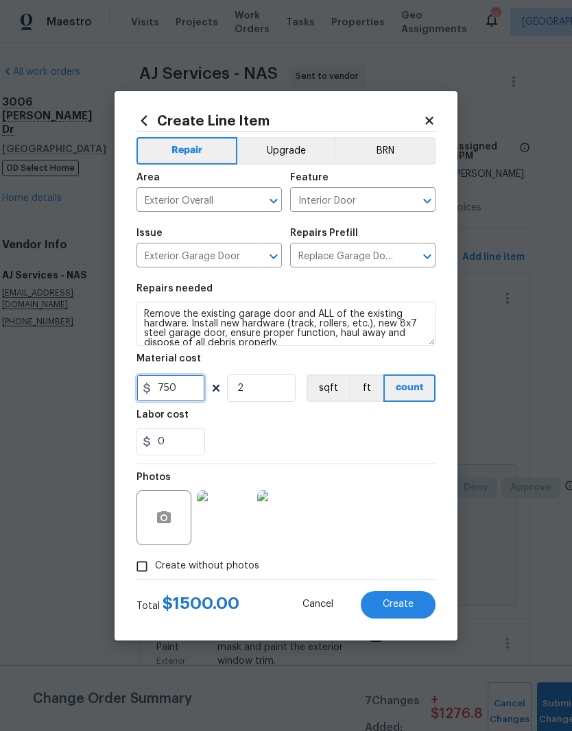
click at [191, 395] on input "750" at bounding box center [170, 387] width 69 height 27
click at [324, 419] on div "Labor cost" at bounding box center [285, 419] width 299 height 18
click at [409, 604] on span "Create" at bounding box center [398, 604] width 31 height 10
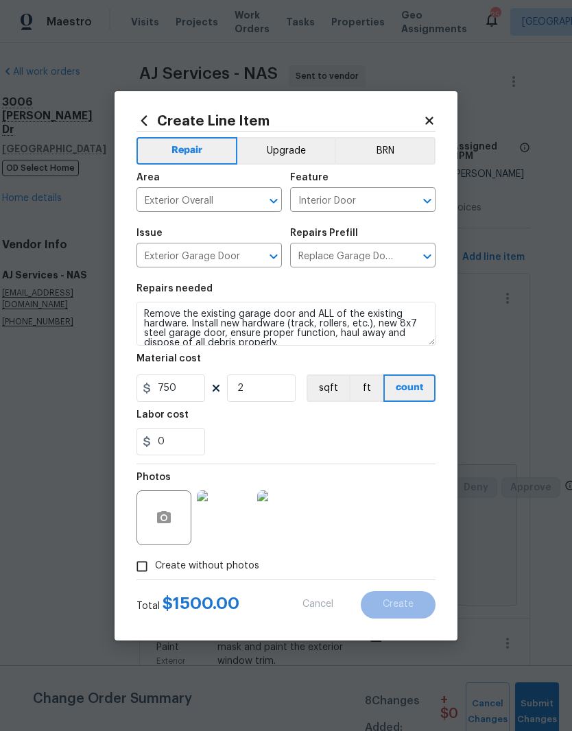
type input "0"
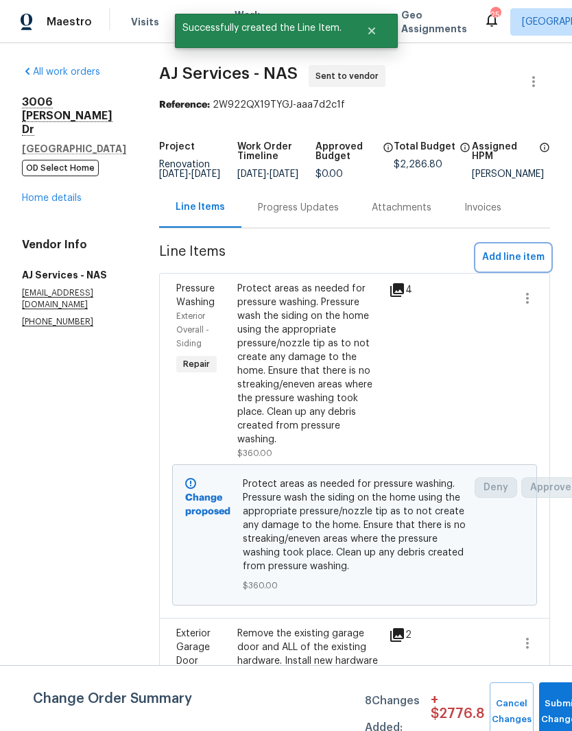
click at [515, 266] on span "Add line item" at bounding box center [513, 257] width 62 height 17
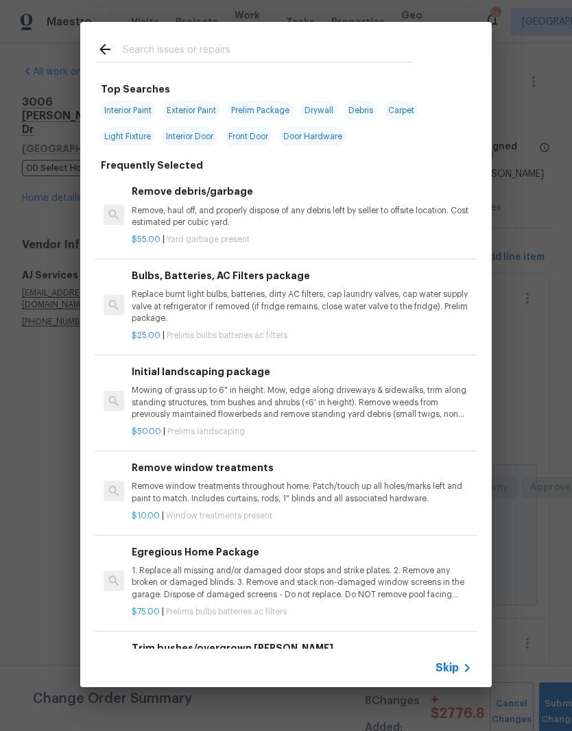
click at [212, 46] on input "text" at bounding box center [268, 51] width 291 height 21
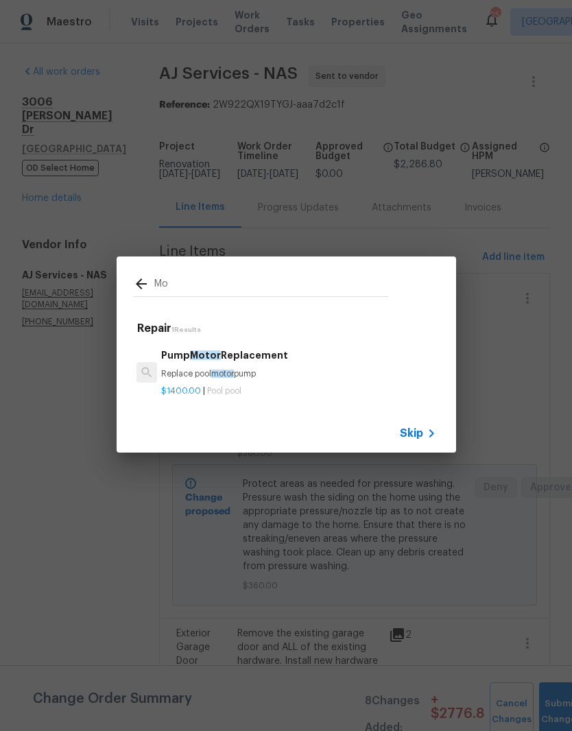
type input "M"
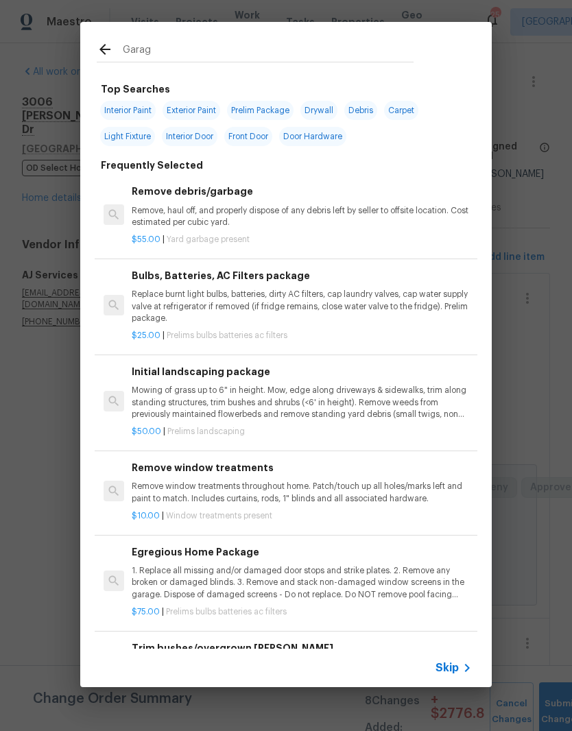
type input "Garage"
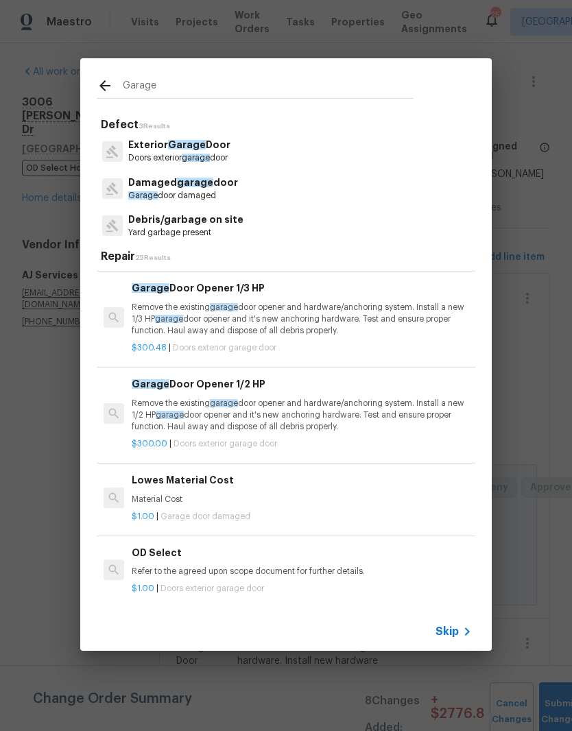
scroll to position [559, 1]
click at [273, 405] on p "Remove the existing garage door opener and hardware/anchoring system. Install a…" at bounding box center [301, 415] width 340 height 35
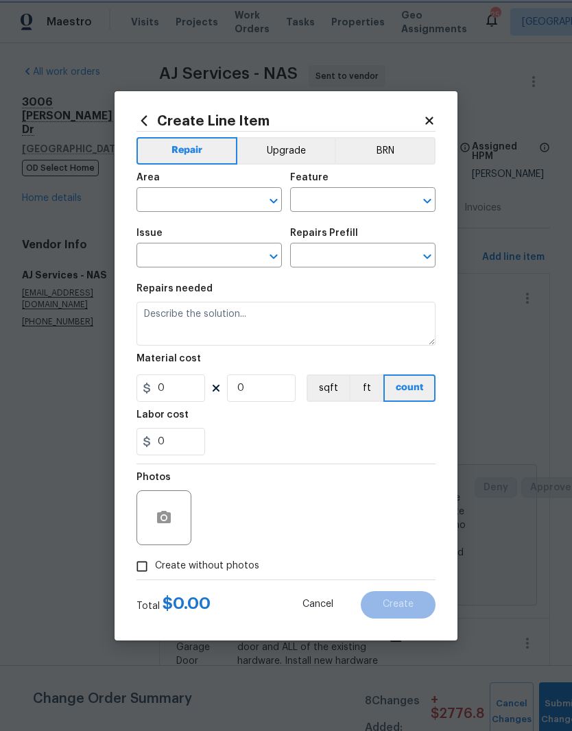
type input "Interior Door"
type input "Exterior Garage Door"
type textarea "Remove the existing garage door opener and hardware/anchoring system. Install a…"
type input "1"
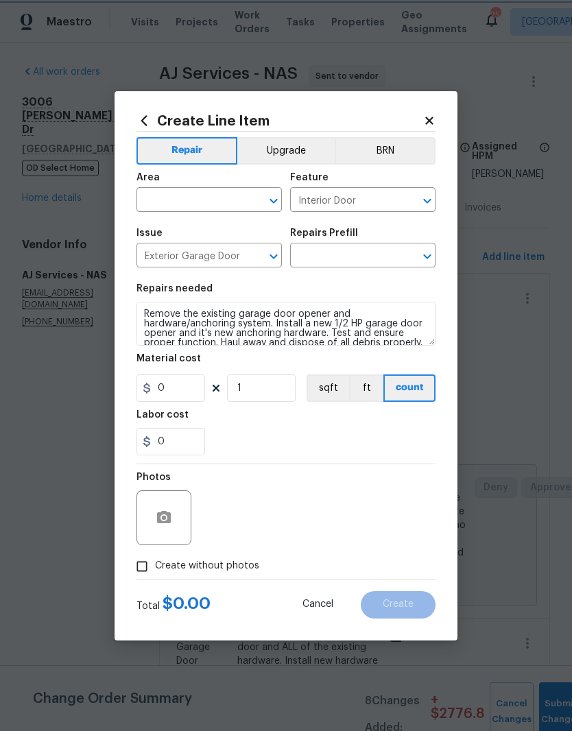
type input "Garage Door Opener 1/2 HP $300.00"
type input "300"
click at [242, 191] on input "text" at bounding box center [189, 201] width 107 height 21
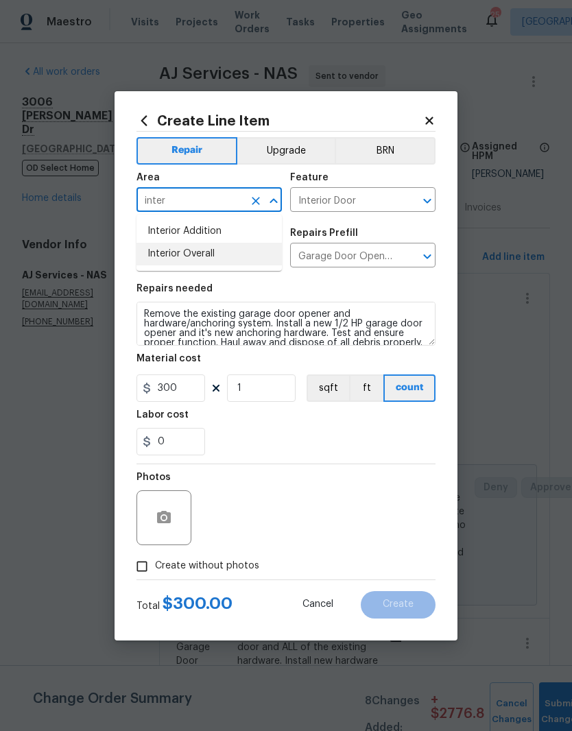
click at [212, 257] on li "Interior Overall" at bounding box center [208, 254] width 145 height 23
type input "Interior Overall"
click at [265, 387] on input "1" at bounding box center [261, 387] width 69 height 27
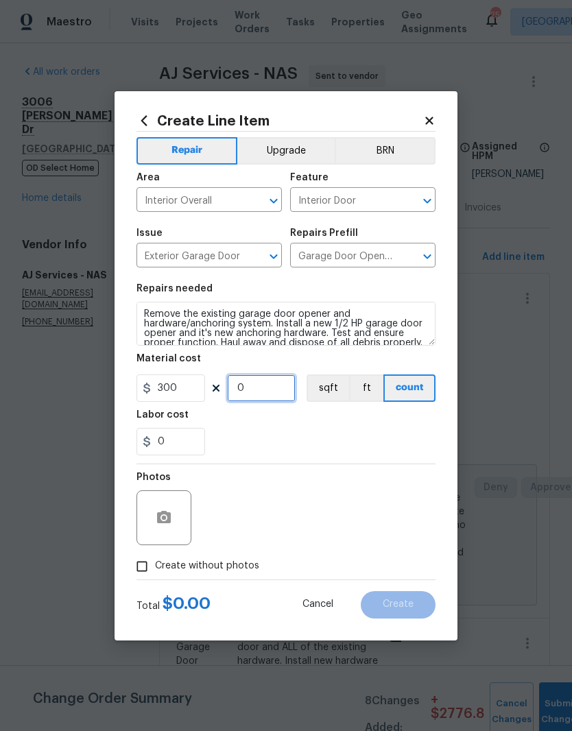
type input "2"
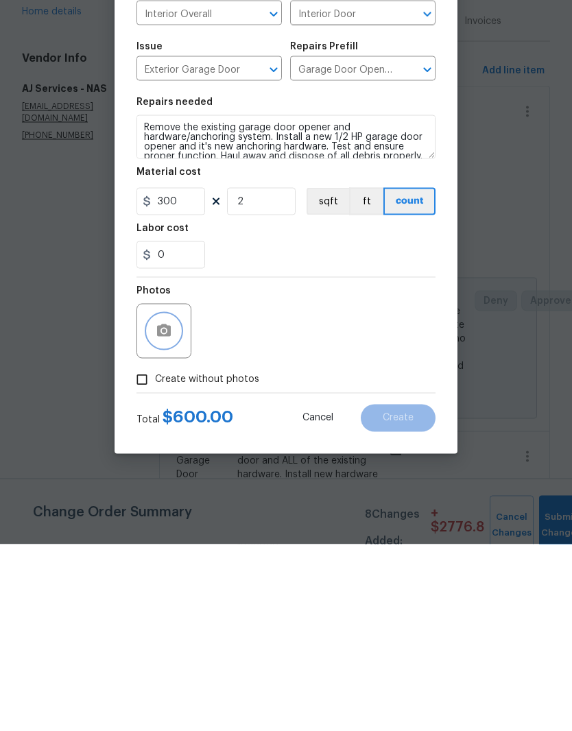
click at [177, 501] on button "button" at bounding box center [163, 517] width 33 height 33
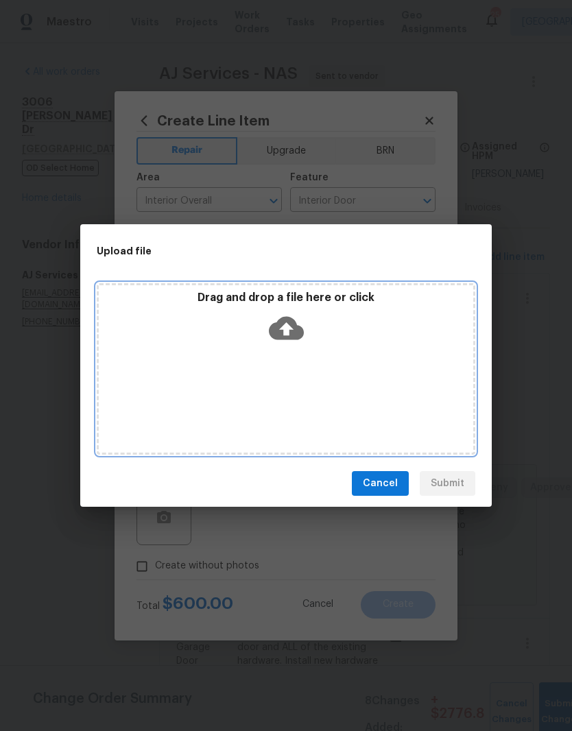
click at [346, 362] on div "Drag and drop a file here or click" at bounding box center [286, 368] width 379 height 171
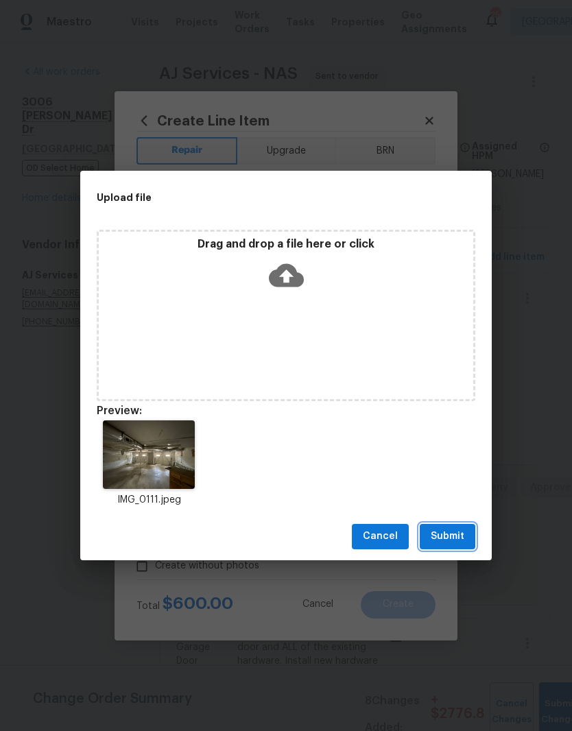
click at [455, 536] on span "Submit" at bounding box center [448, 536] width 34 height 17
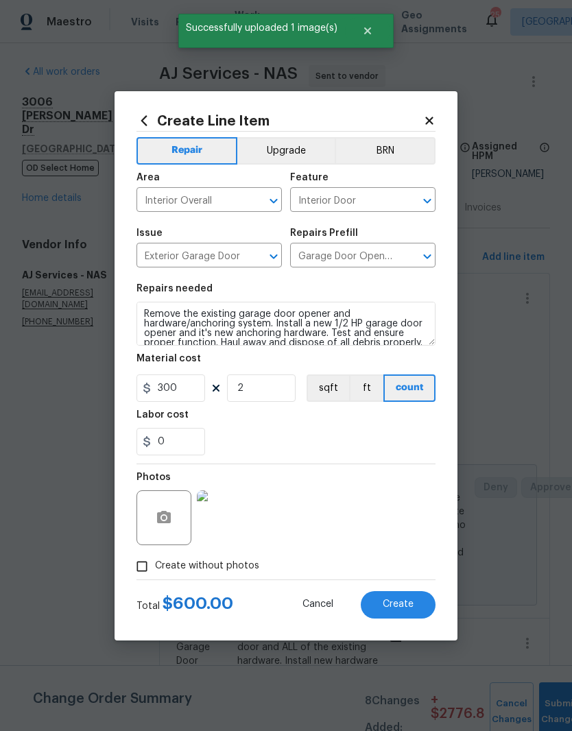
click at [409, 608] on span "Create" at bounding box center [398, 604] width 31 height 10
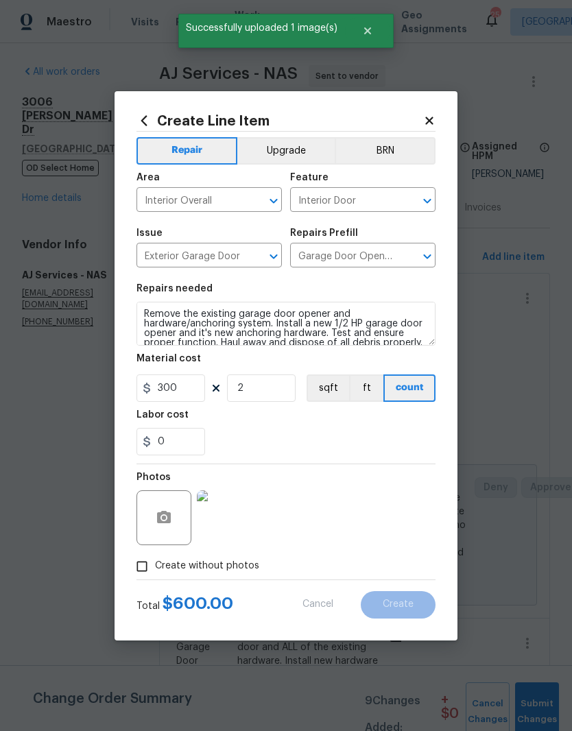
type input "0"
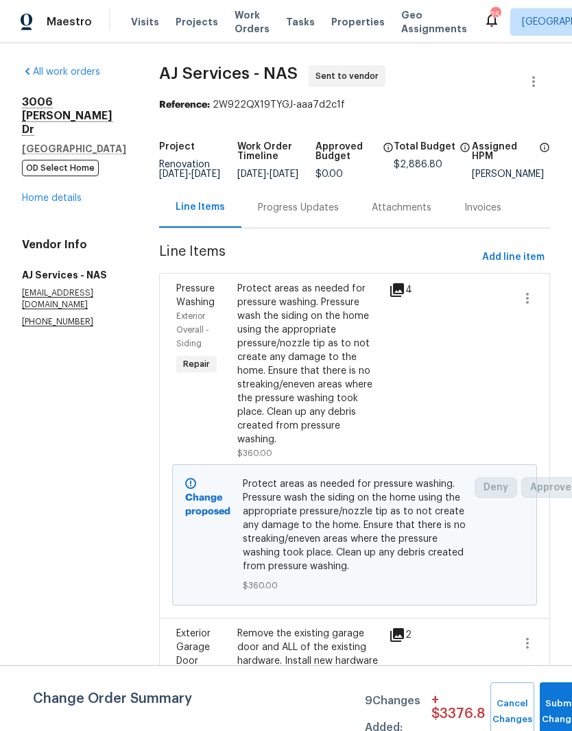
scroll to position [0, 0]
click at [71, 193] on link "Home details" at bounding box center [52, 198] width 60 height 10
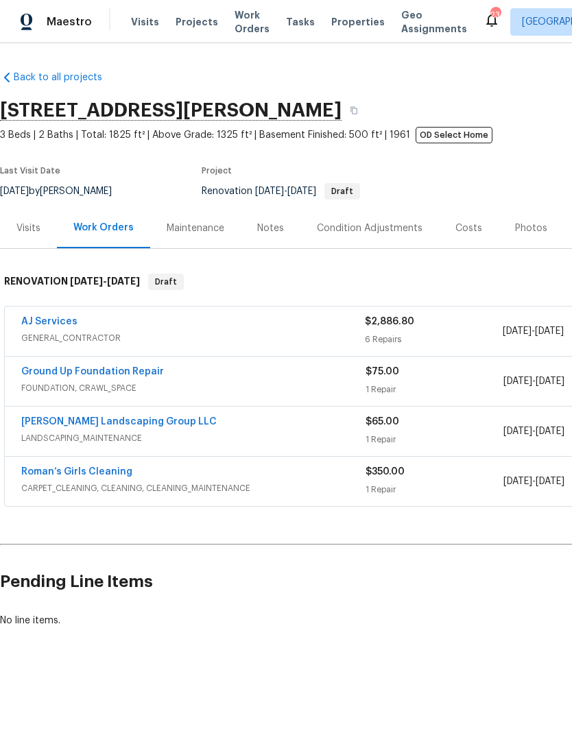
click at [60, 326] on link "AJ Services" at bounding box center [49, 322] width 56 height 10
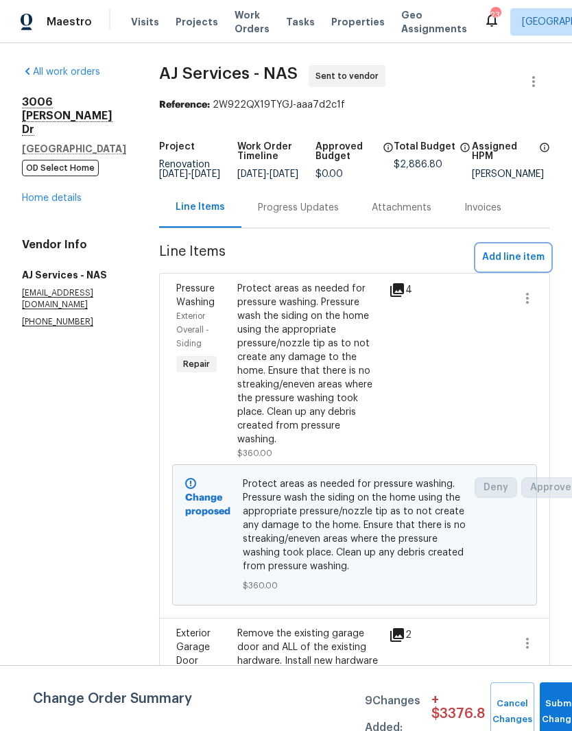
click at [528, 266] on span "Add line item" at bounding box center [513, 257] width 62 height 17
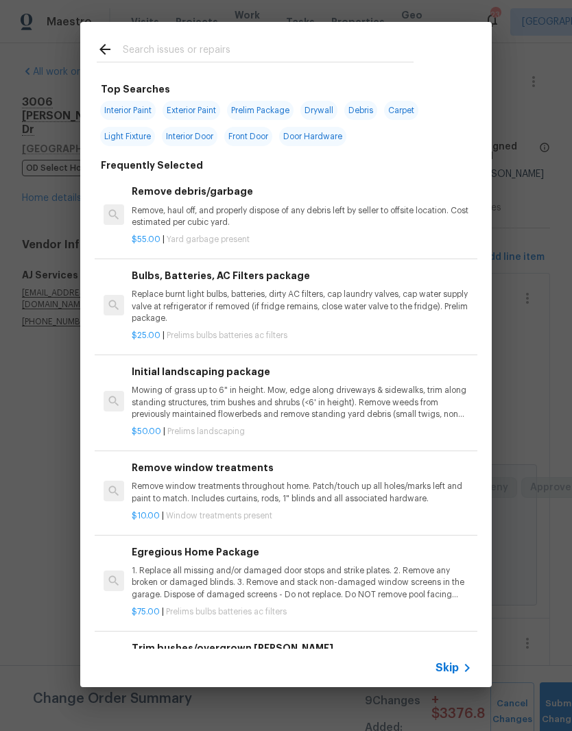
click at [220, 52] on input "text" at bounding box center [268, 51] width 291 height 21
type input "Paint"
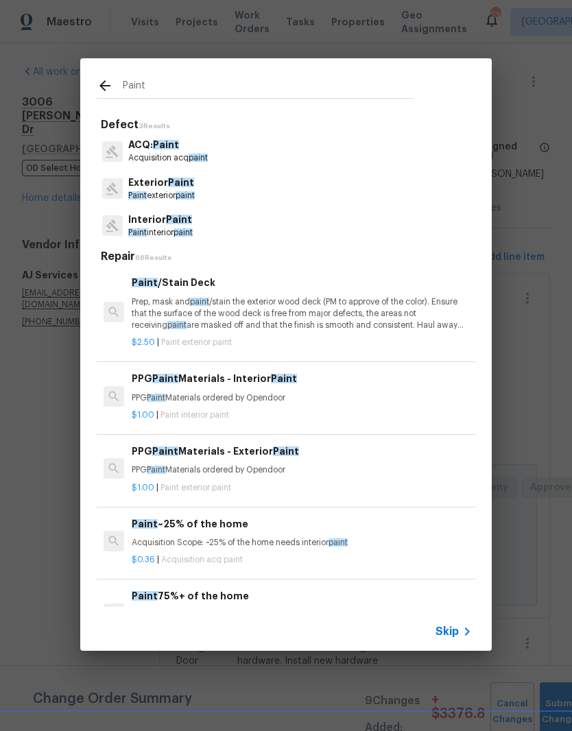
click at [180, 224] on span "Paint" at bounding box center [179, 220] width 26 height 10
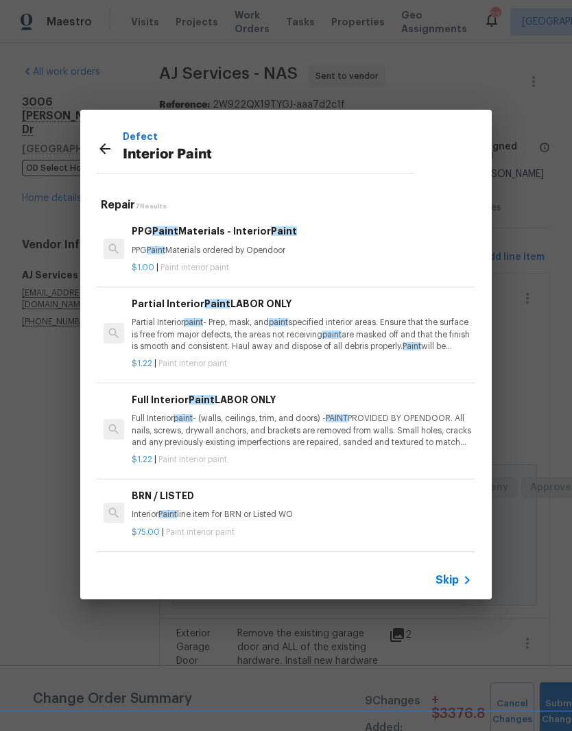
click at [259, 425] on p "Full Interior paint - (walls, ceilings, trim, and doors) - PAINT PROVIDED BY OP…" at bounding box center [302, 430] width 340 height 35
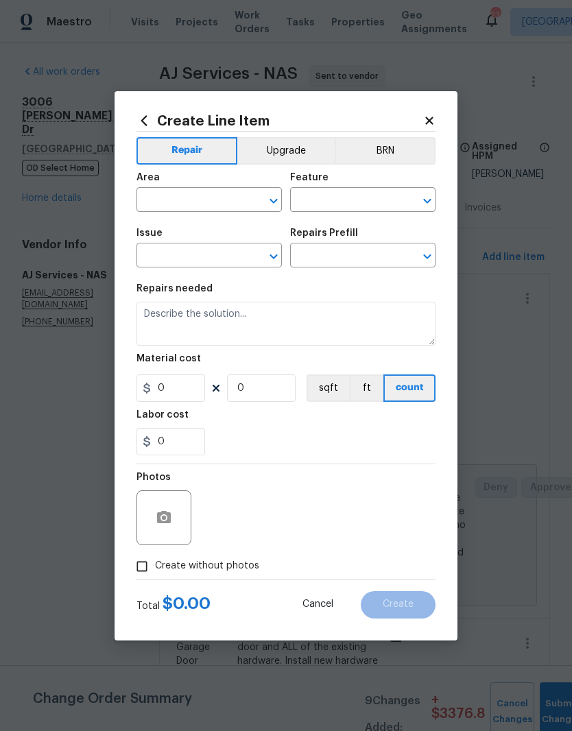
type input "Overall Paint"
type input "Interior Paint"
type input "Full Interior Paint LABOR ONLY $1.22"
type textarea "Full Interior paint - (walls, ceilings, trim, and doors) - PAINT PROVIDED BY OP…"
type input "1.22"
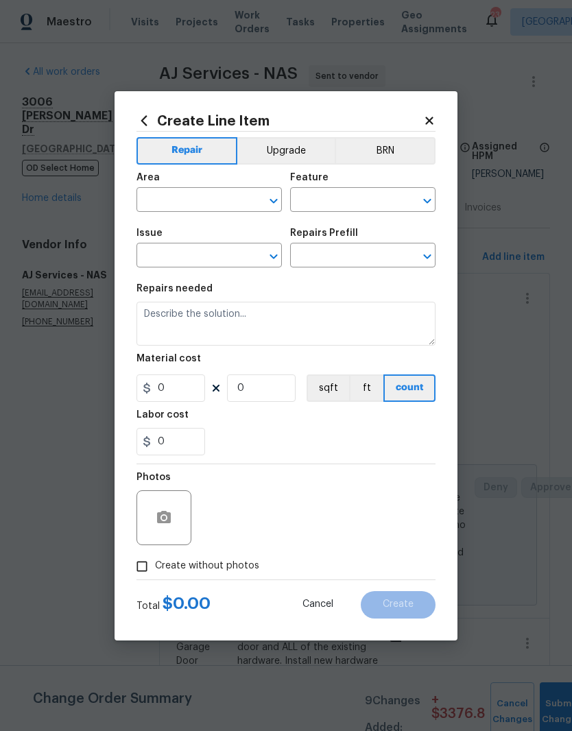
type input "1"
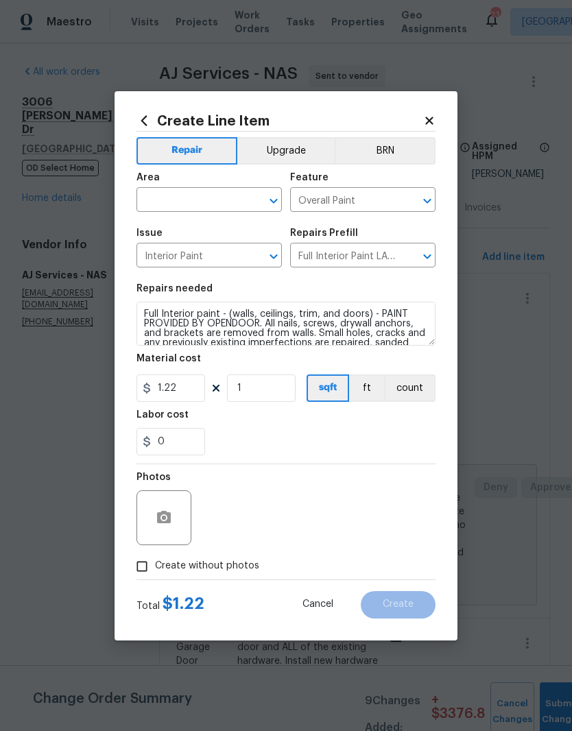
click at [242, 195] on input "text" at bounding box center [189, 201] width 107 height 21
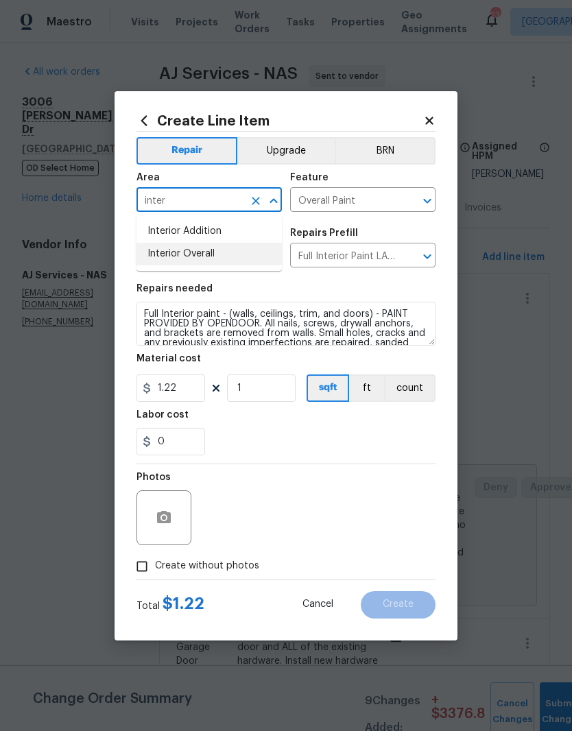
click at [216, 260] on li "Interior Overall" at bounding box center [208, 254] width 145 height 23
type input "Interior Overall"
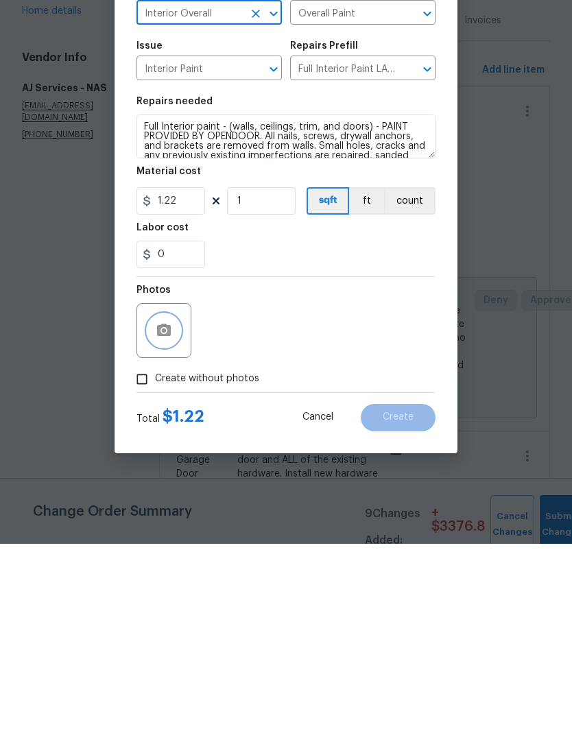
click at [175, 501] on button "button" at bounding box center [163, 517] width 33 height 33
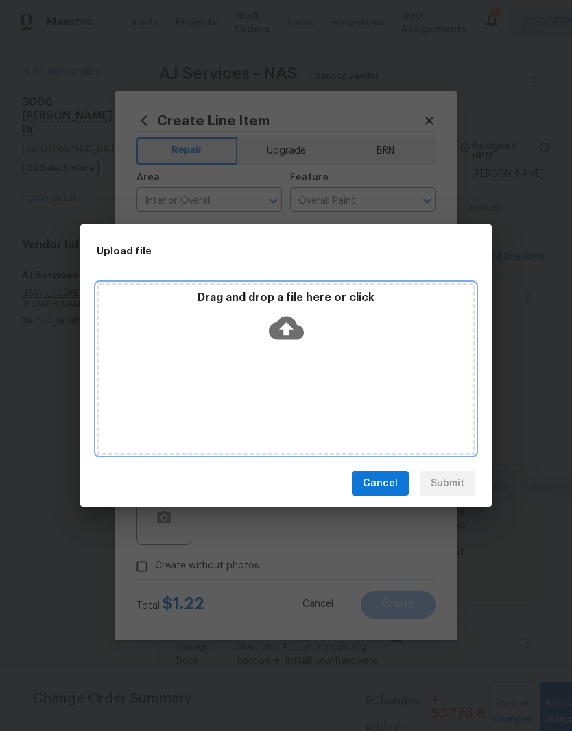
click at [339, 349] on div "Drag and drop a file here or click" at bounding box center [286, 320] width 374 height 59
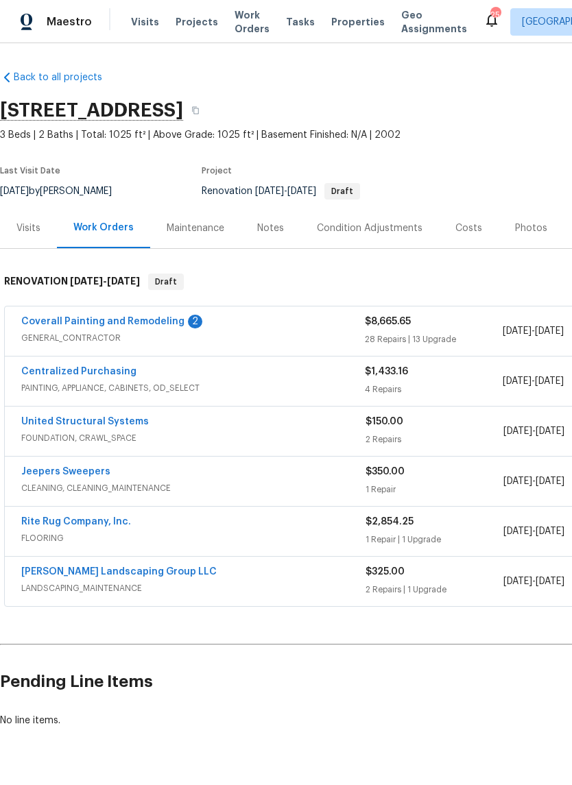
click at [139, 322] on link "Coverall Painting and Remodeling" at bounding box center [102, 322] width 163 height 10
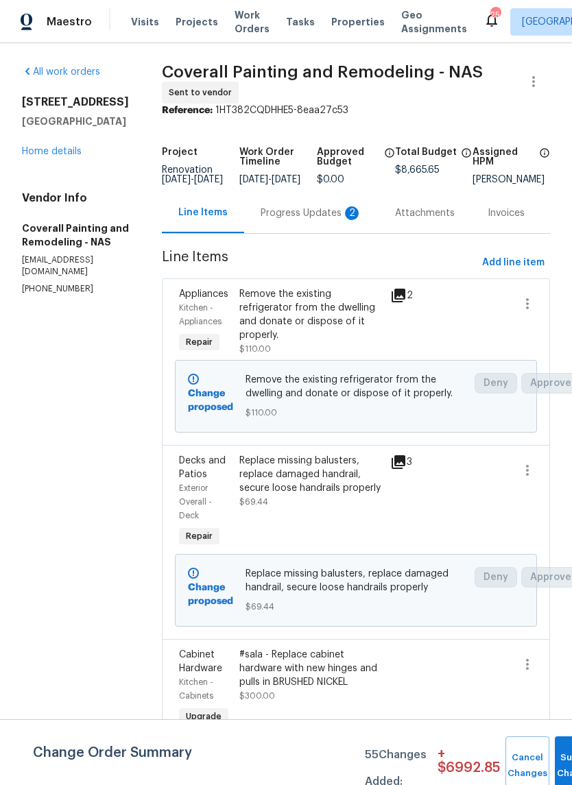
click at [337, 220] on div "Progress Updates 2" at bounding box center [311, 213] width 101 height 14
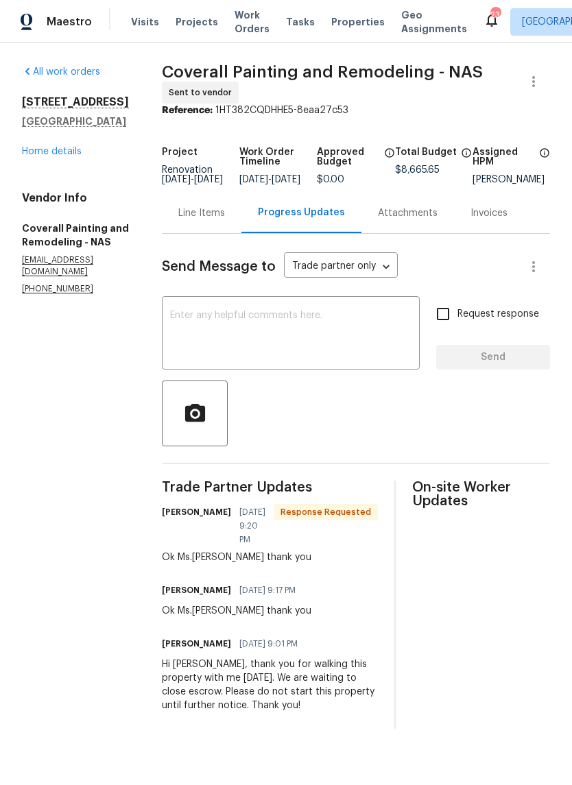
click at [225, 220] on div "Line Items" at bounding box center [201, 213] width 47 height 14
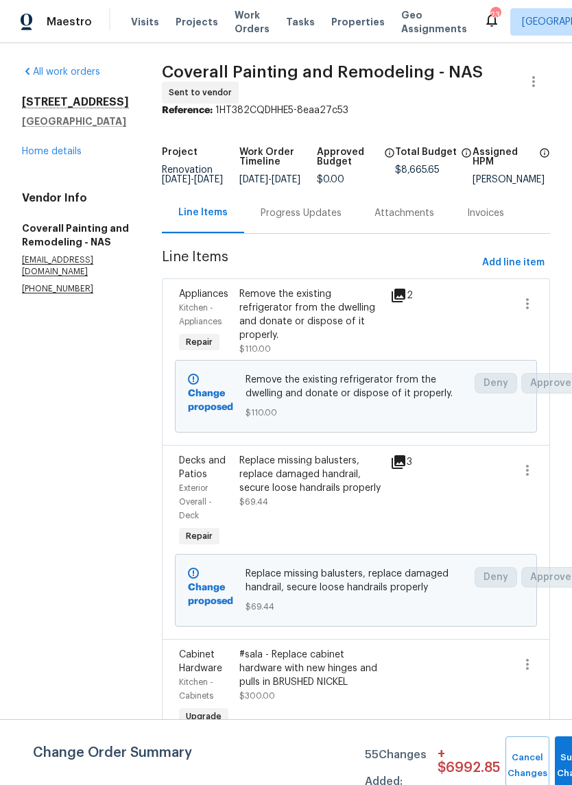
click at [524, 272] on span "Add line item" at bounding box center [513, 262] width 62 height 17
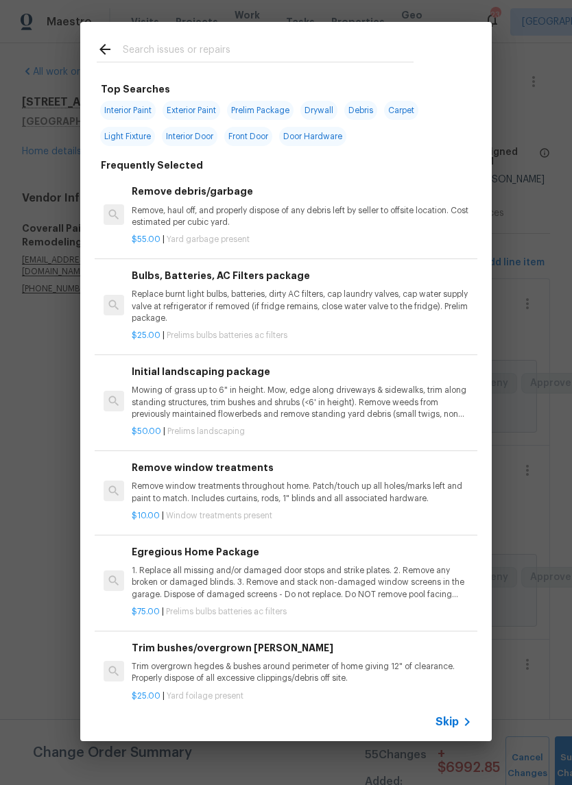
click at [251, 49] on input "text" at bounding box center [268, 51] width 291 height 21
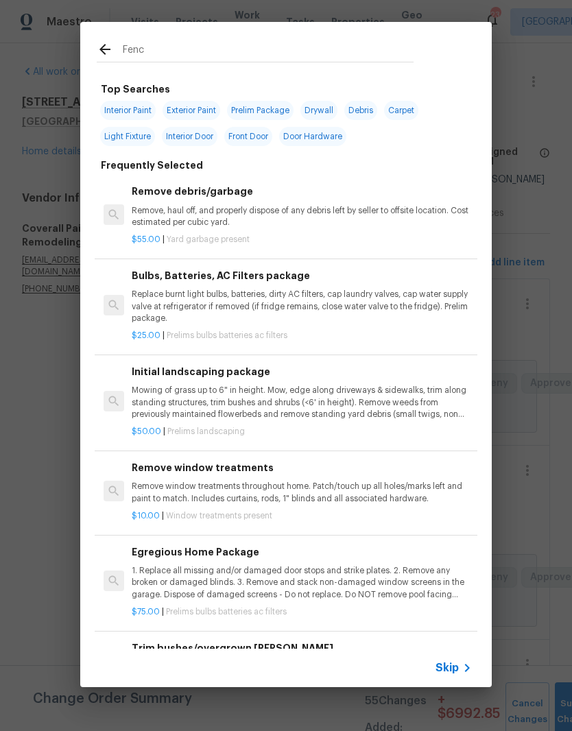
type input "Fence"
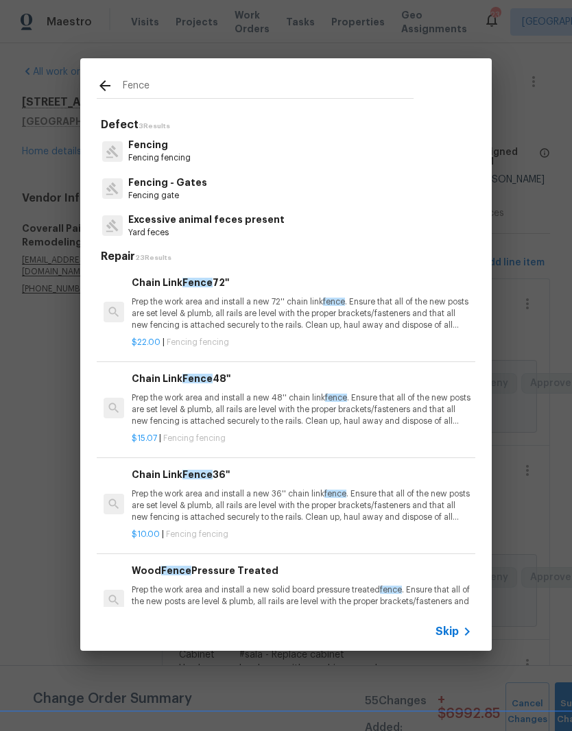
click at [164, 156] on p "Fencing fencing" at bounding box center [159, 158] width 62 height 12
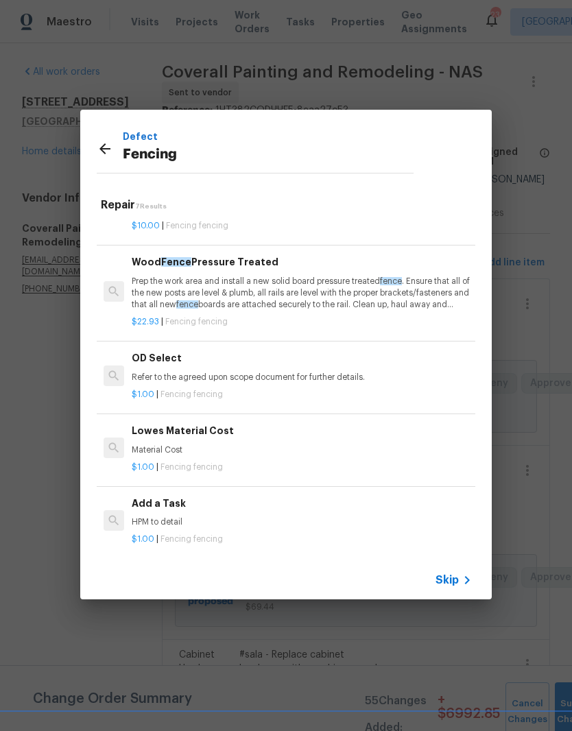
scroll to position [256, 0]
click at [172, 512] on div "Add a Task HPM to detail" at bounding box center [302, 512] width 340 height 33
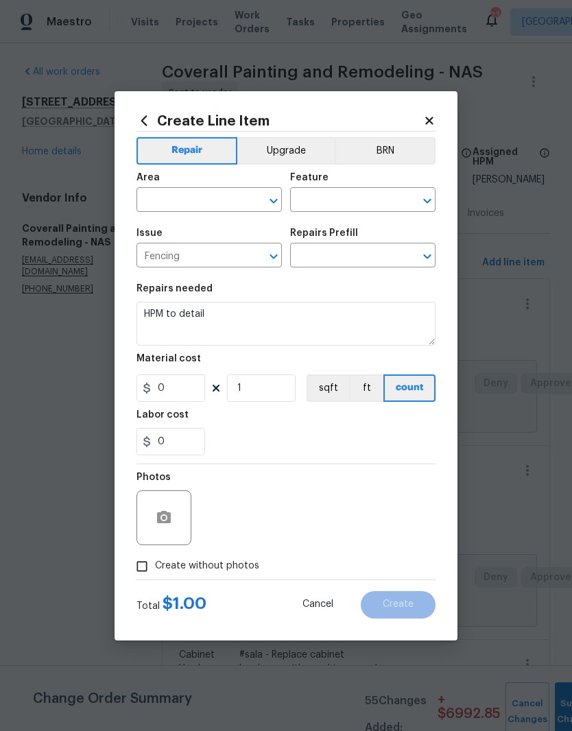
type input "Add a Task $1.00"
type input "1"
click at [255, 202] on icon "Clear" at bounding box center [256, 201] width 14 height 14
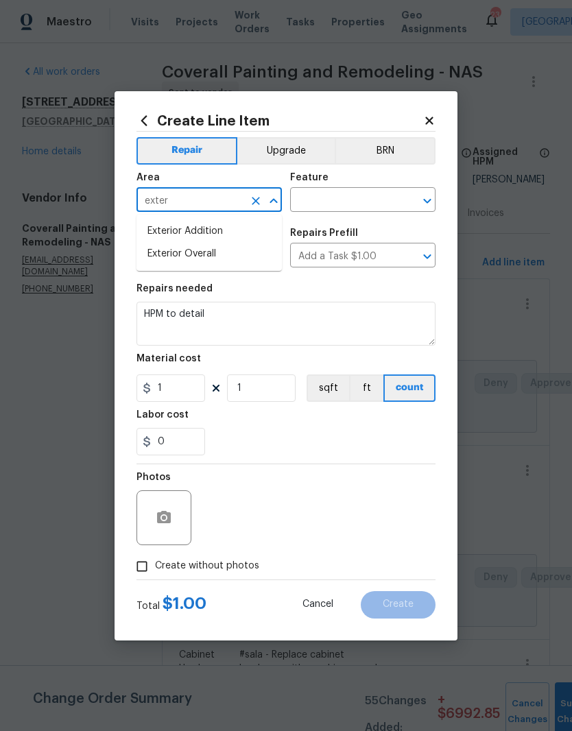
click at [210, 259] on li "Exterior Overall" at bounding box center [208, 254] width 145 height 23
type input "Exterior Overall"
click at [352, 200] on input "text" at bounding box center [343, 201] width 107 height 21
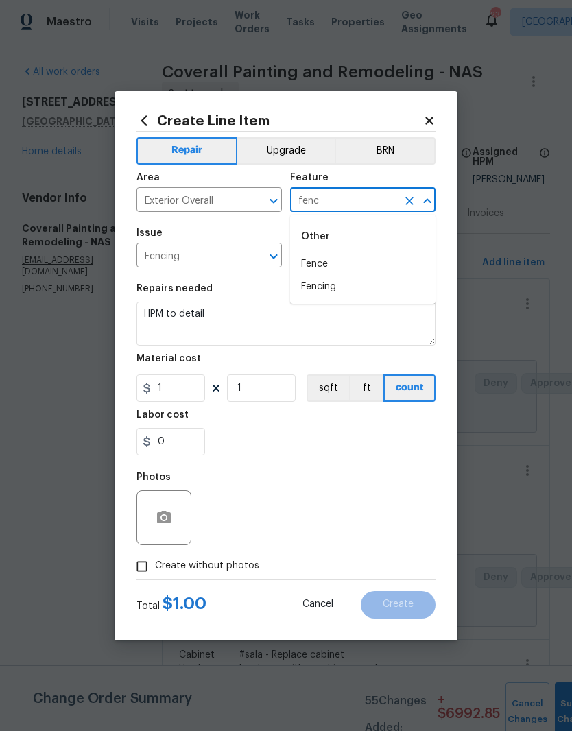
click at [326, 267] on li "Fence" at bounding box center [362, 264] width 145 height 23
type input "Fence"
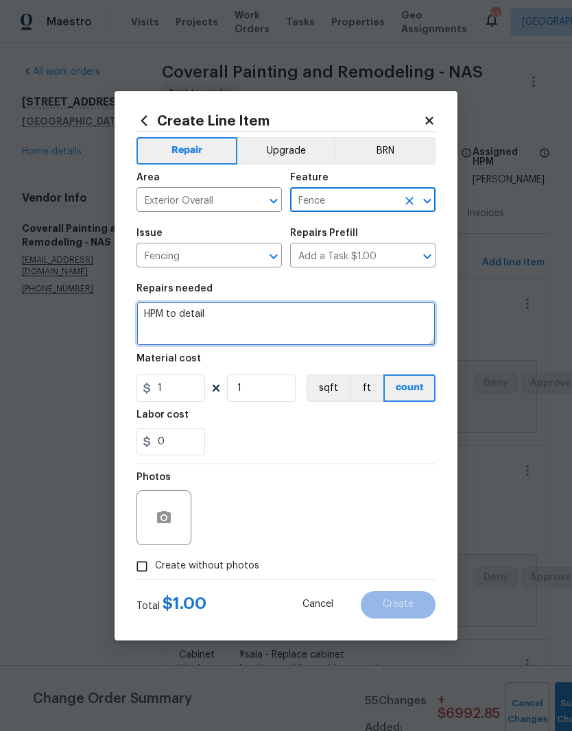
click at [231, 313] on textarea "HPM to detail" at bounding box center [285, 324] width 299 height 44
type textarea "H"
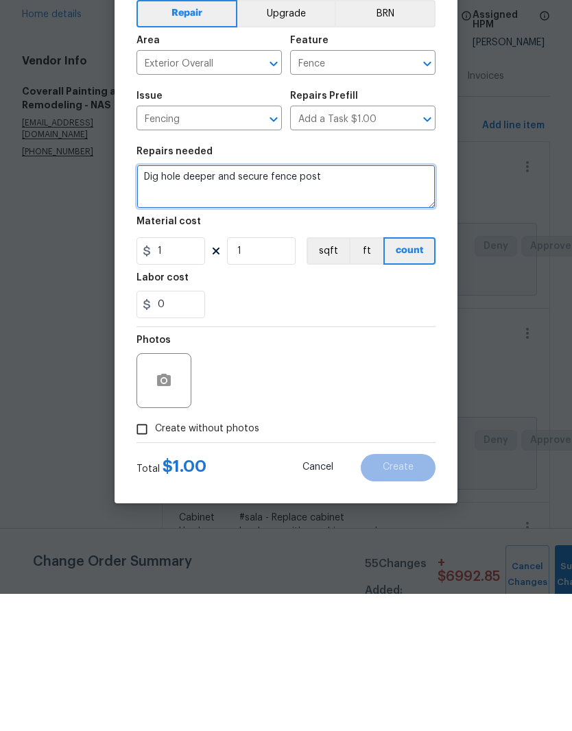
type textarea "Dig hole deeper and secure fence post"
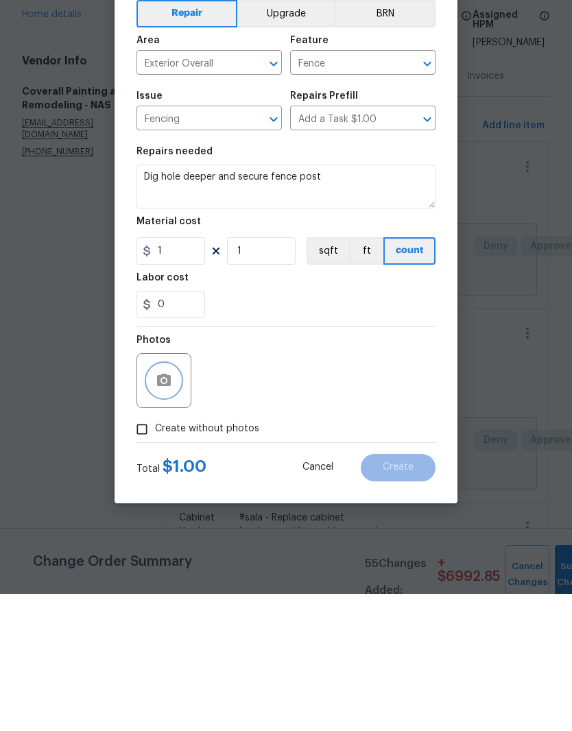
click at [171, 509] on icon "button" at bounding box center [164, 517] width 16 height 16
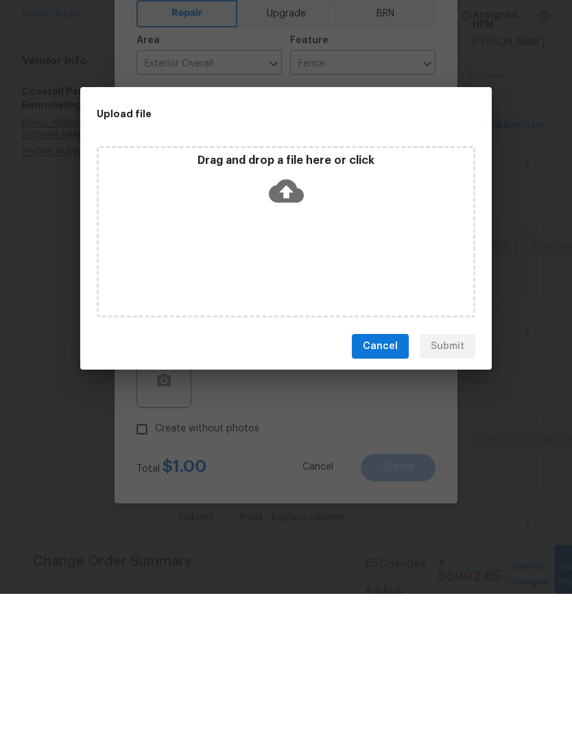
scroll to position [56, 0]
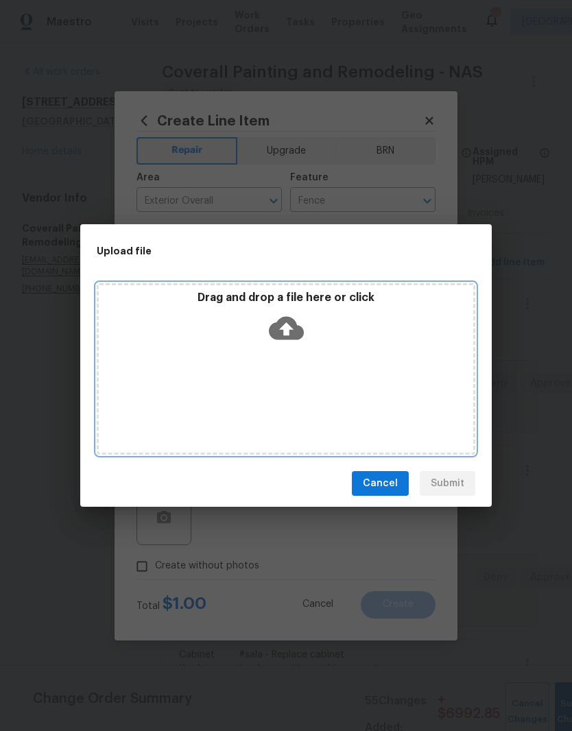
click at [327, 360] on div "Drag and drop a file here or click" at bounding box center [286, 368] width 379 height 171
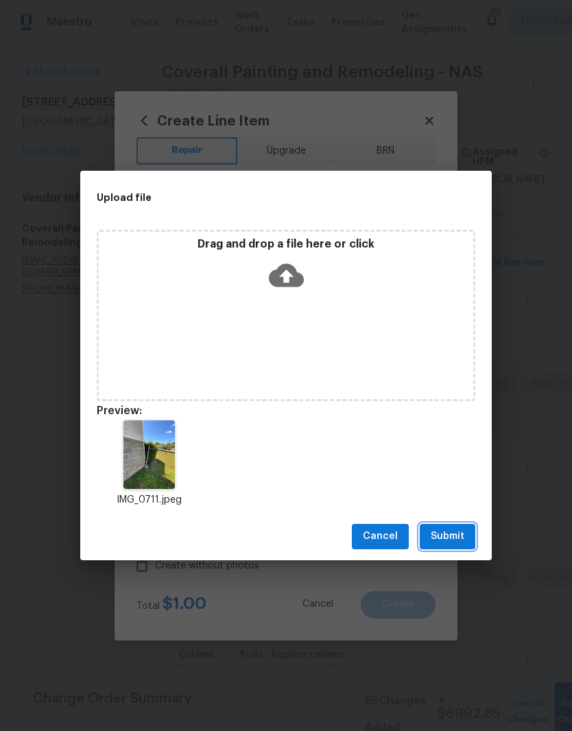
click at [453, 538] on span "Submit" at bounding box center [448, 536] width 34 height 17
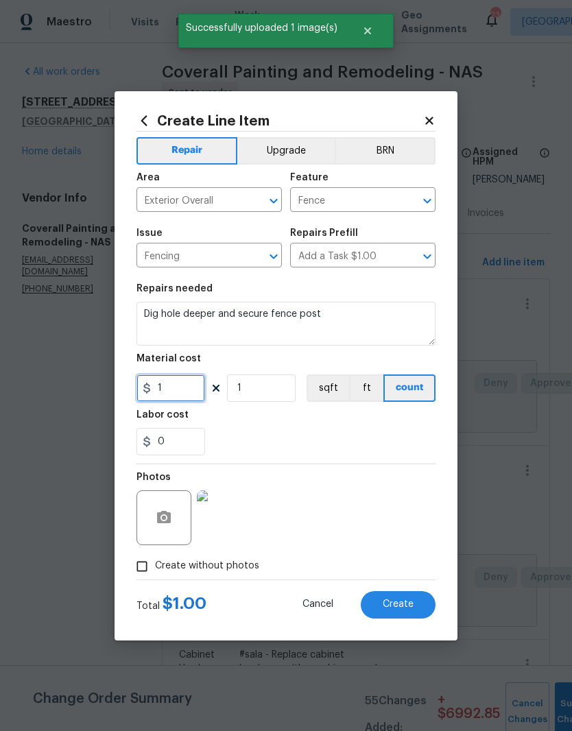
click at [190, 385] on input "1" at bounding box center [170, 387] width 69 height 27
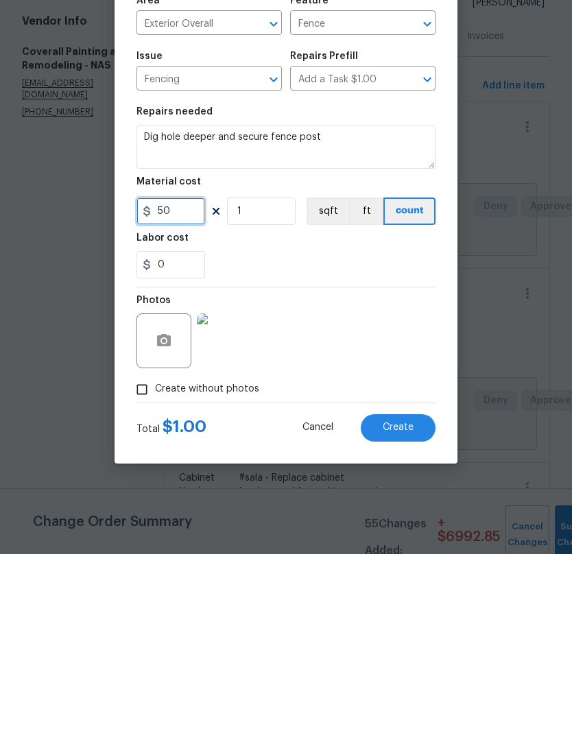
type input "50"
click at [352, 464] on div "Photos" at bounding box center [285, 508] width 299 height 89
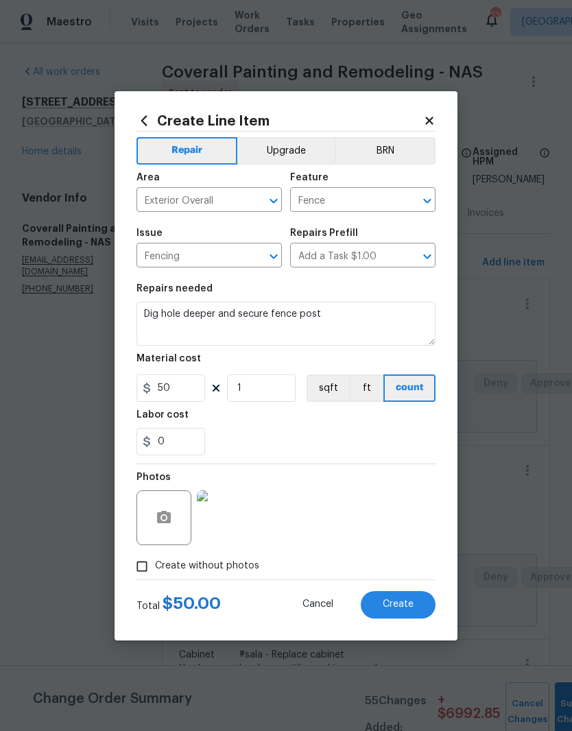
click at [411, 606] on span "Create" at bounding box center [398, 604] width 31 height 10
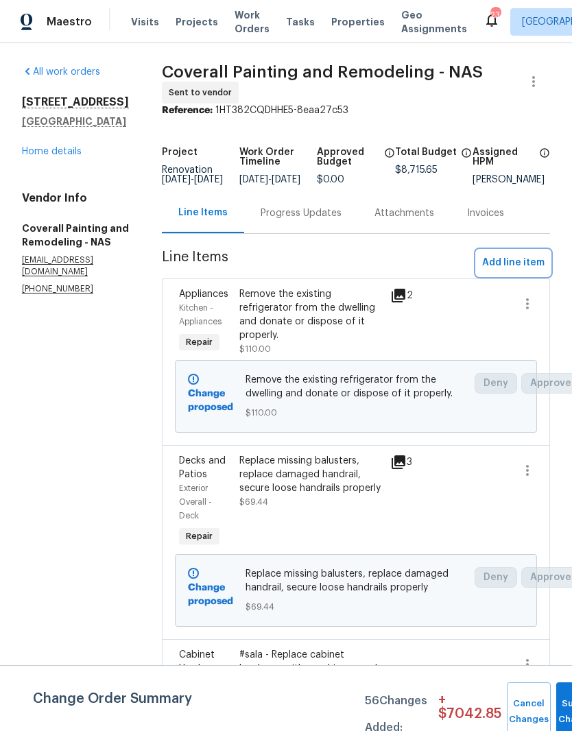
click at [514, 269] on span "Add line item" at bounding box center [513, 262] width 62 height 17
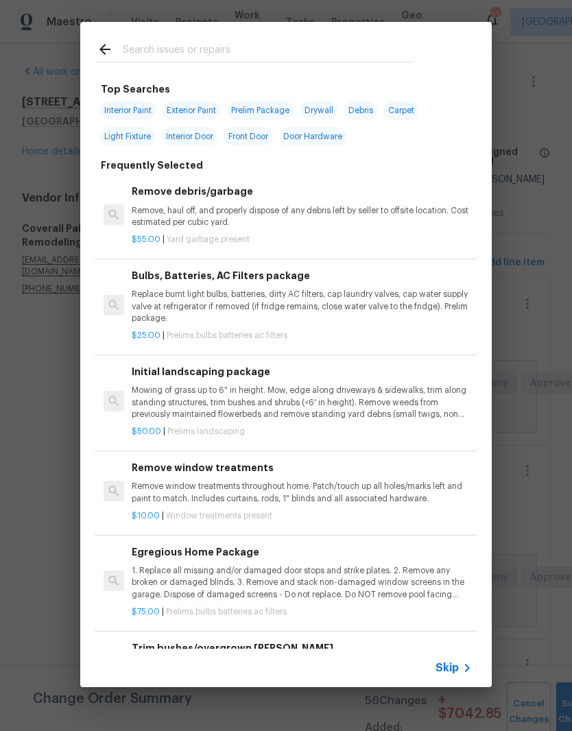
click at [224, 49] on input "text" at bounding box center [268, 51] width 291 height 21
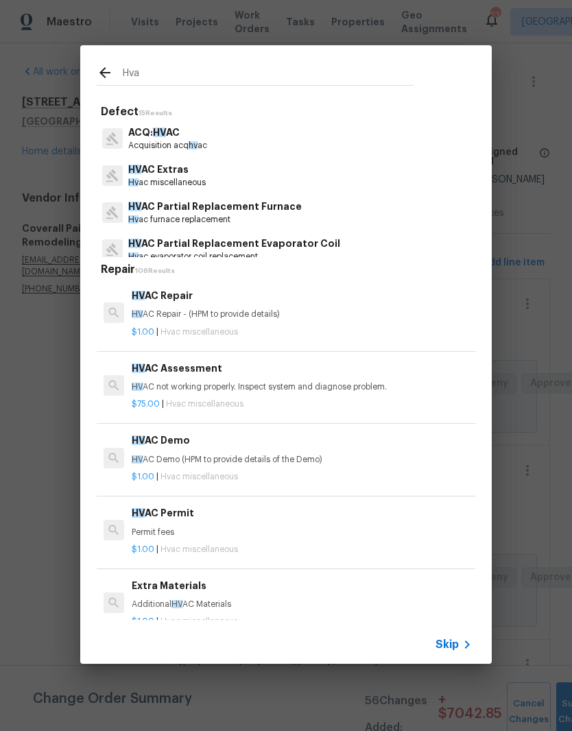
type input "Hvac"
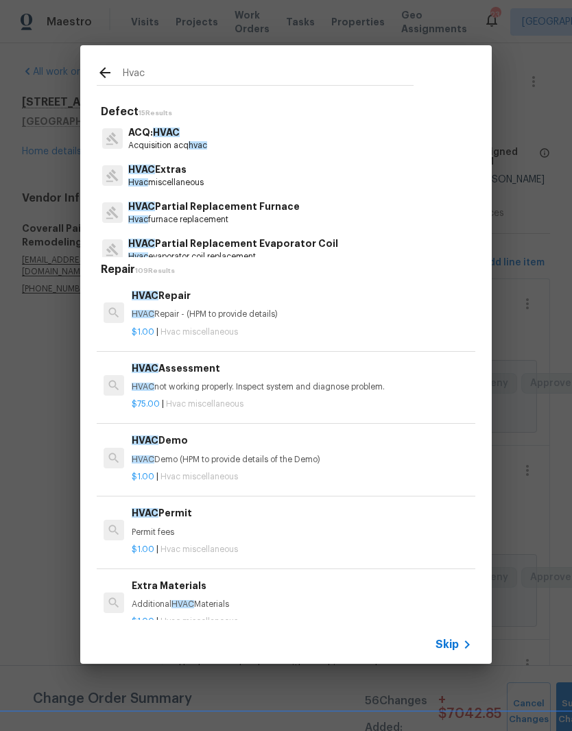
click at [179, 171] on p "HVAC Extras" at bounding box center [165, 170] width 75 height 14
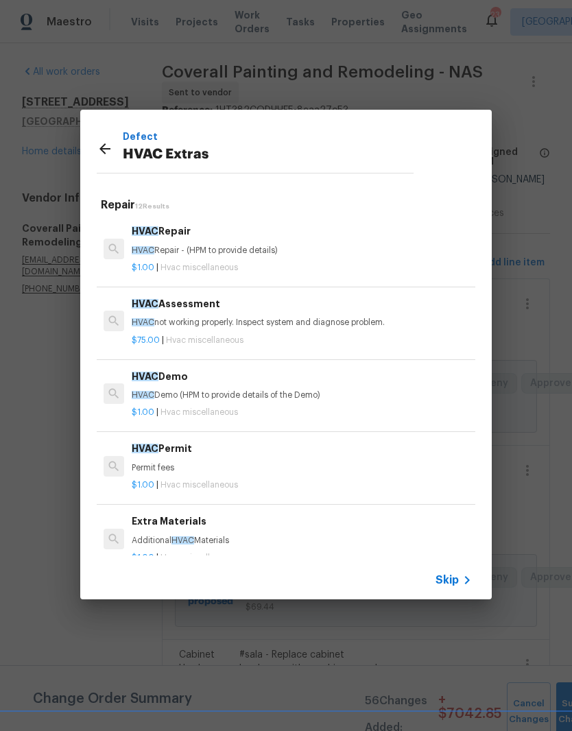
click at [193, 240] on div "HVAC Repair HVAC Repair - (HPM to provide details)" at bounding box center [302, 240] width 340 height 33
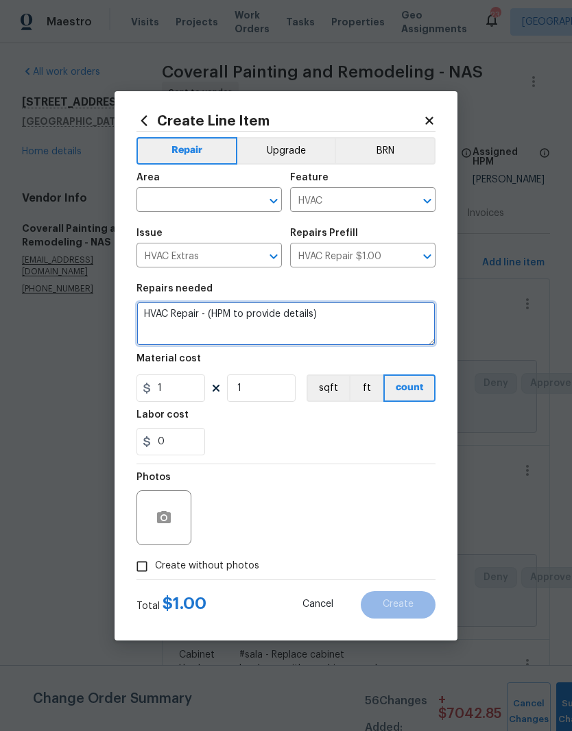
click at [350, 319] on textarea "HVAC Repair - (HPM to provide details)" at bounding box center [285, 324] width 299 height 44
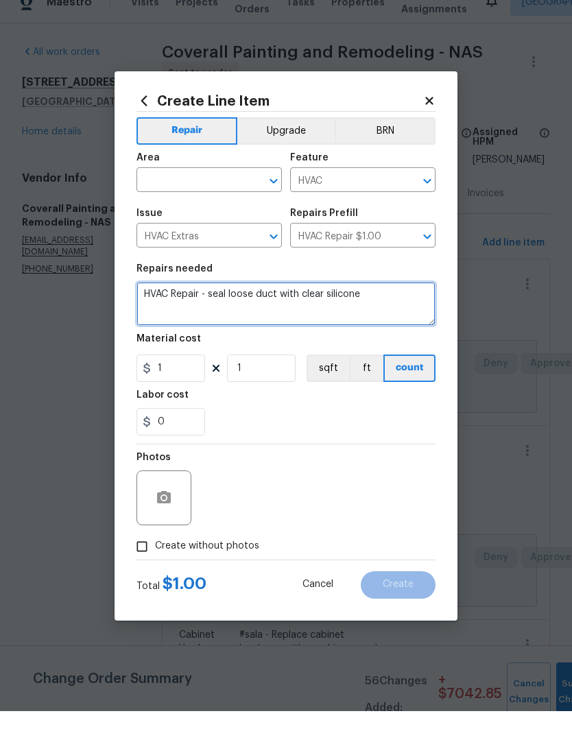
type textarea "HVAC Repair - seal loose duct with clear silicone"
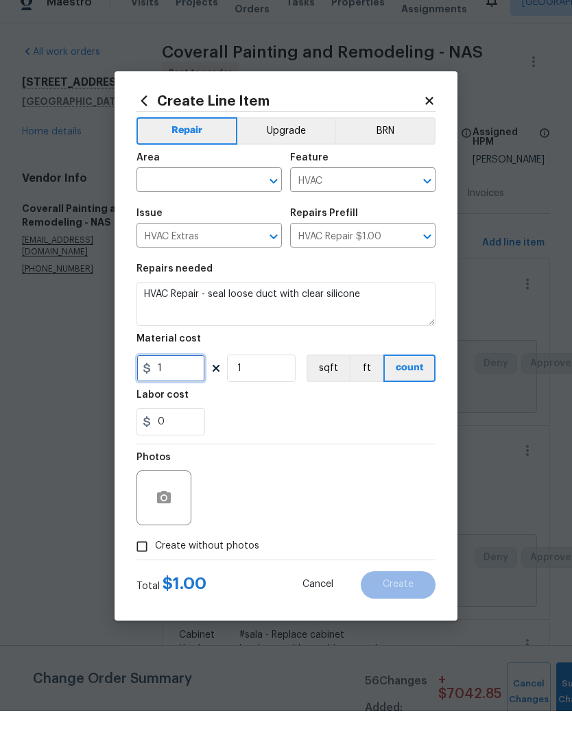
click at [180, 378] on input "1" at bounding box center [170, 387] width 69 height 27
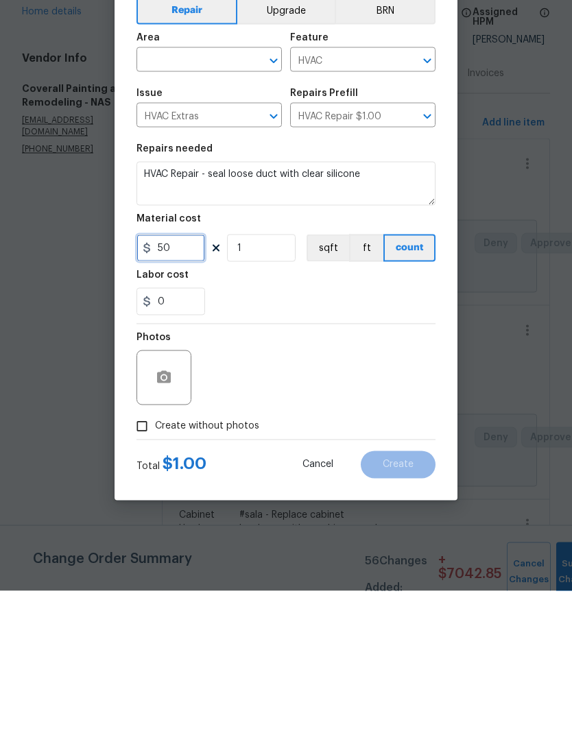
type input "50"
click at [167, 472] on figure "Photos" at bounding box center [165, 508] width 58 height 73
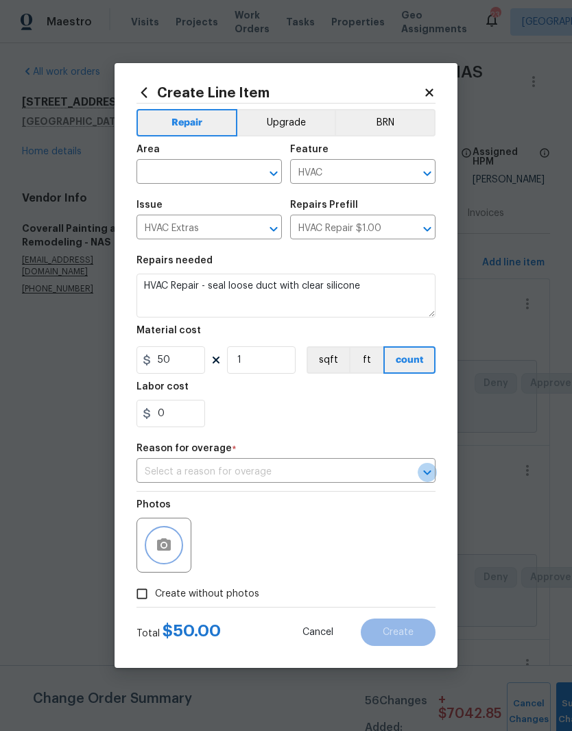
click at [429, 478] on icon "Open" at bounding box center [427, 472] width 16 height 16
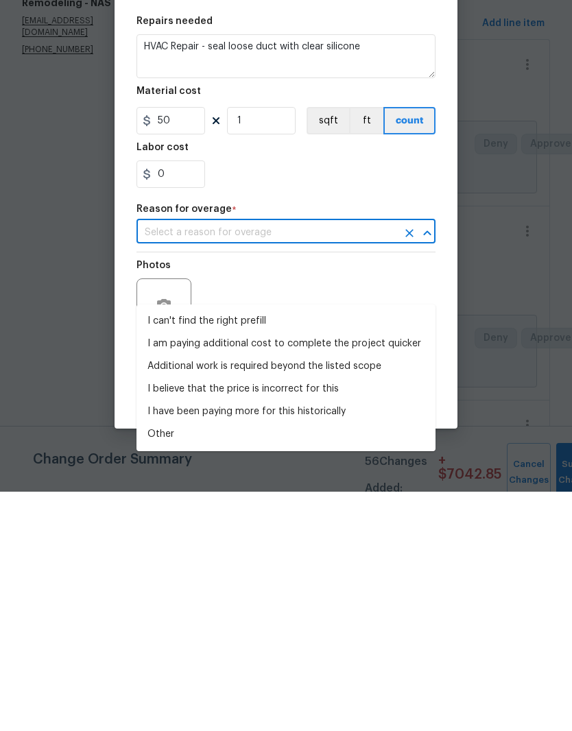
click at [239, 549] on li "I can't find the right prefill" at bounding box center [285, 560] width 299 height 23
type input "I can't find the right prefill"
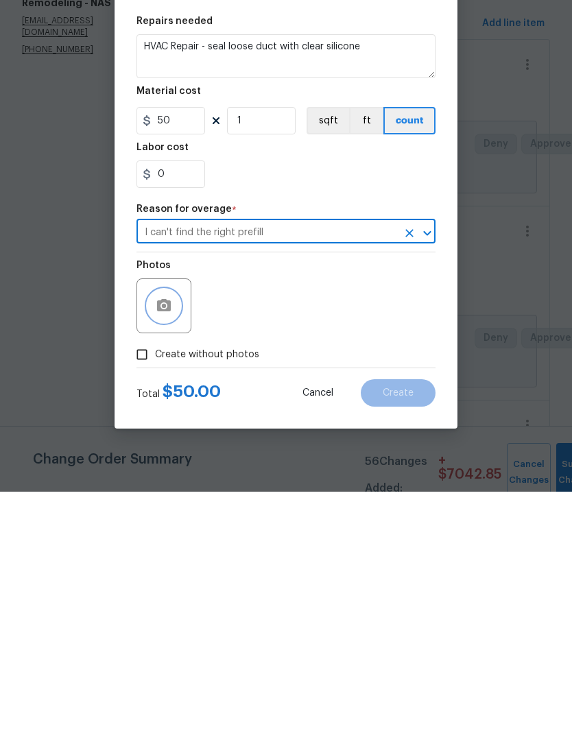
click at [174, 529] on button "button" at bounding box center [163, 545] width 33 height 33
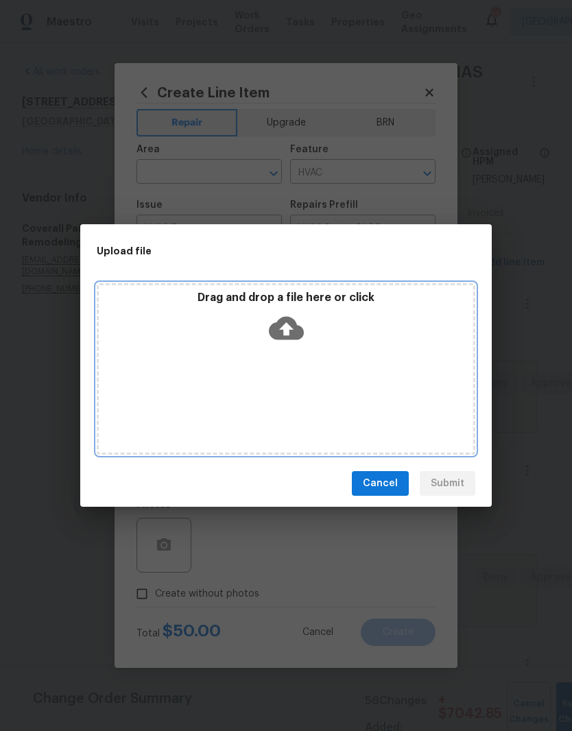
click at [325, 352] on div "Drag and drop a file here or click" at bounding box center [286, 368] width 379 height 171
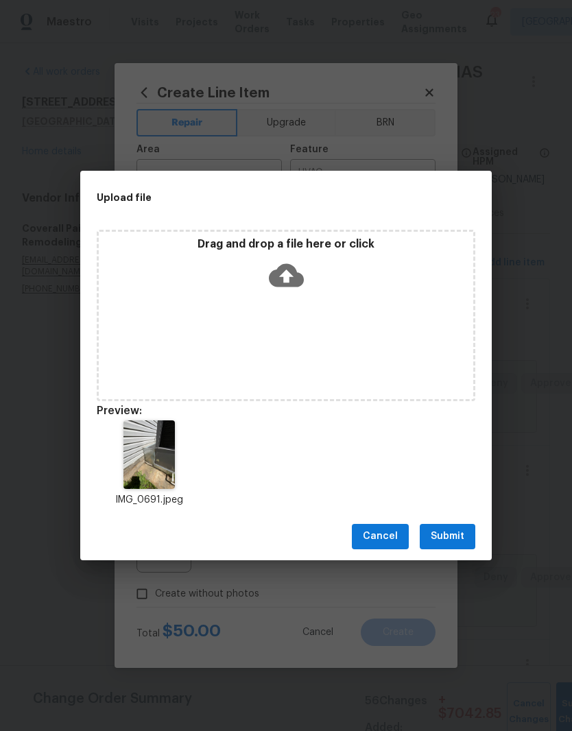
click at [455, 541] on span "Submit" at bounding box center [448, 536] width 34 height 17
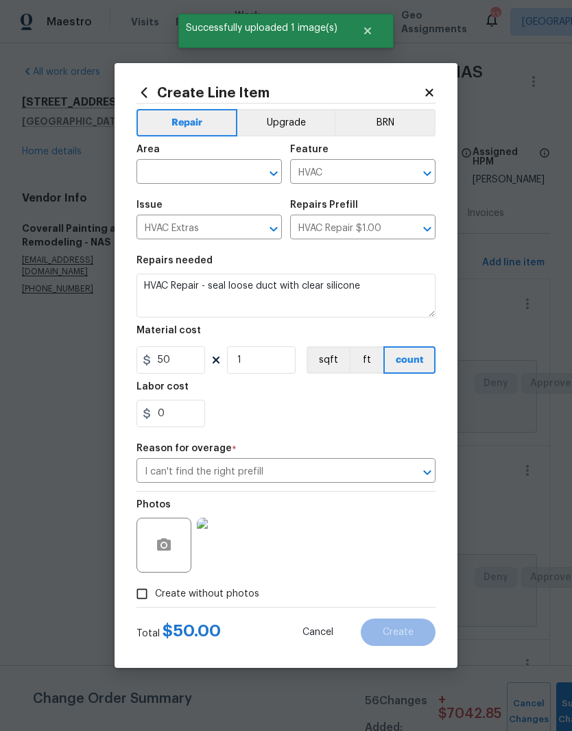
click at [233, 174] on input "text" at bounding box center [189, 173] width 107 height 21
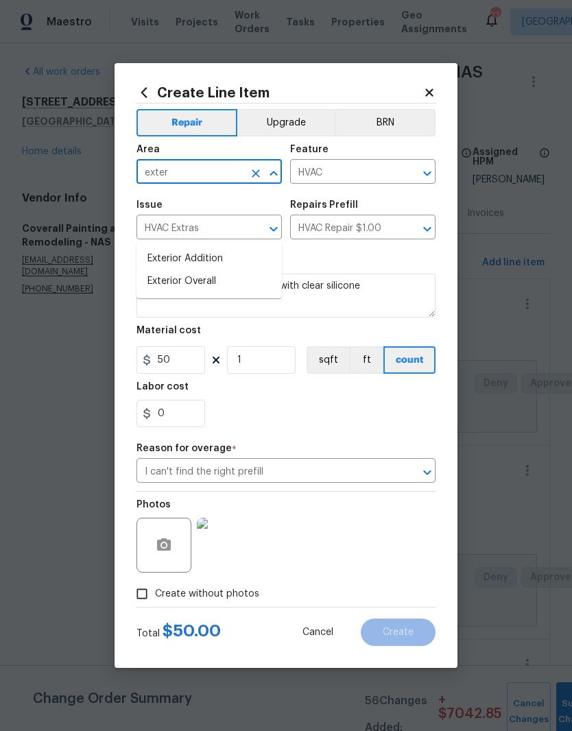
click at [208, 270] on li "Exterior Overall" at bounding box center [208, 281] width 145 height 23
type input "Exterior Overall"
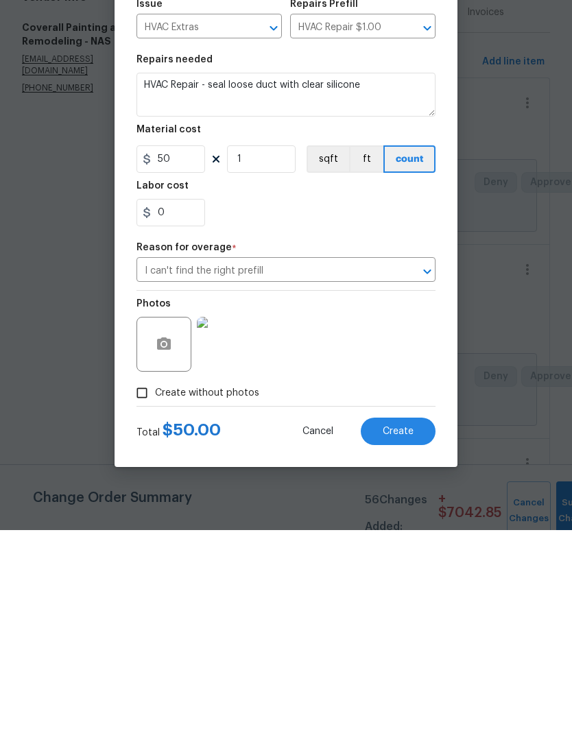
click at [403, 627] on span "Create" at bounding box center [398, 632] width 31 height 10
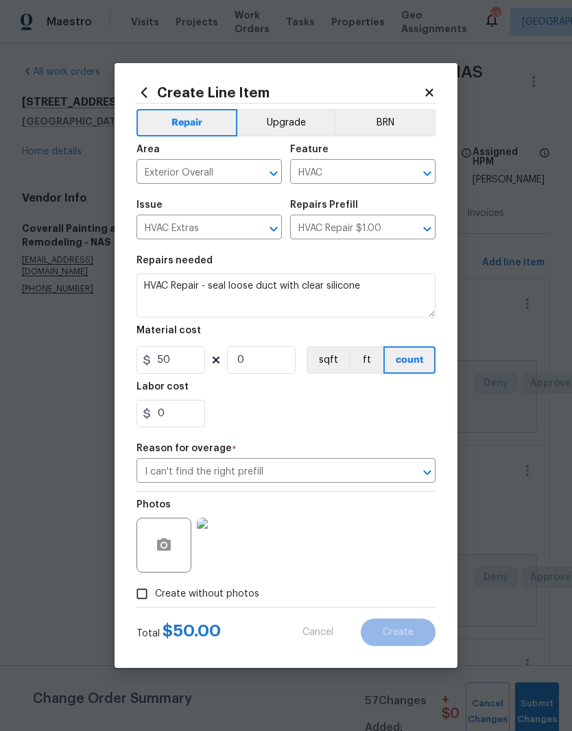
scroll to position [0, 0]
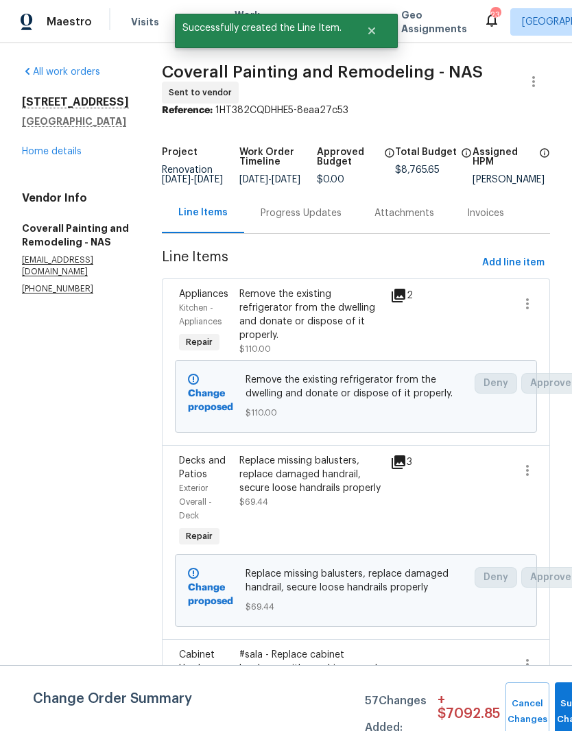
click at [519, 272] on span "Add line item" at bounding box center [513, 262] width 62 height 17
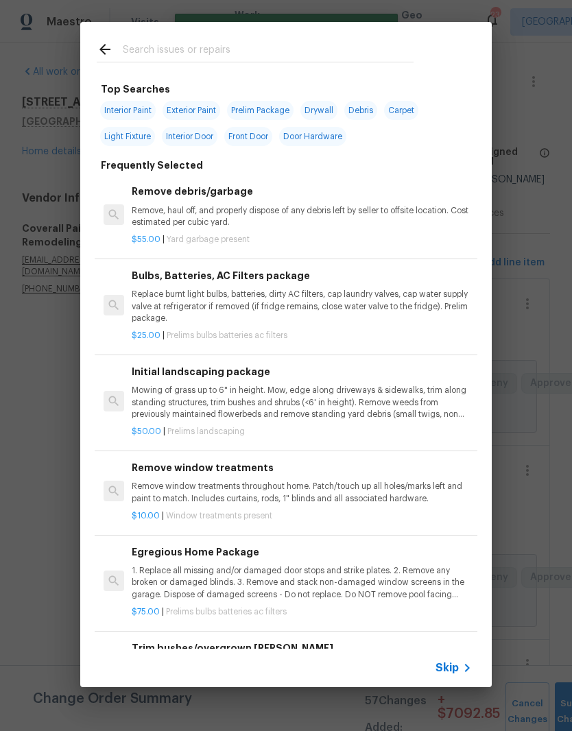
click at [254, 46] on input "text" at bounding box center [268, 51] width 291 height 21
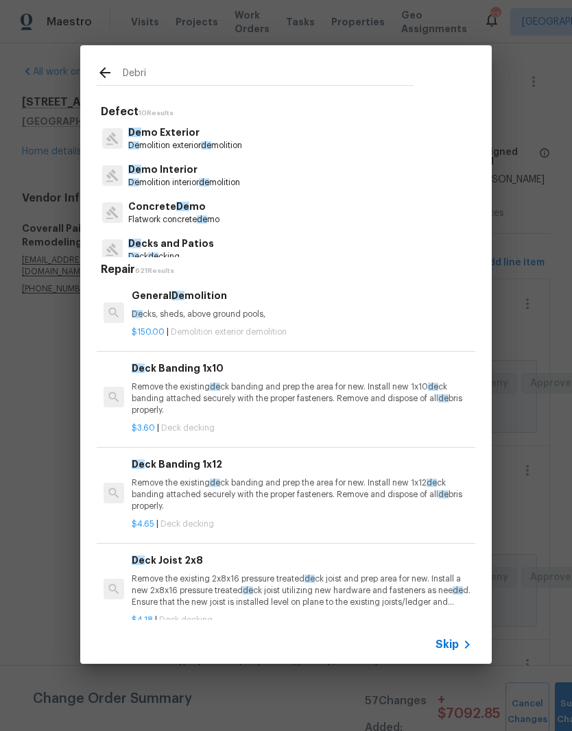
type input "Debris"
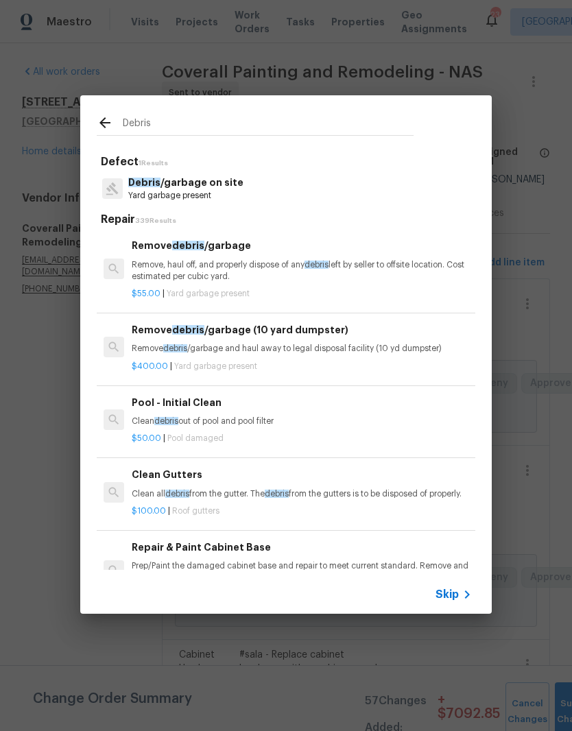
click at [220, 252] on h6 "Remove debris /garbage" at bounding box center [302, 245] width 340 height 15
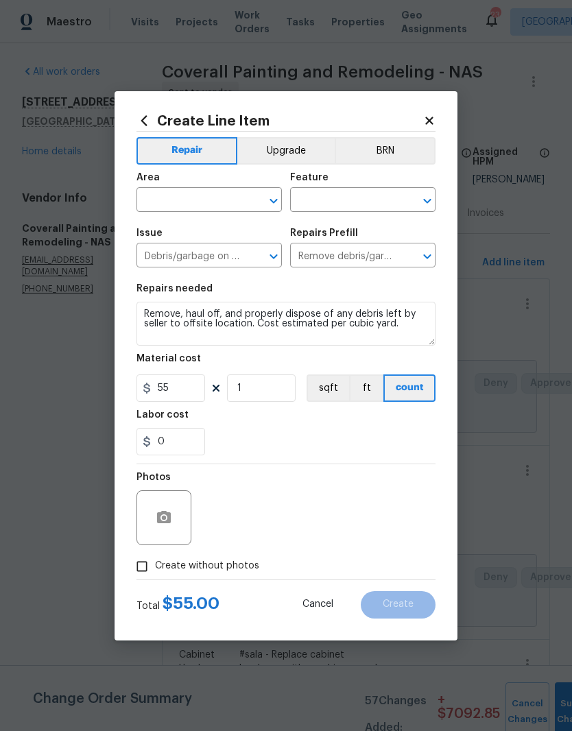
click at [228, 196] on input "text" at bounding box center [189, 201] width 107 height 21
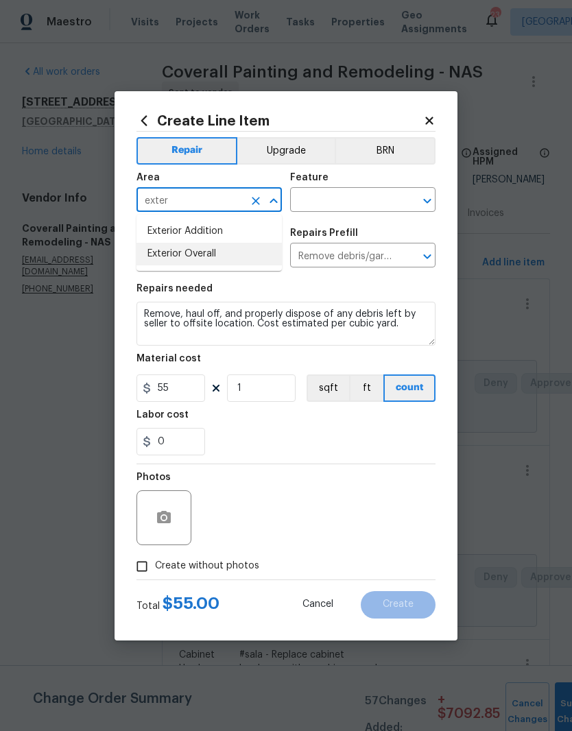
click at [217, 255] on li "Exterior Overall" at bounding box center [208, 254] width 145 height 23
type input "Exterior Overall"
click at [357, 199] on input "text" at bounding box center [343, 201] width 107 height 21
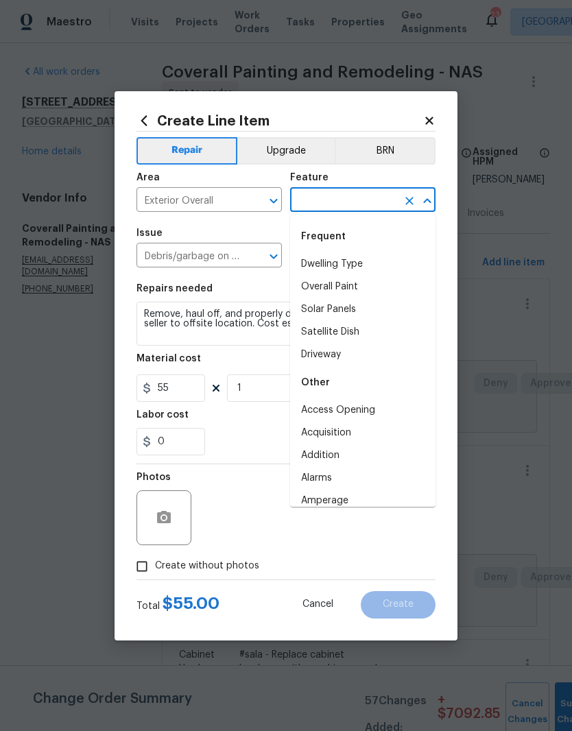
type input "d"
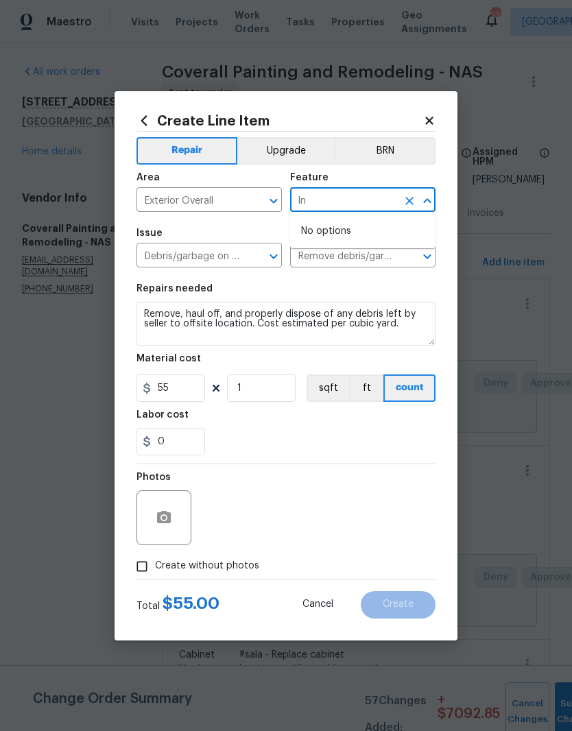
type input "l"
click at [339, 272] on li "Landscaping" at bounding box center [362, 264] width 145 height 23
type input "Landscaping"
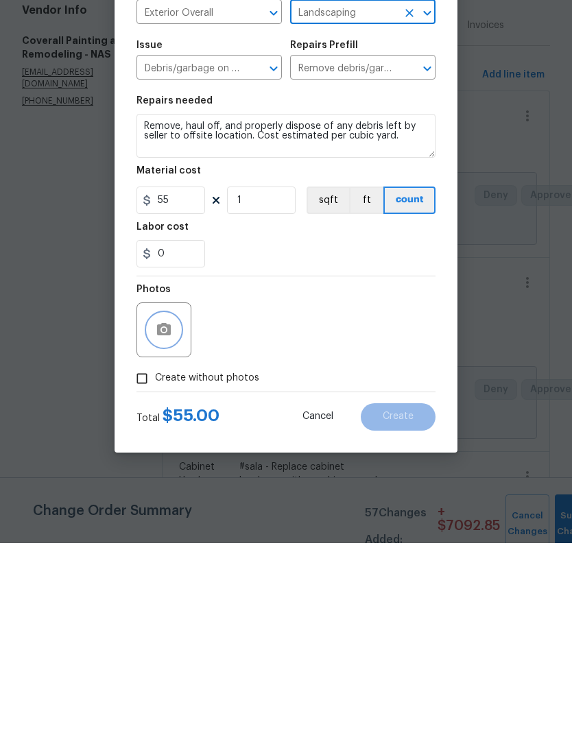
click at [167, 511] on icon "button" at bounding box center [164, 517] width 14 height 12
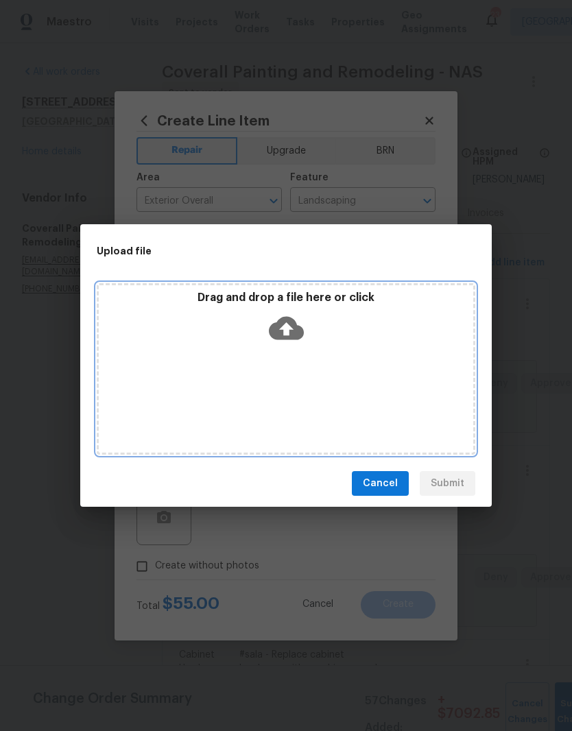
click at [333, 349] on div "Drag and drop a file here or click" at bounding box center [286, 320] width 374 height 59
